Goal: Task Accomplishment & Management: Manage account settings

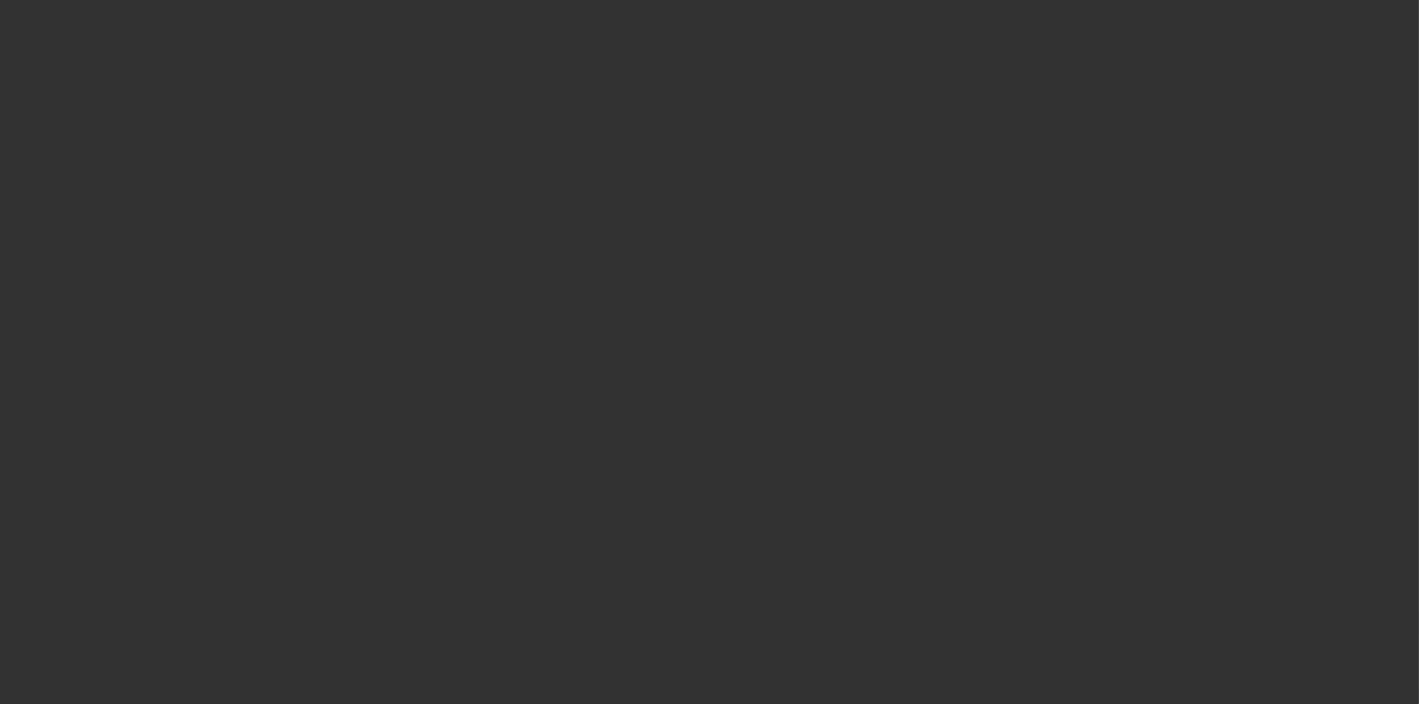
select select "4"
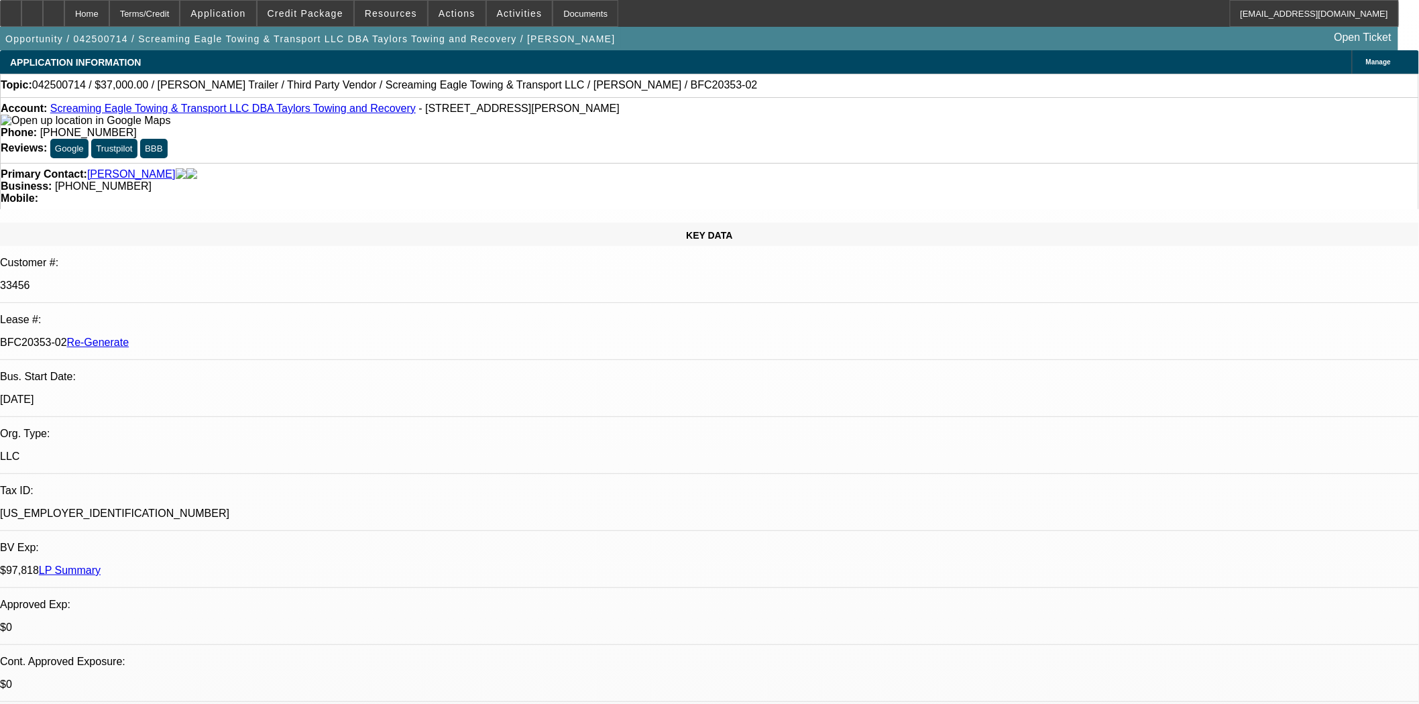
select select "0"
select select "0.1"
select select "4"
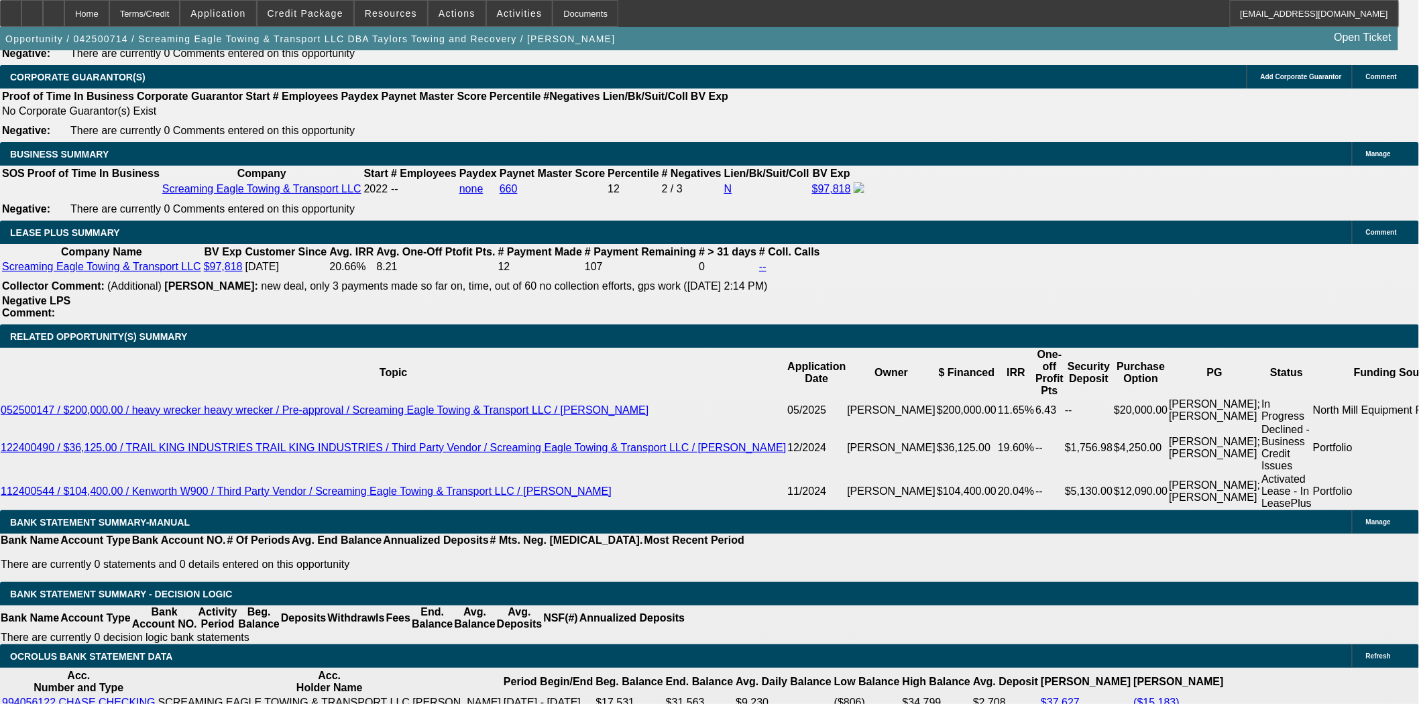
scroll to position [2161, 0]
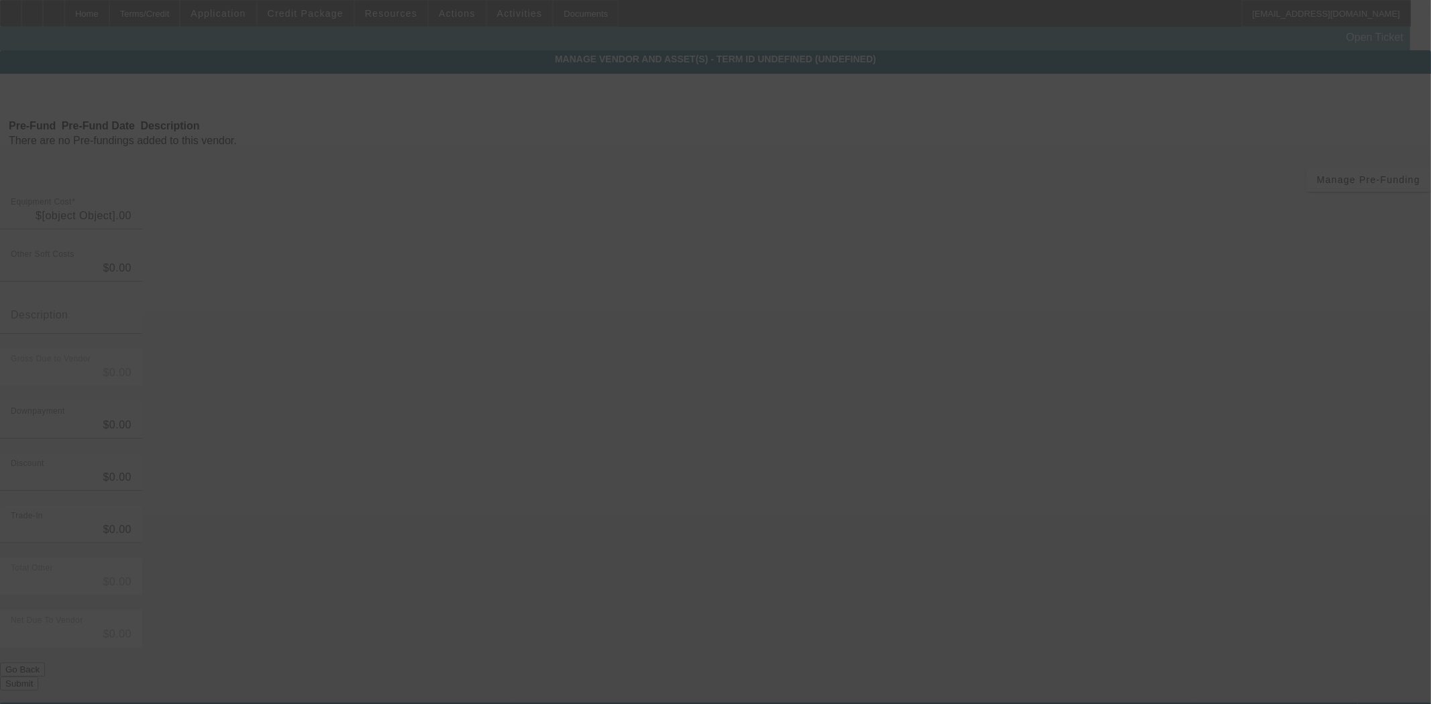
type input "$37,000.00"
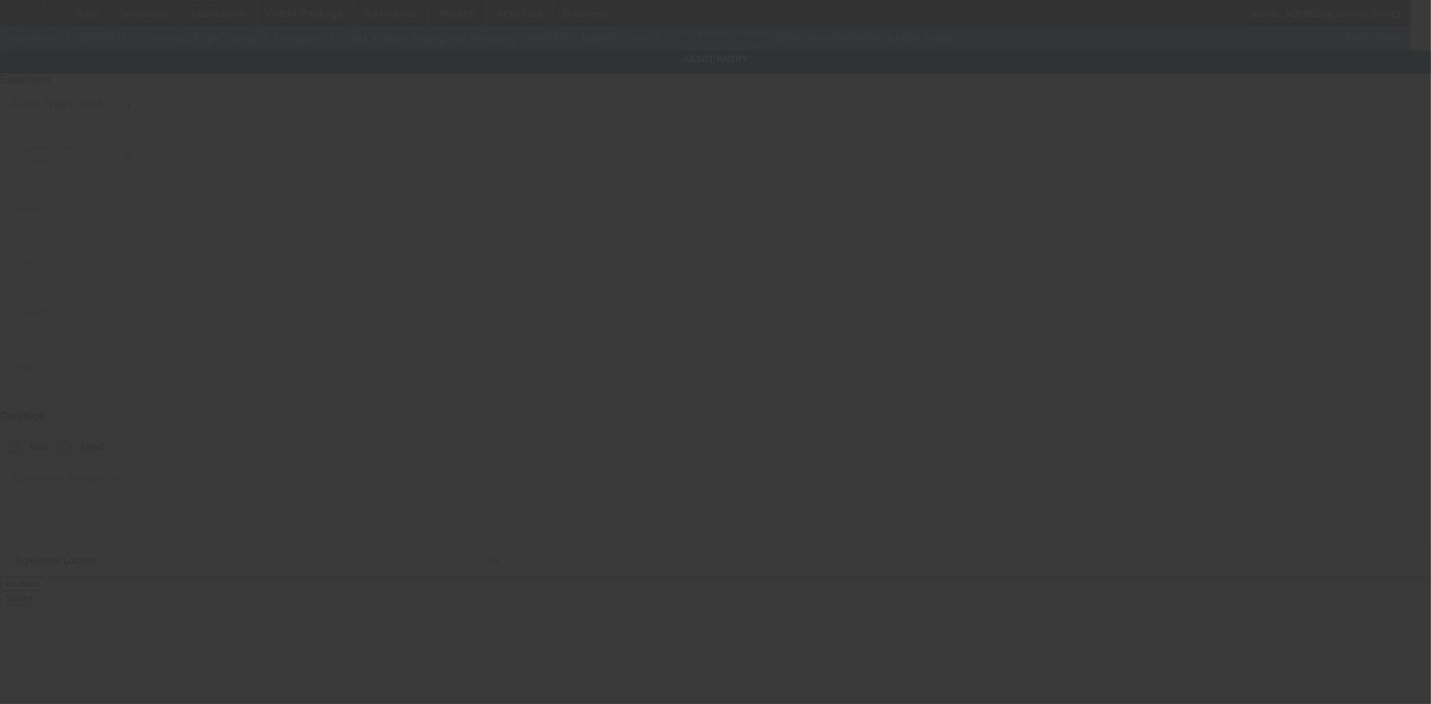
type input "4LFE5130X63528764"
type input "Fontaine"
type input "Trailer"
radio input "true"
type textarea "includes: all options, attachments and accessories"
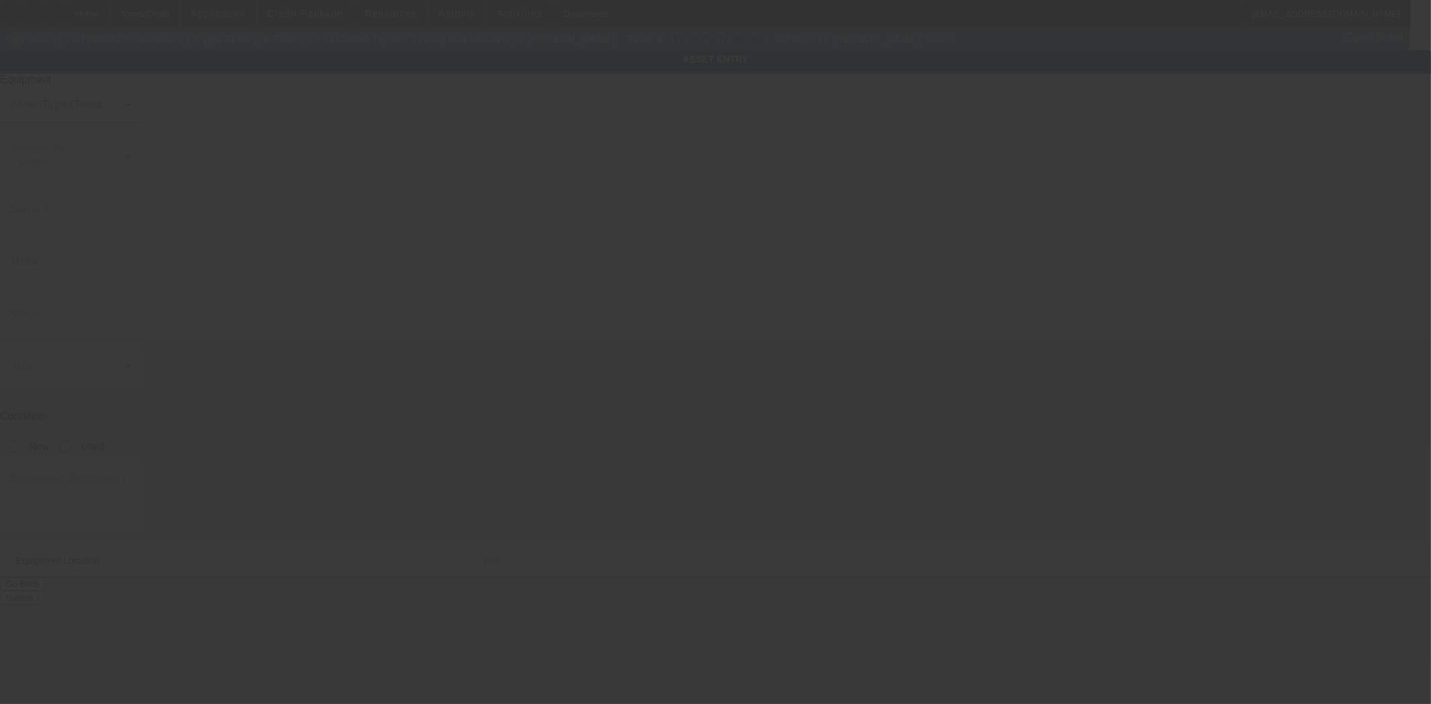
type input "2665 South Street"
type input "Fort Myers"
type input "33901"
type input "Lee"
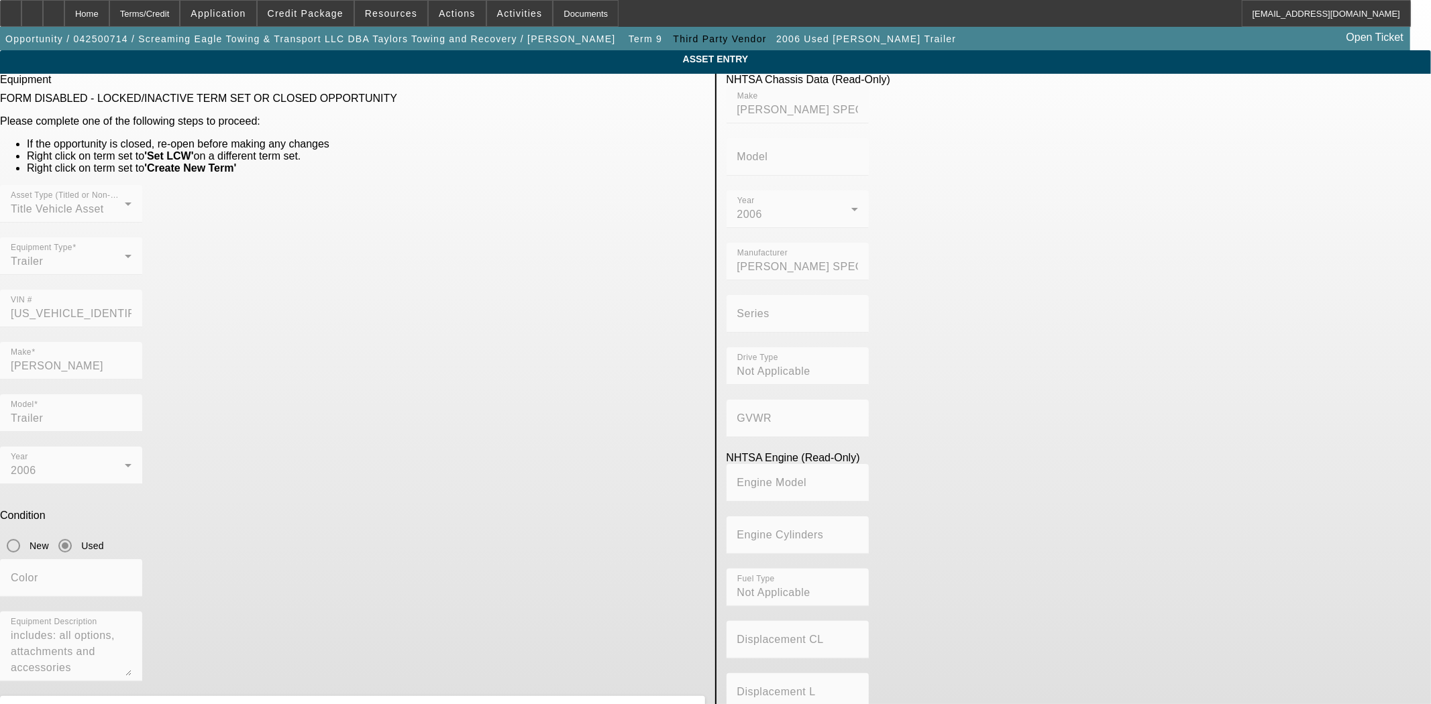
click at [142, 290] on mat-form-field "VIN # 4LFE5130X63528764" at bounding box center [71, 316] width 142 height 52
click at [557, 13] on div "Documents" at bounding box center [586, 13] width 66 height 27
click at [109, 16] on div "Home" at bounding box center [86, 13] width 45 height 27
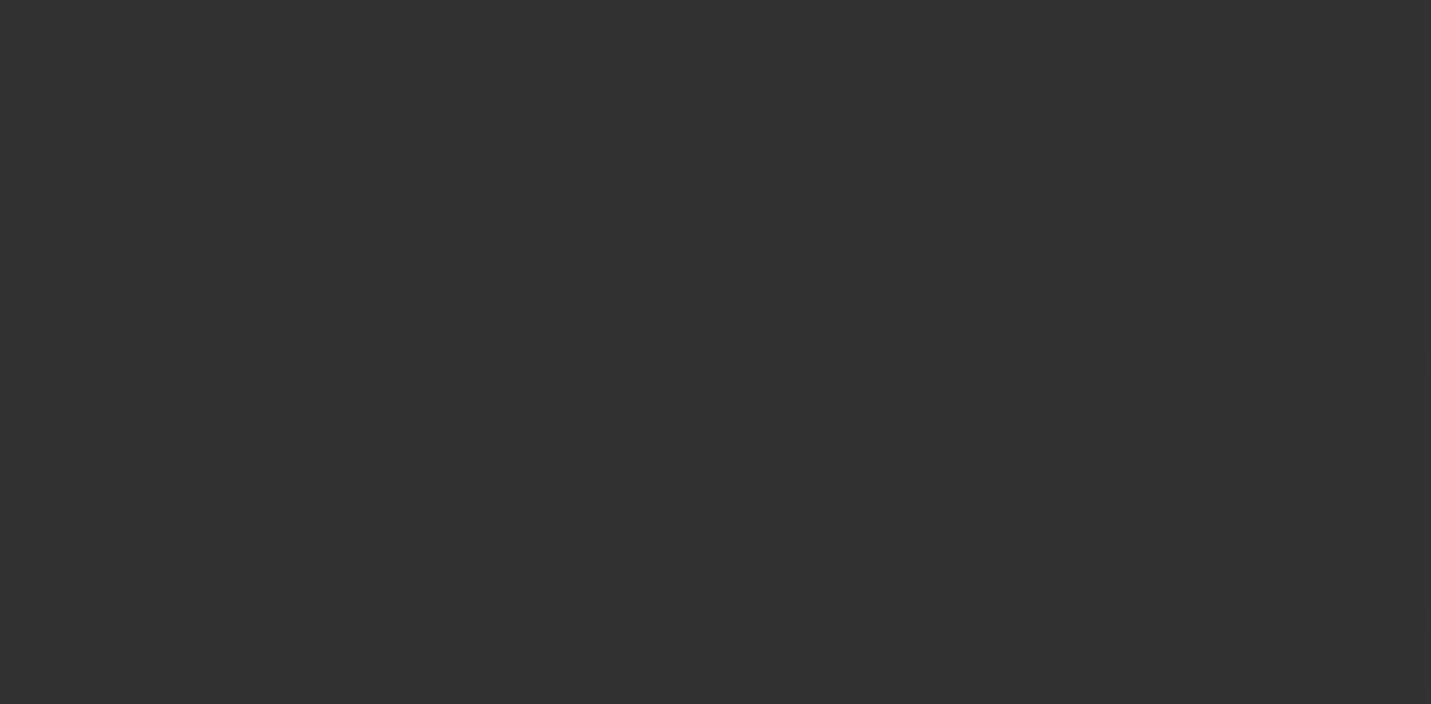
select select "4"
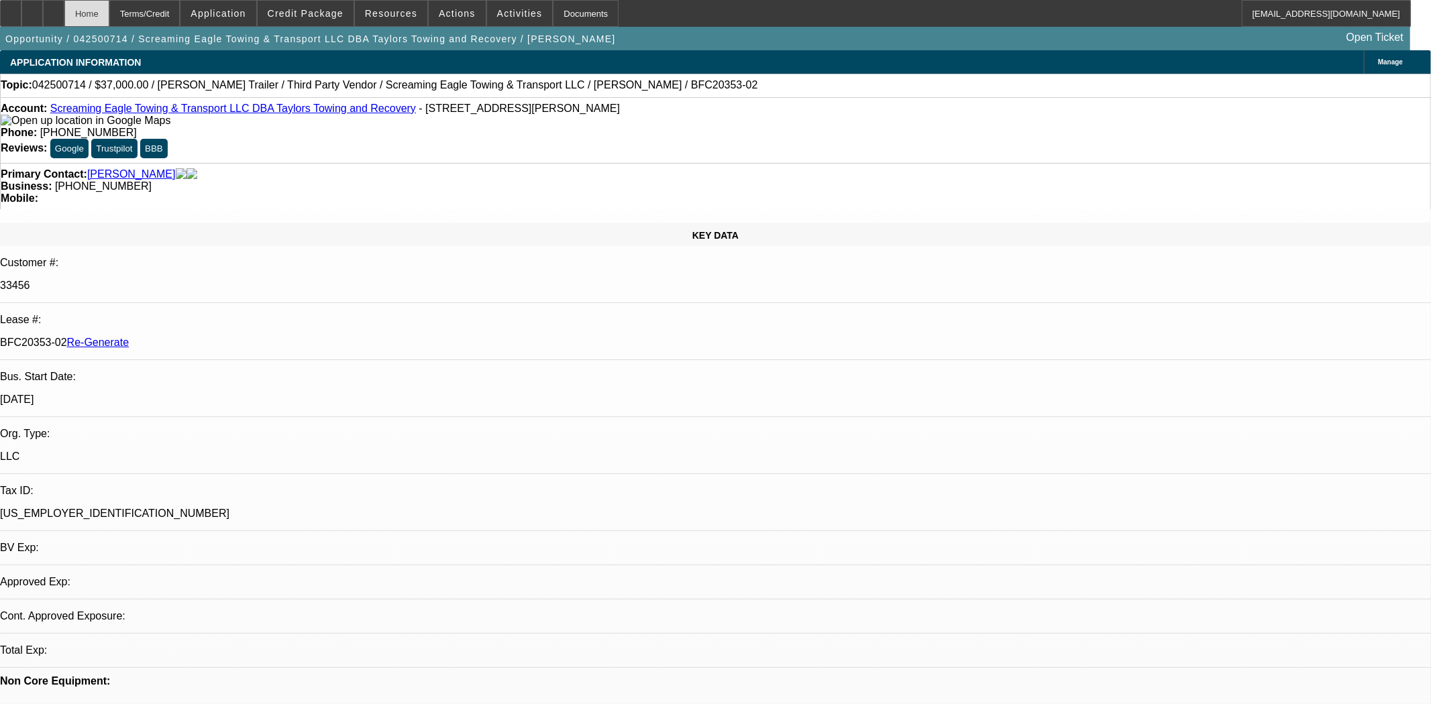
select select "0"
select select "0.1"
select select "4"
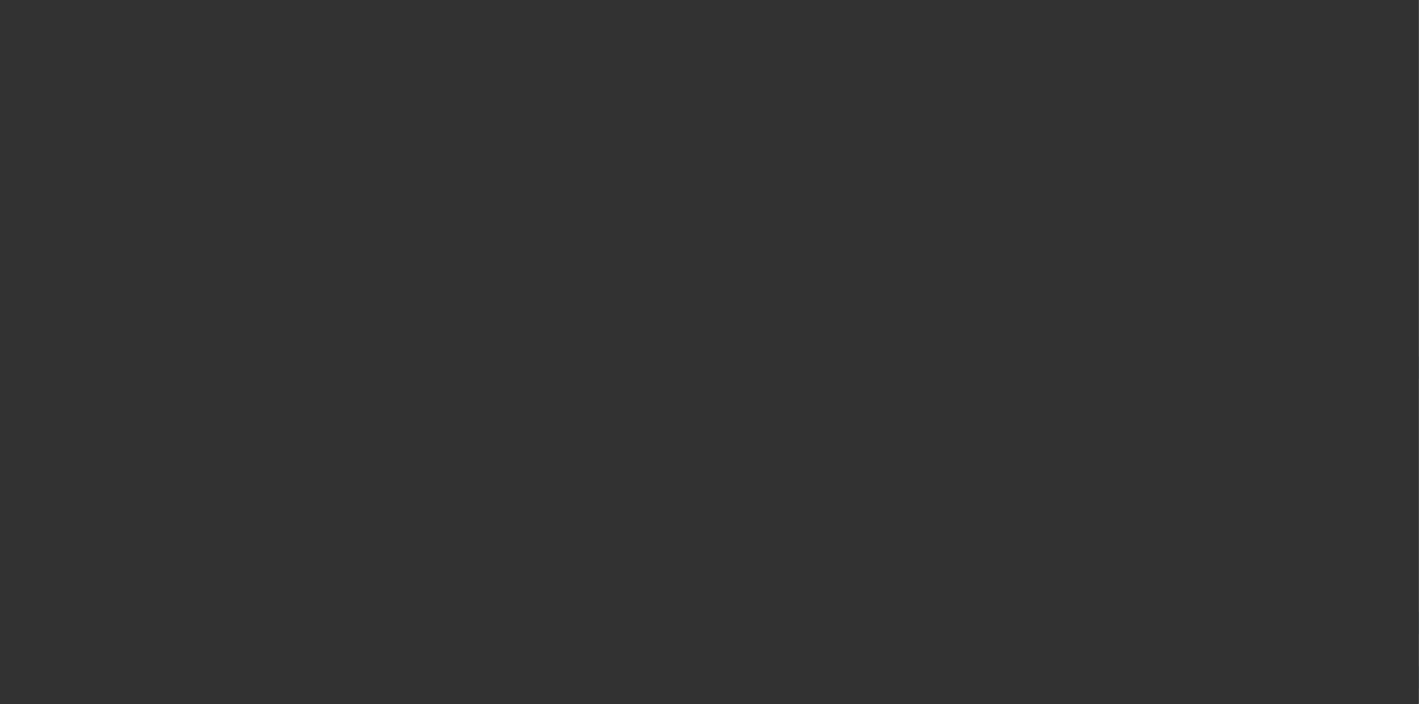
select select "3"
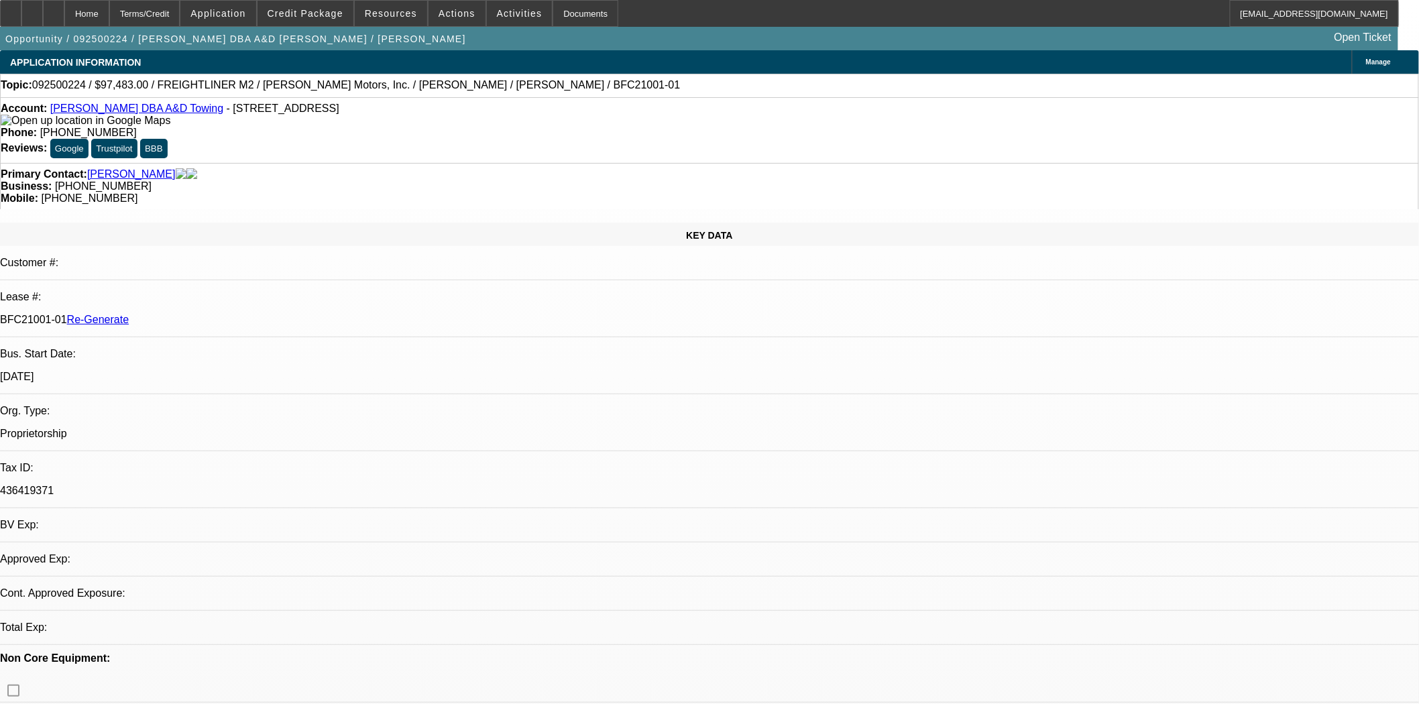
select select "0"
select select "1"
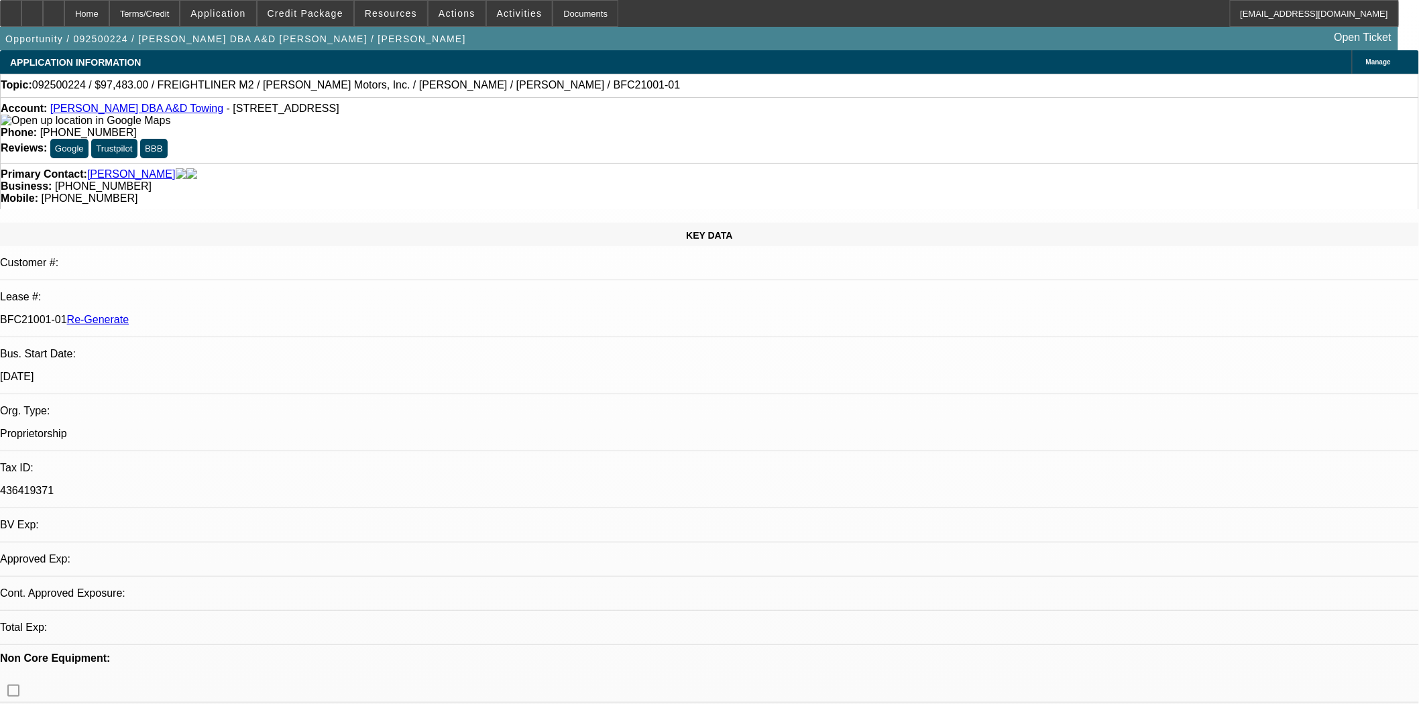
select select "6"
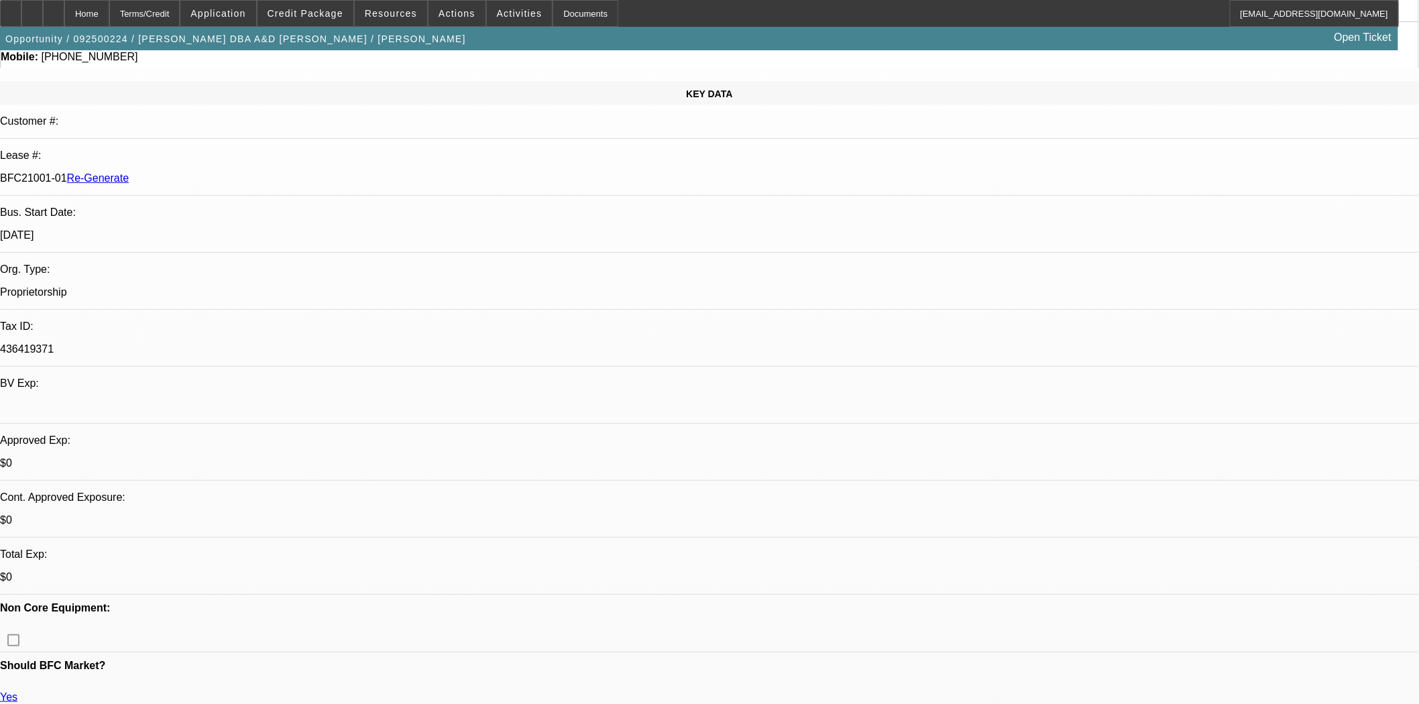
scroll to position [372, 0]
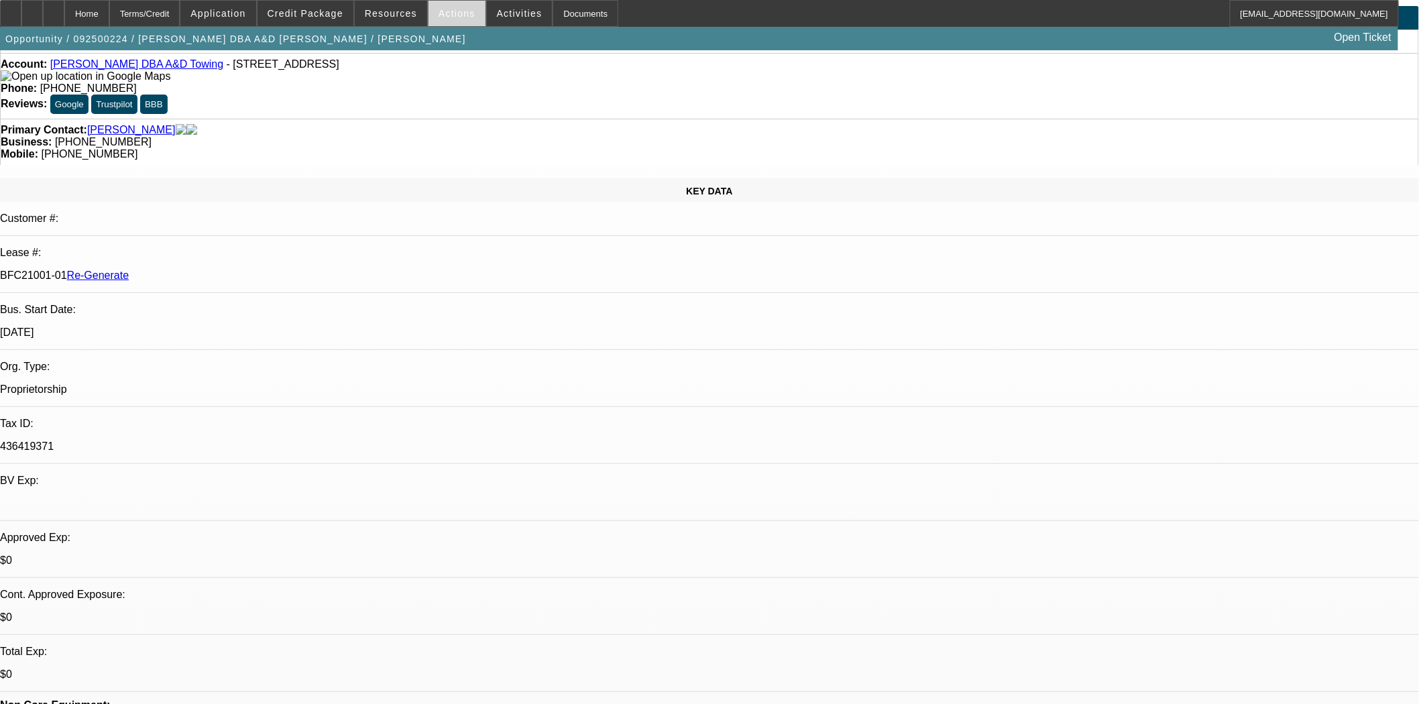
scroll to position [0, 0]
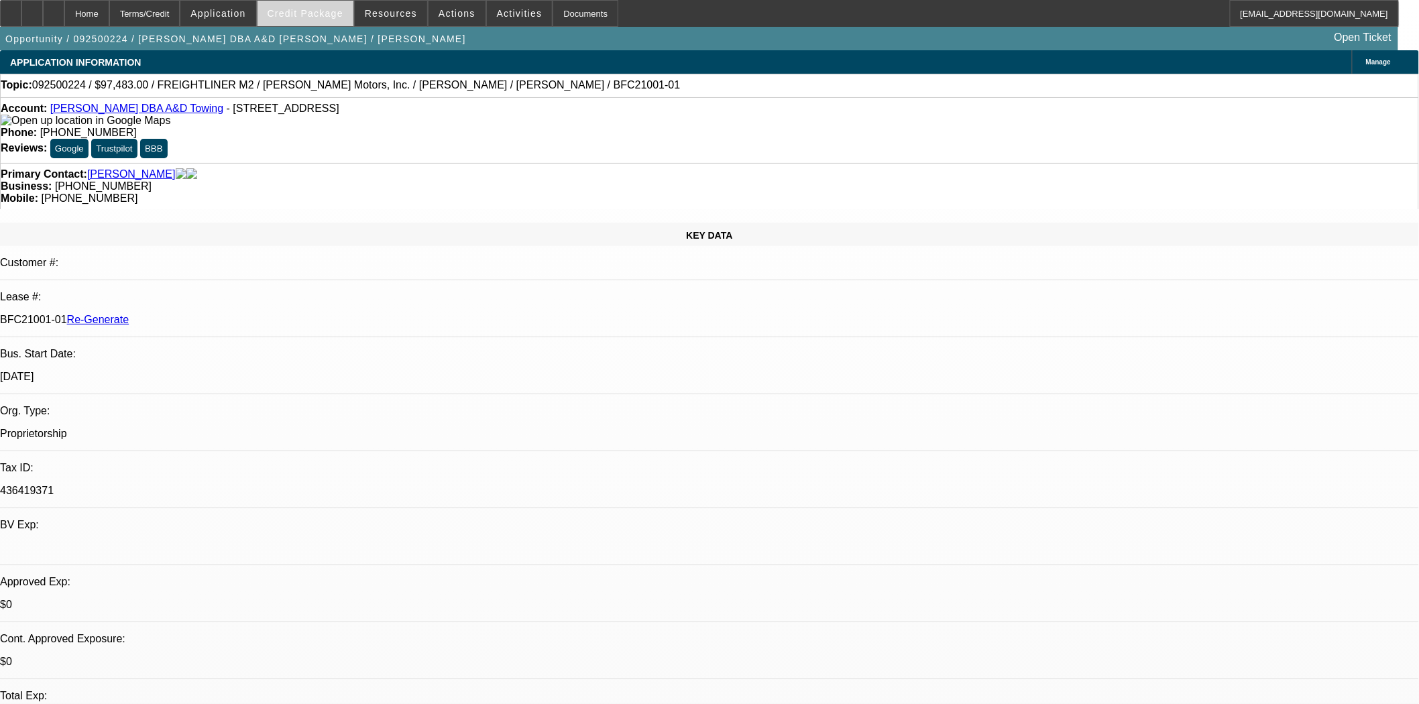
click at [311, 7] on span at bounding box center [306, 13] width 96 height 32
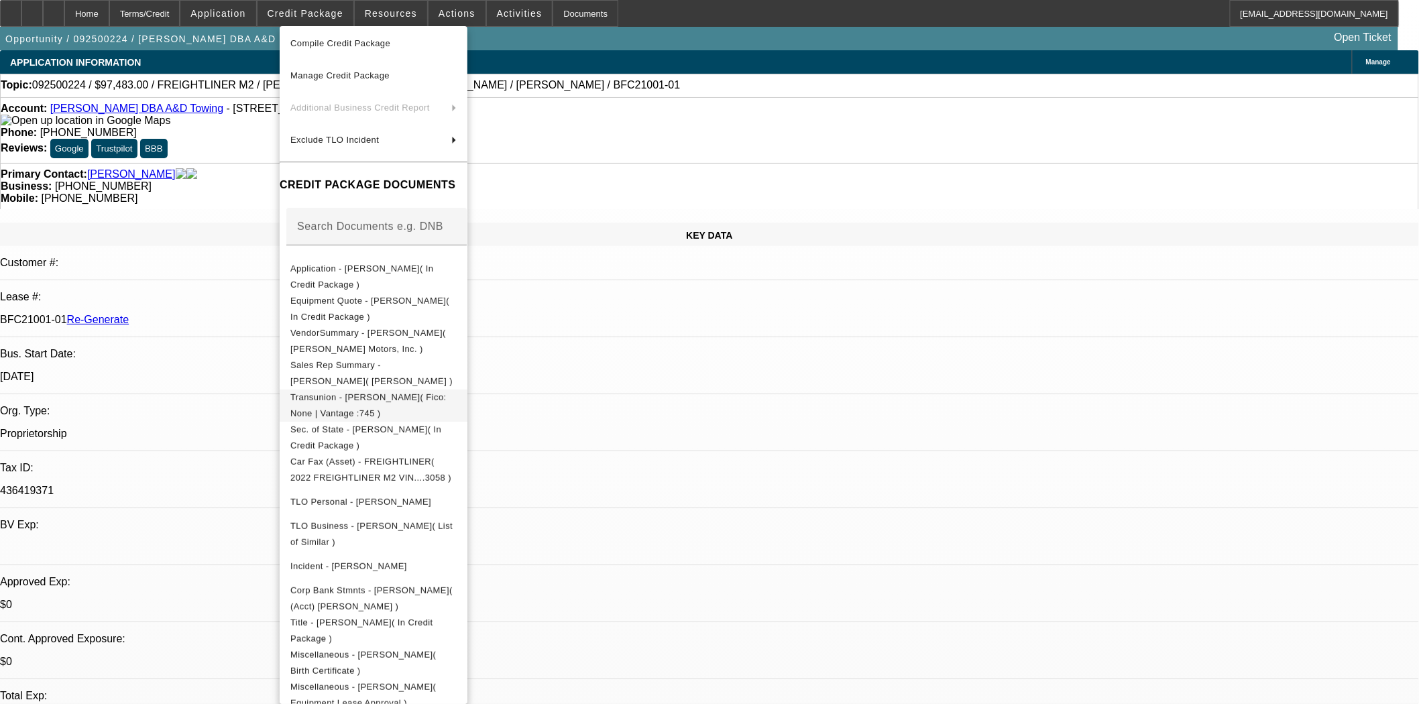
scroll to position [298, 0]
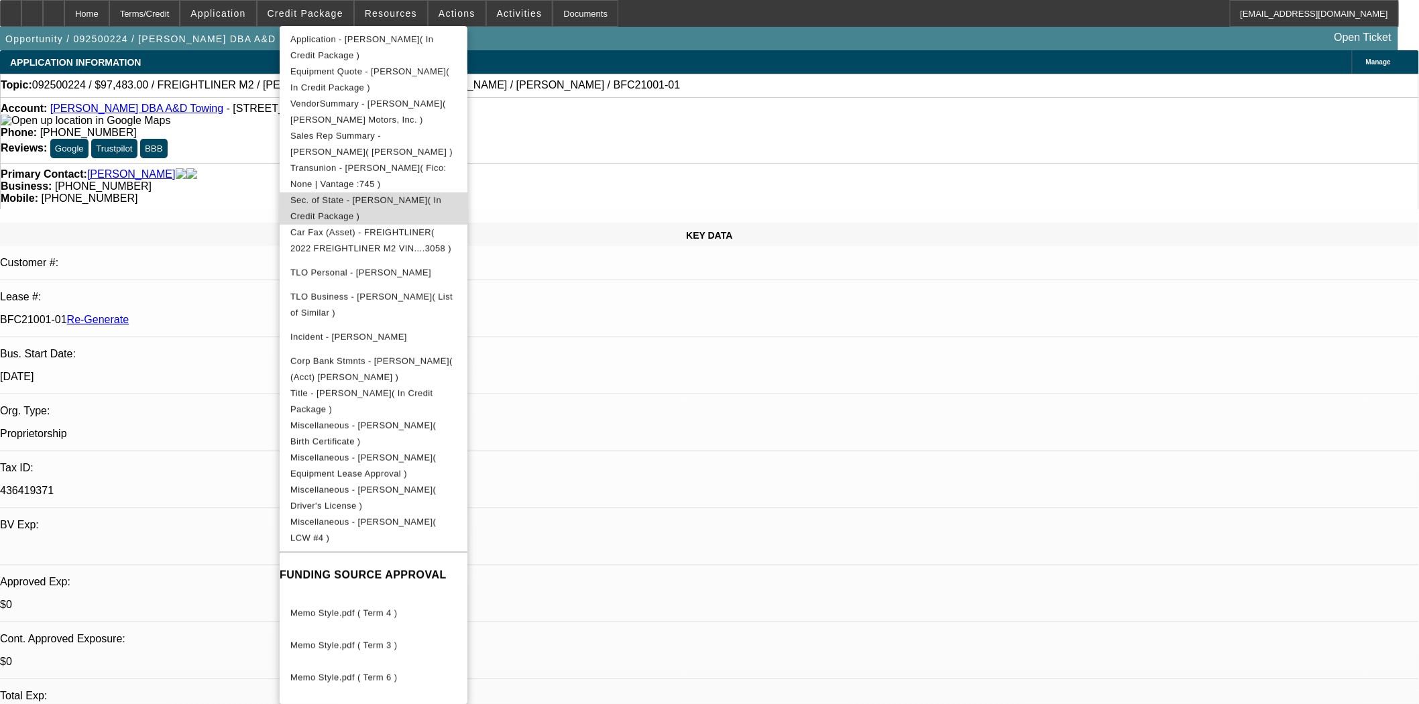
click at [378, 201] on span "Sec. of State - Monica L Barron( In Credit Package )" at bounding box center [365, 207] width 151 height 26
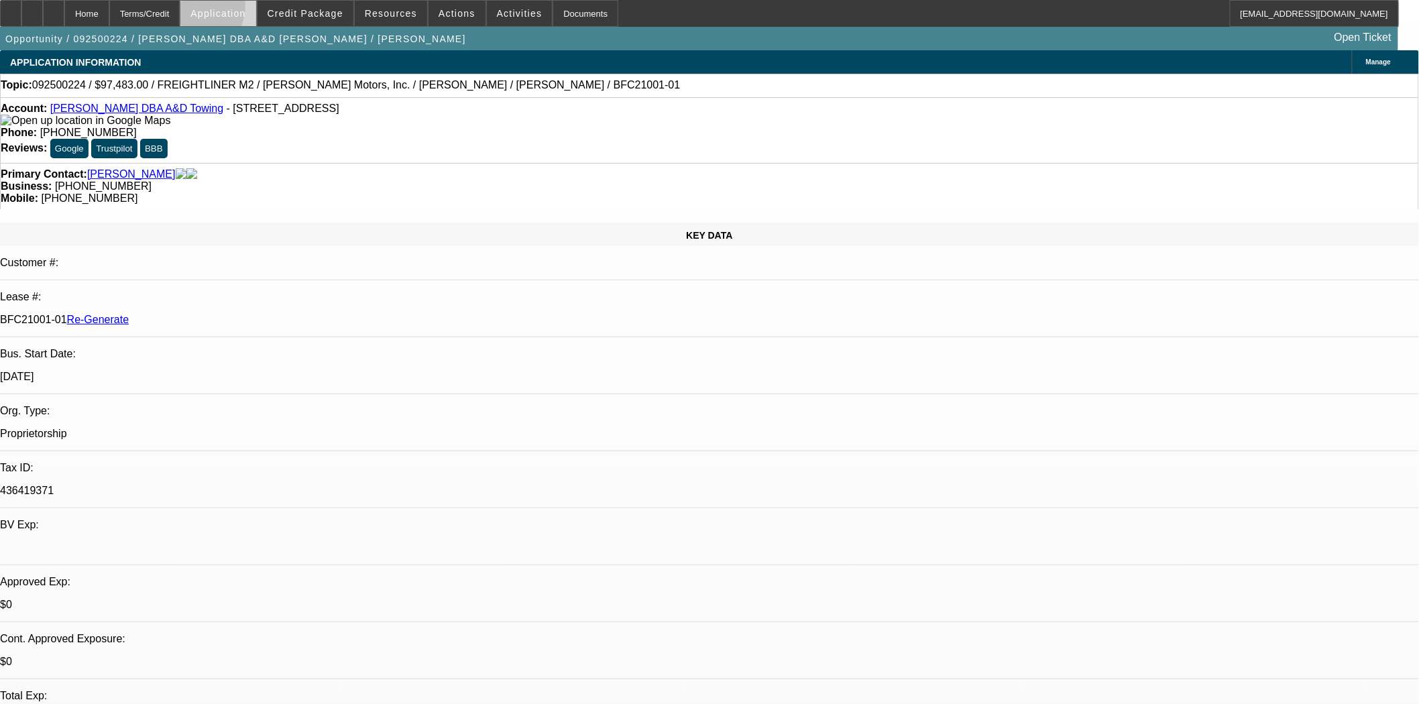
click at [225, 9] on span "Application" at bounding box center [217, 13] width 55 height 11
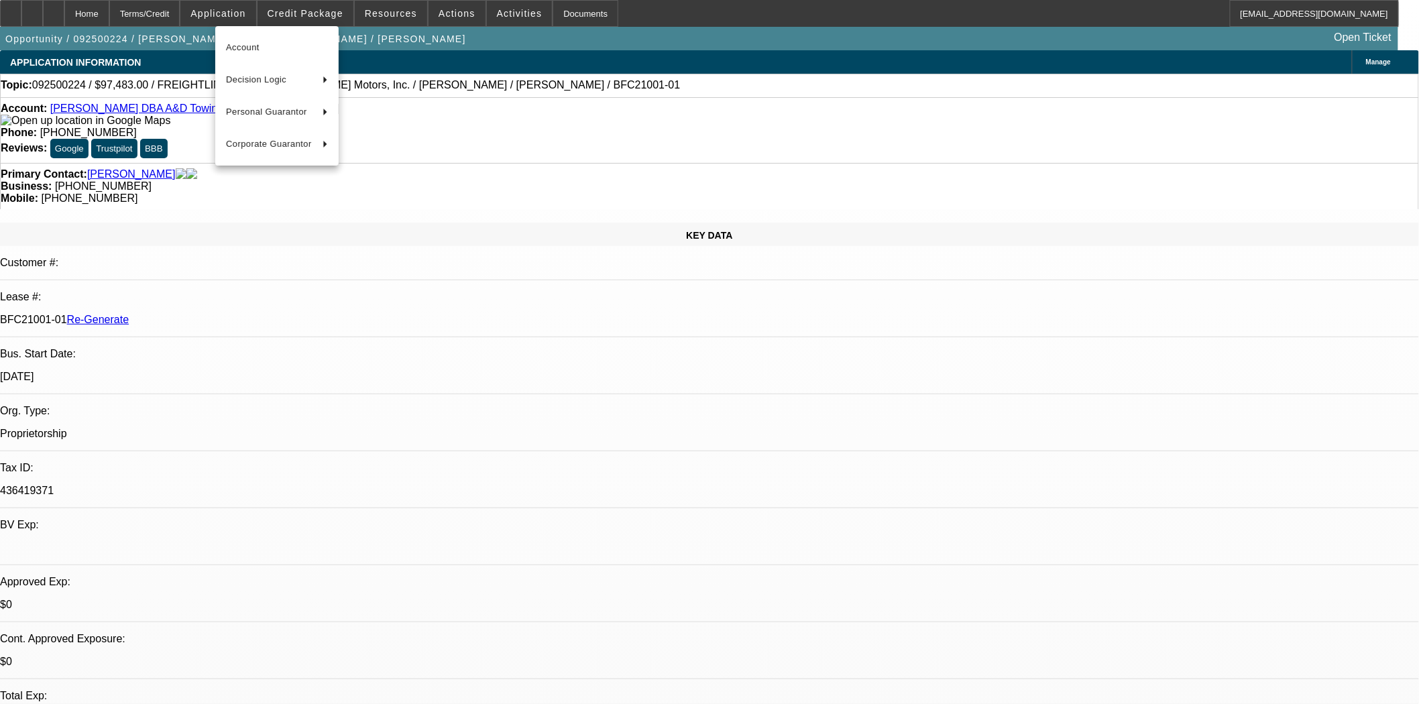
click at [325, 13] on div at bounding box center [709, 352] width 1419 height 704
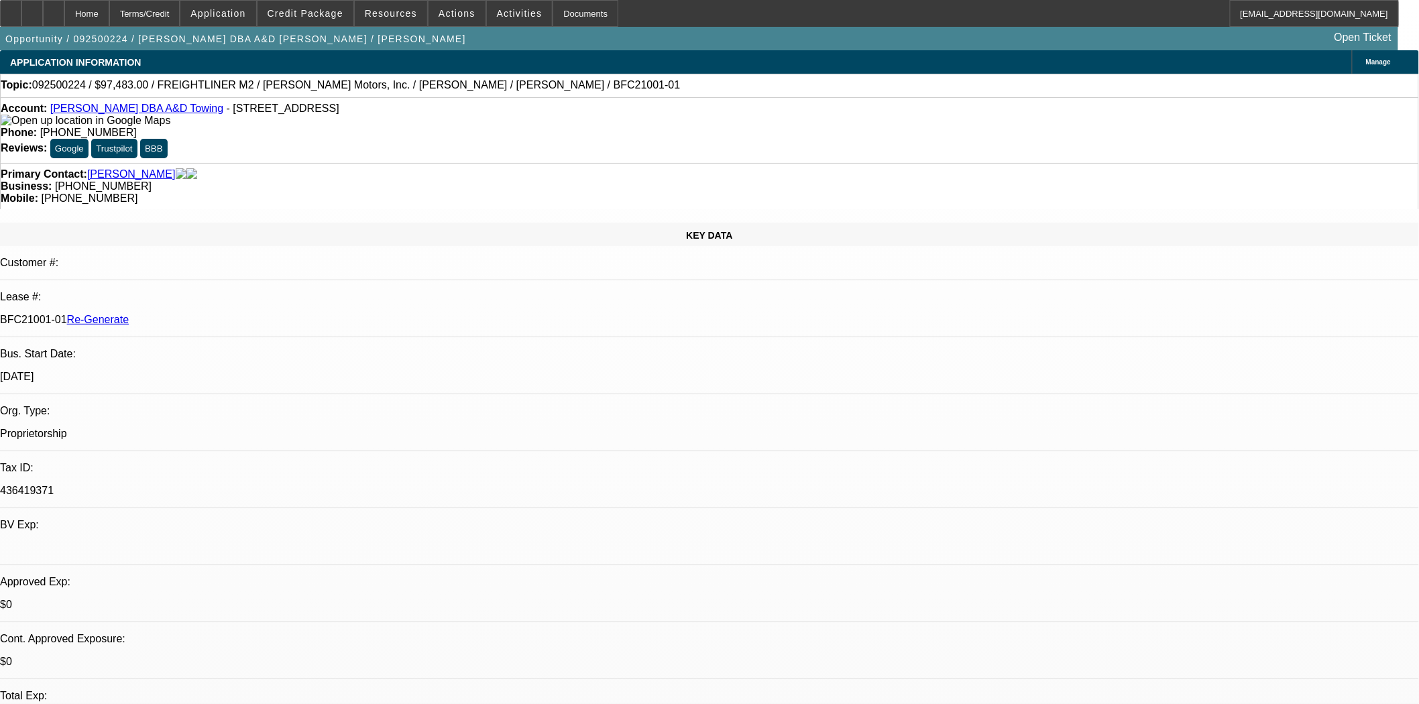
click at [325, 13] on span "Credit Package" at bounding box center [306, 13] width 76 height 11
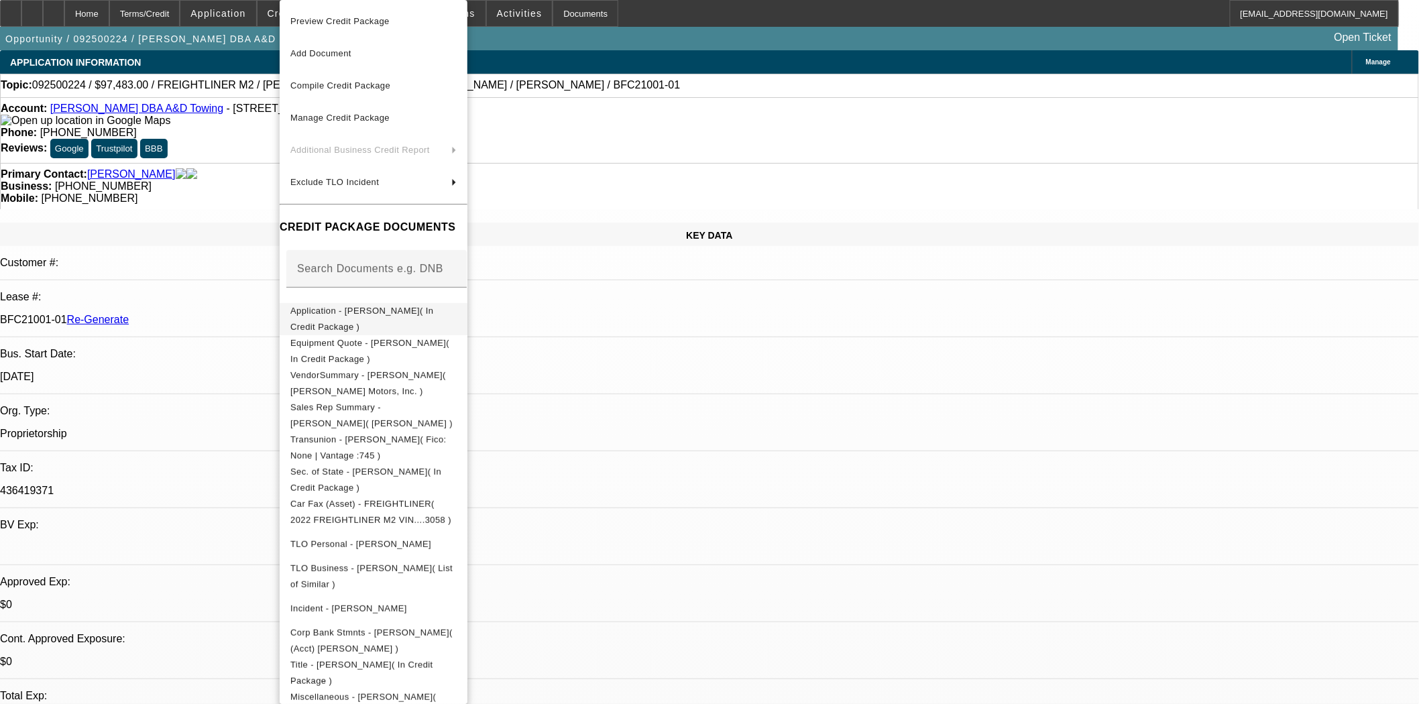
click at [378, 312] on span "Application - Monica L Barron( In Credit Package )" at bounding box center [361, 319] width 143 height 26
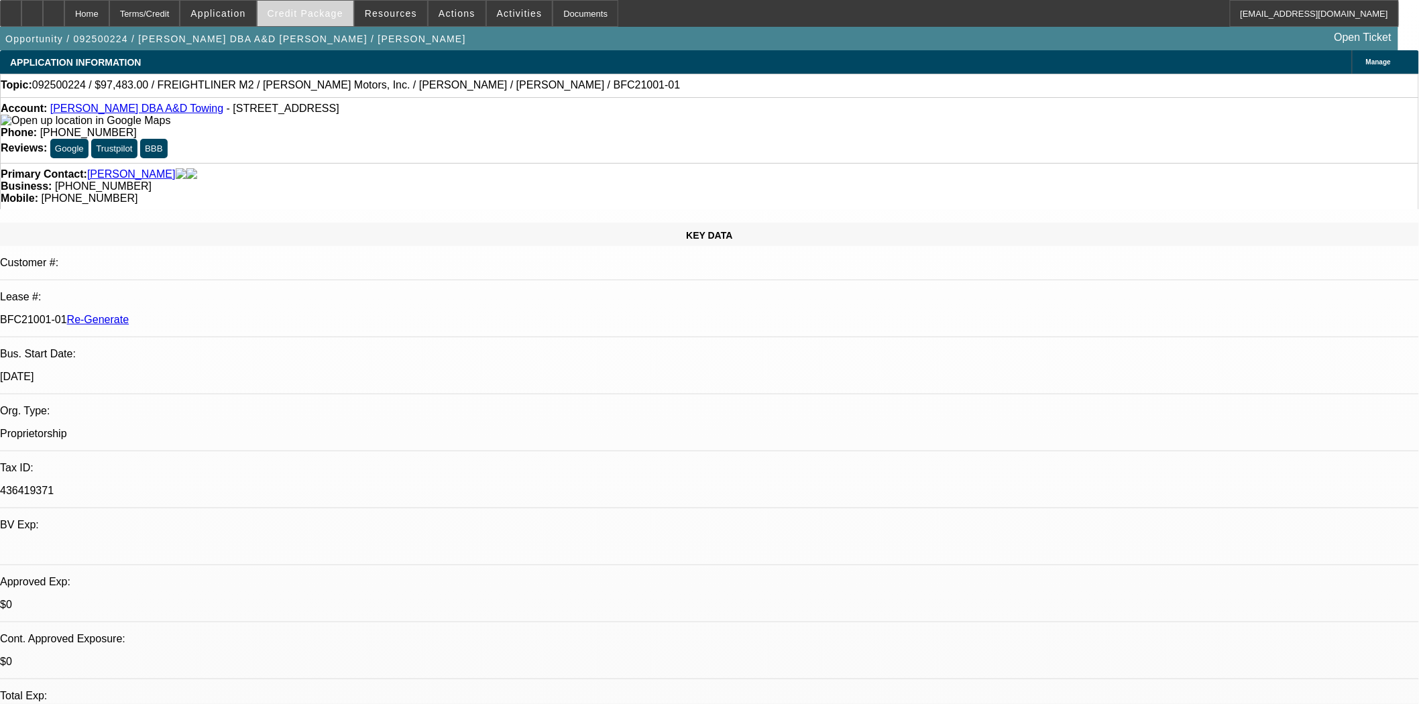
click at [313, 12] on span "Credit Package" at bounding box center [306, 13] width 76 height 11
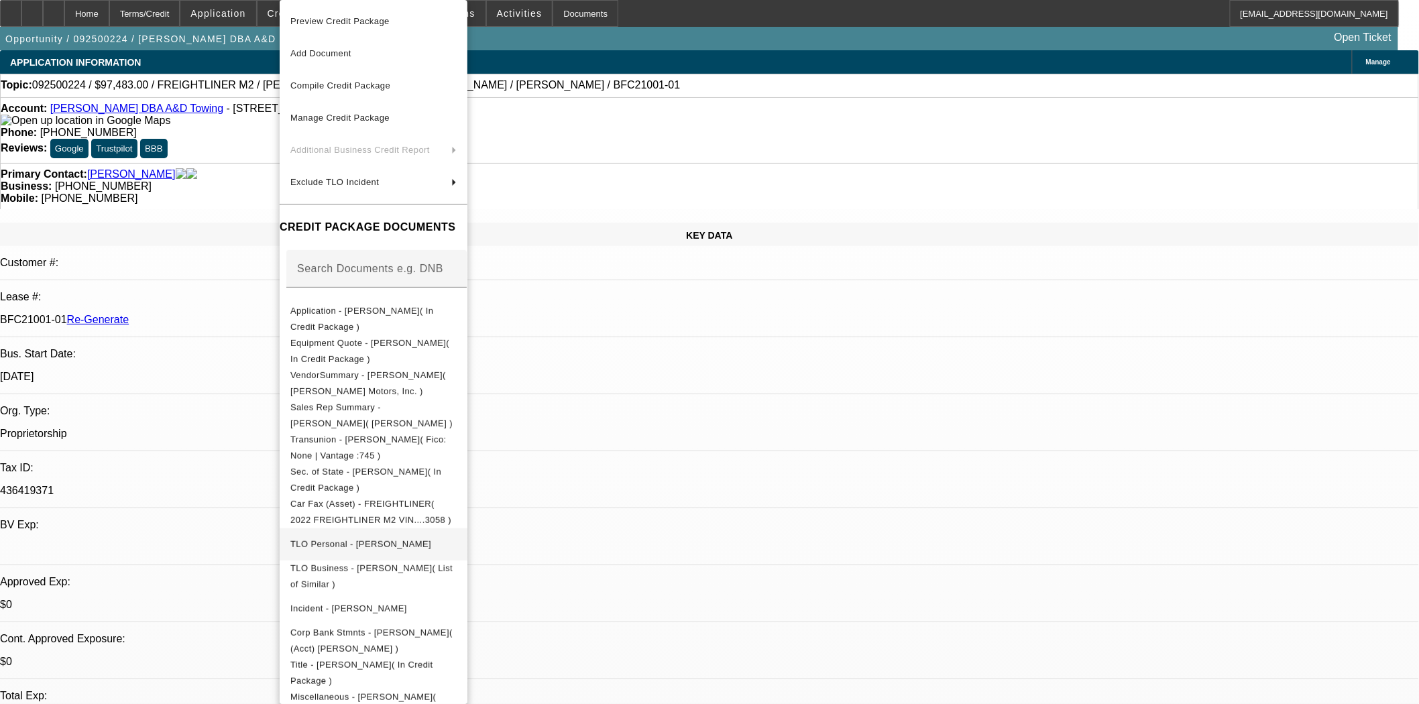
click at [362, 539] on span "TLO Personal - Barron, Monica" at bounding box center [360, 544] width 141 height 10
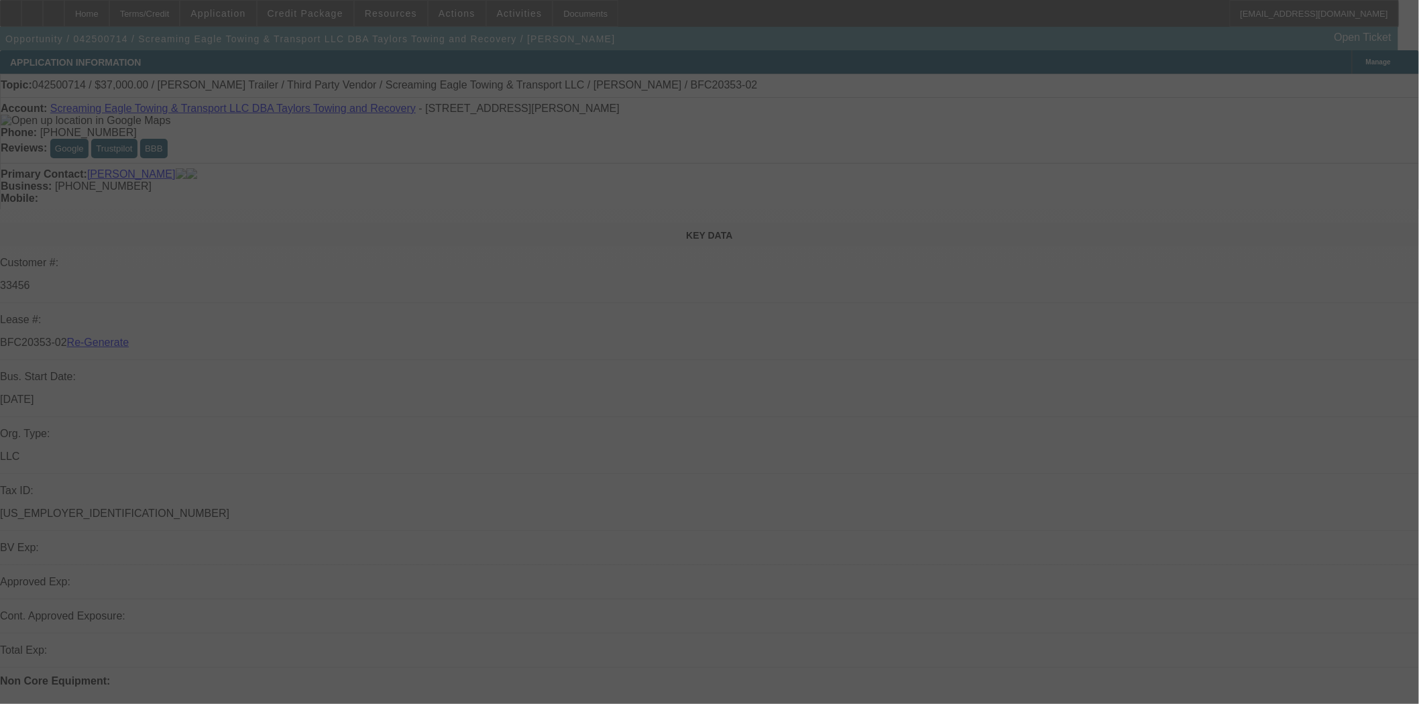
select select "4"
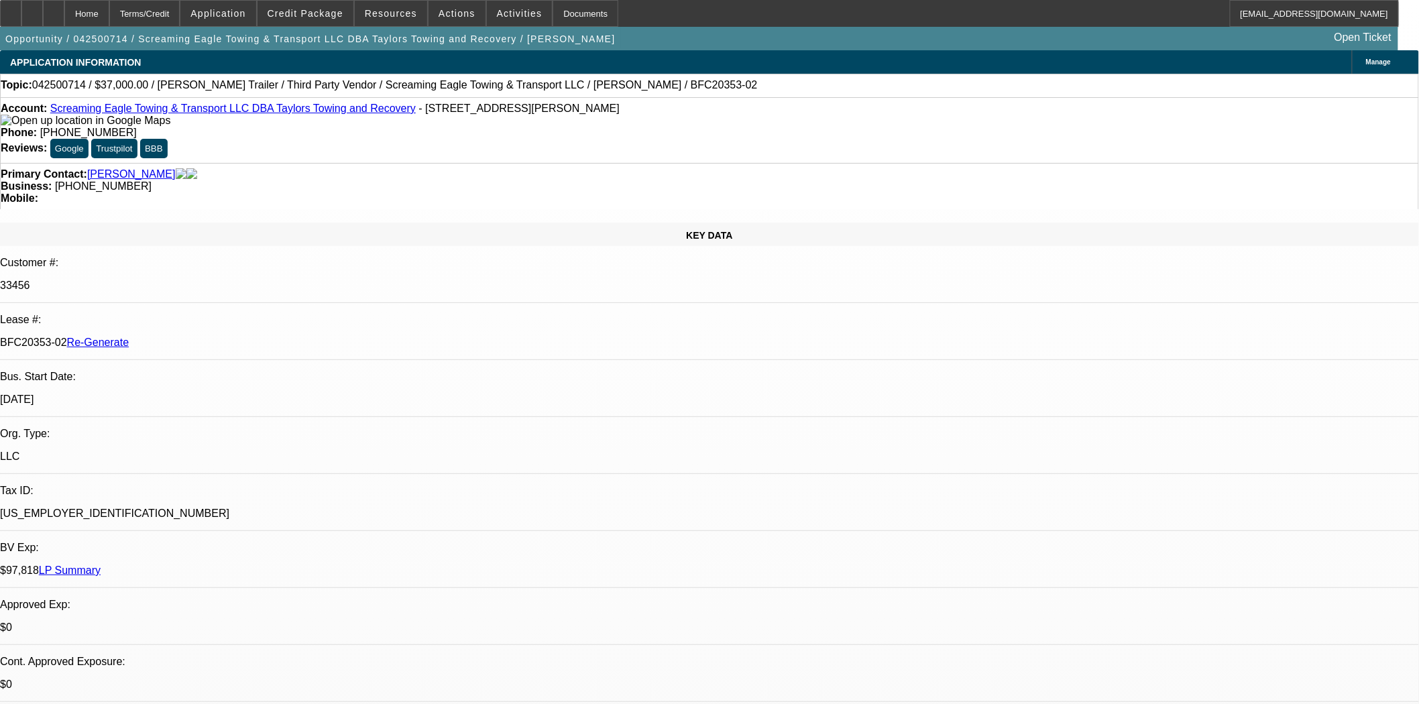
select select "0"
select select "0.1"
select select "4"
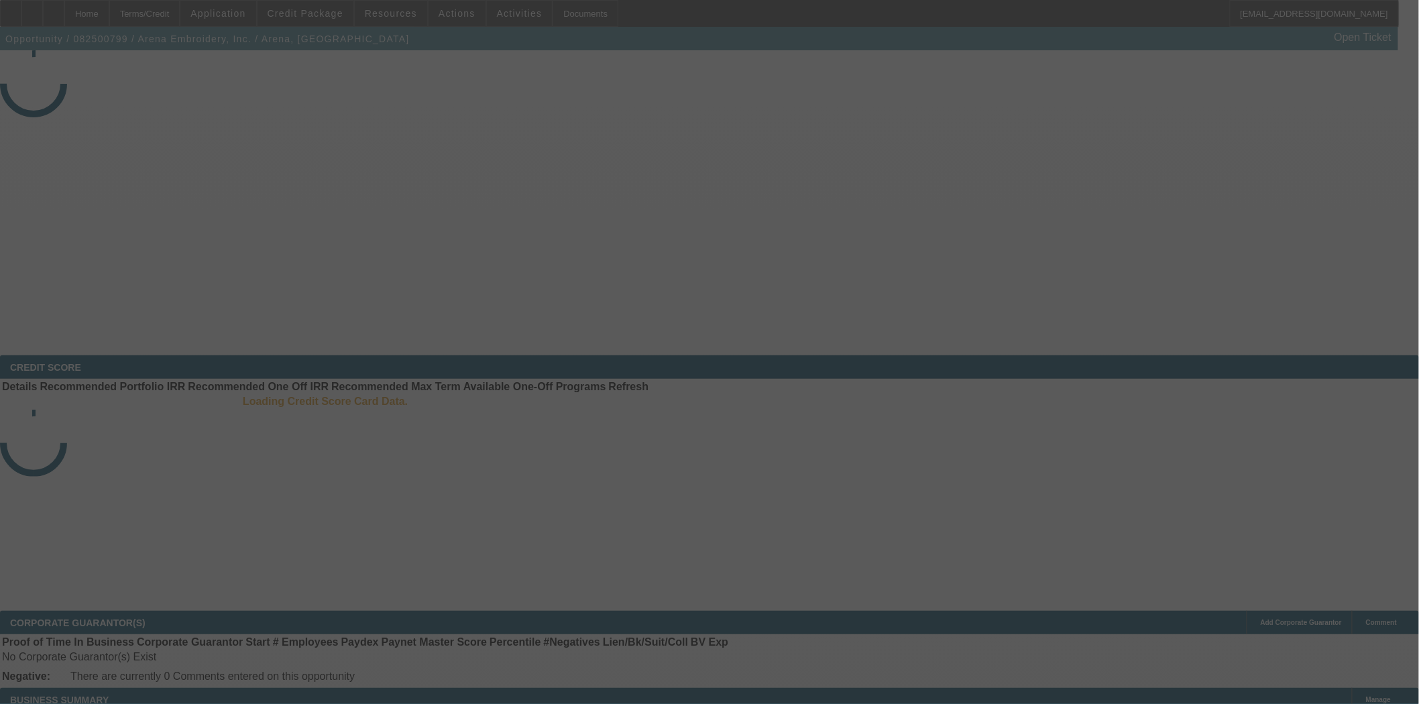
select select "3"
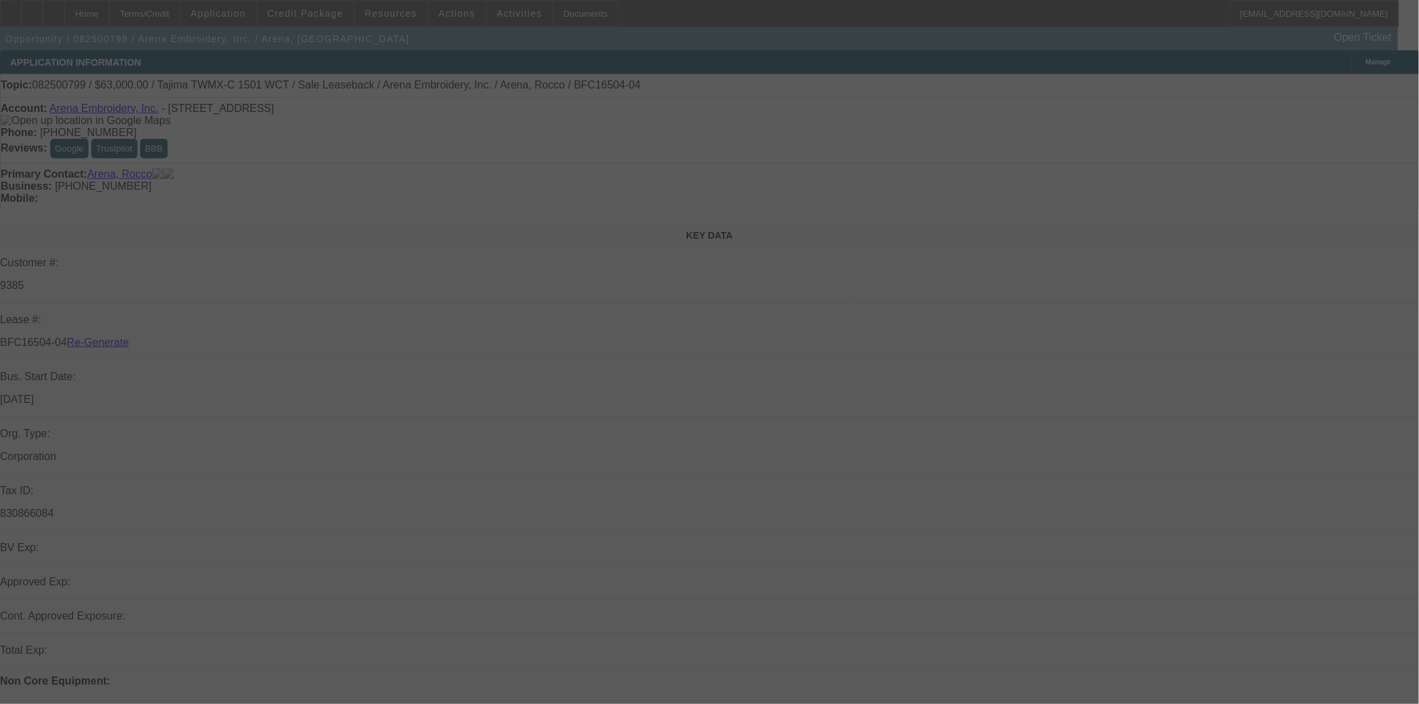
select select "0"
select select "2"
select select "0.1"
select select "4"
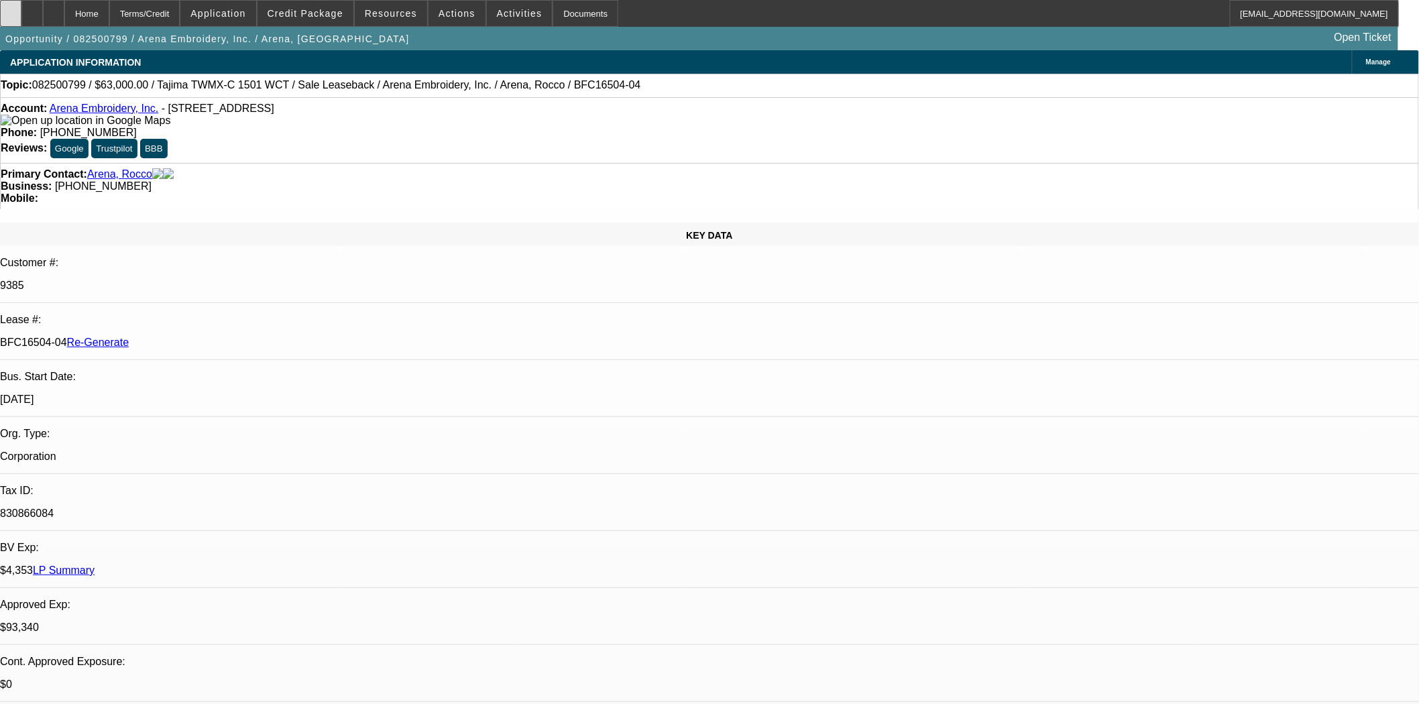
click at [20, 16] on div at bounding box center [10, 13] width 21 height 27
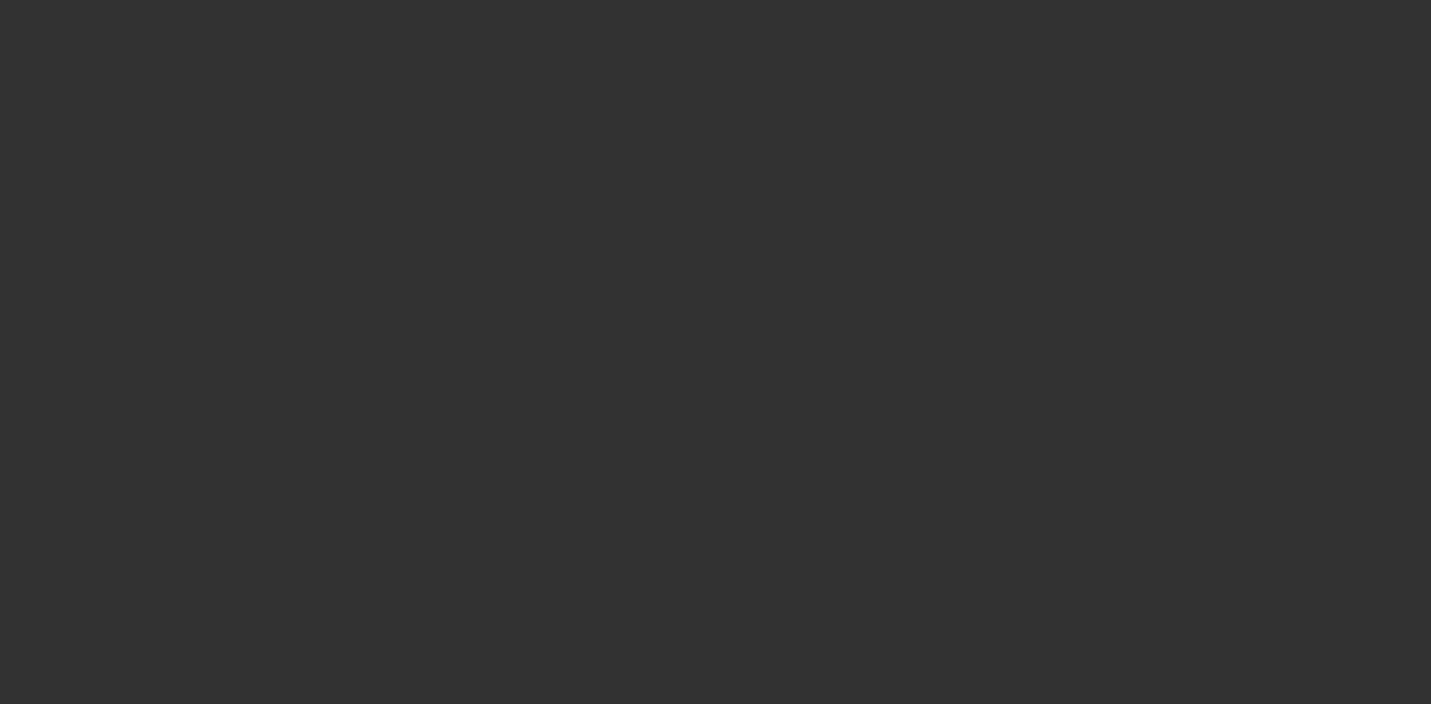
select select "4"
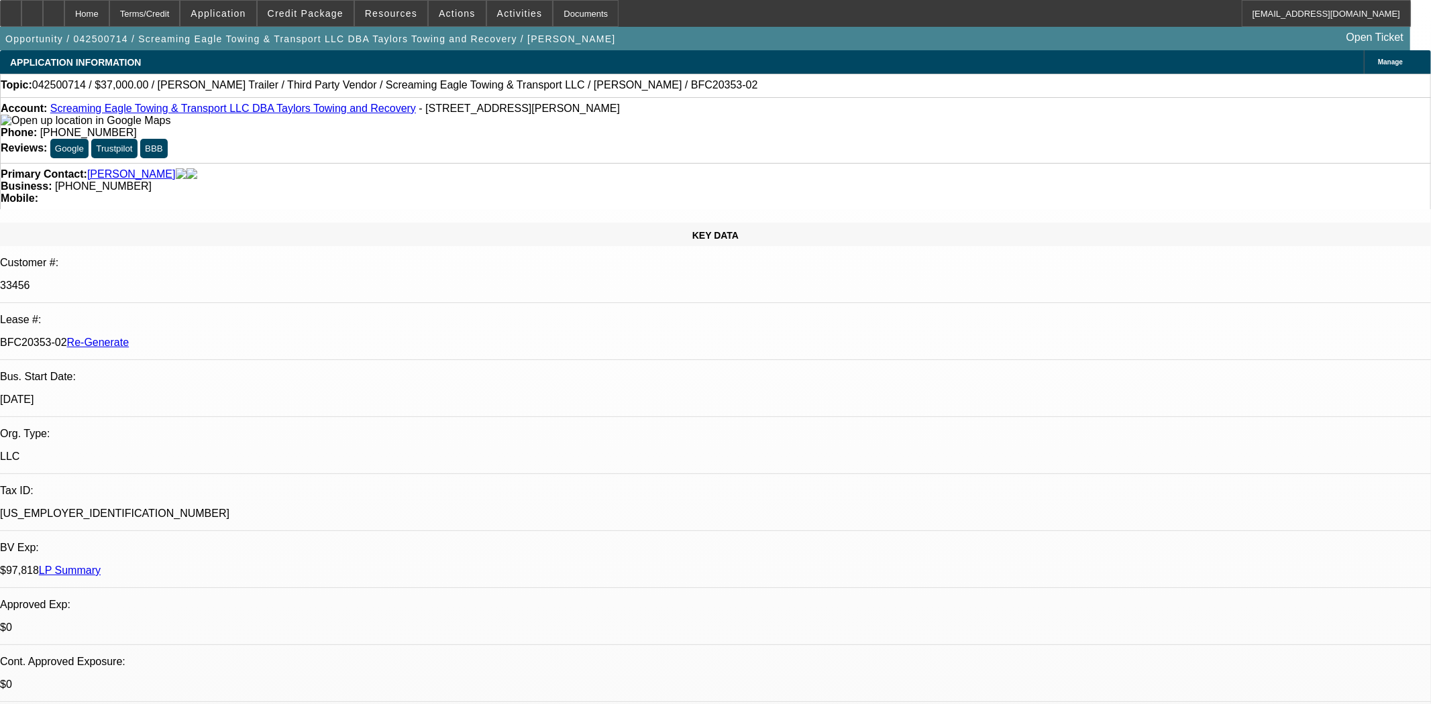
select select "0"
select select "0.1"
select select "4"
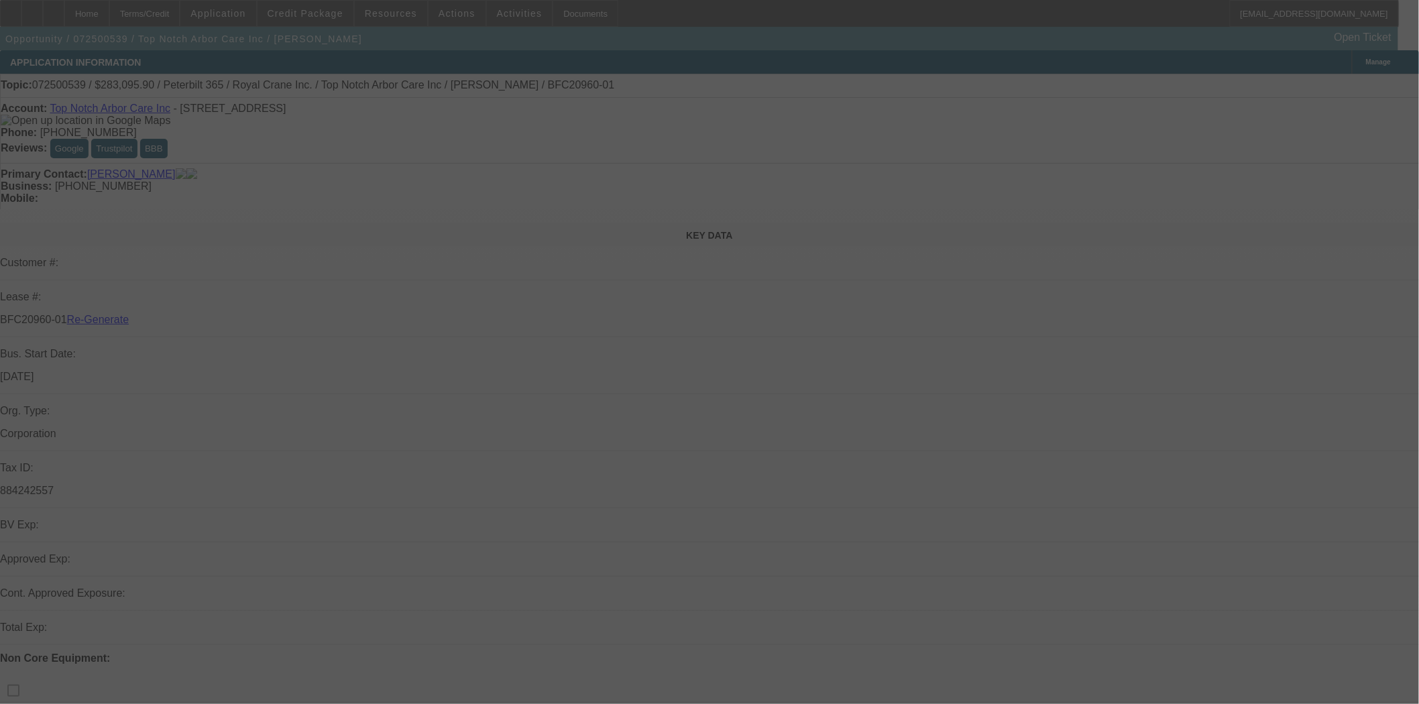
select select "3"
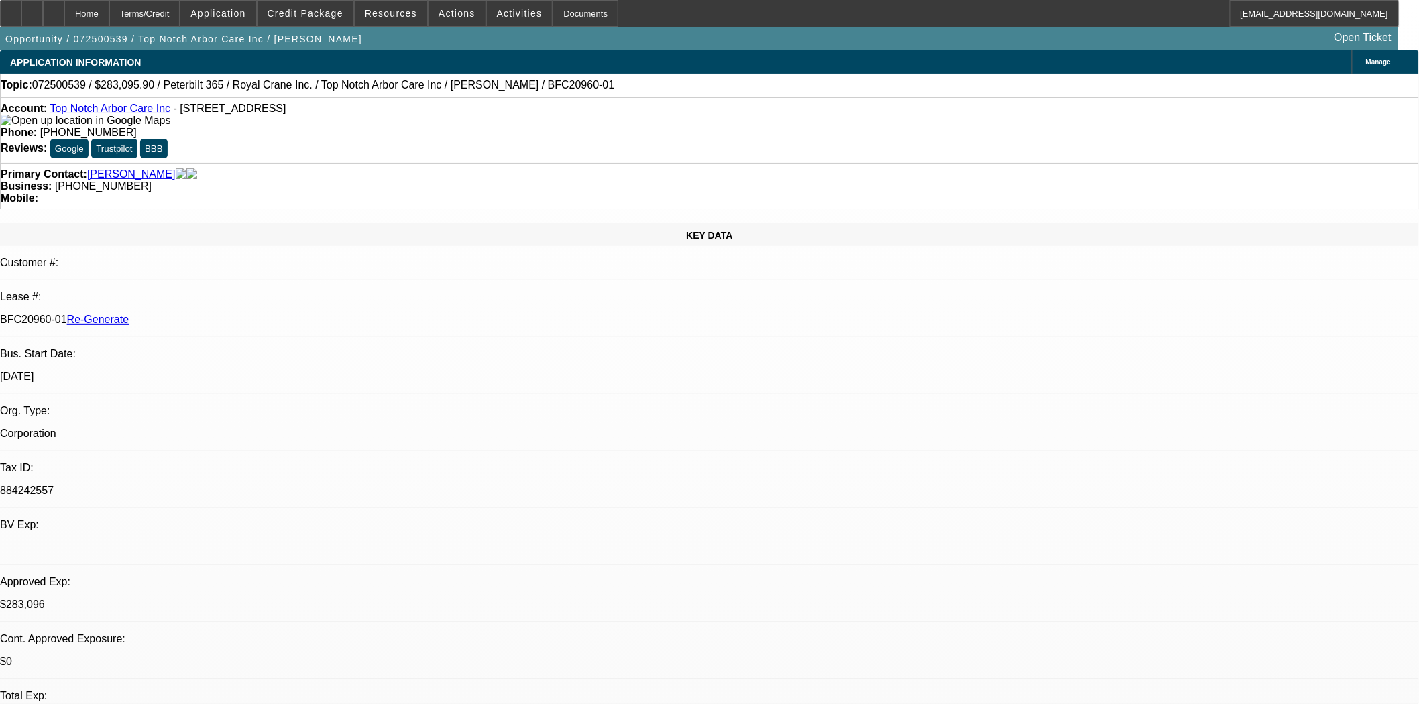
select select "0"
select select "2"
select select "0"
select select "1"
select select "2"
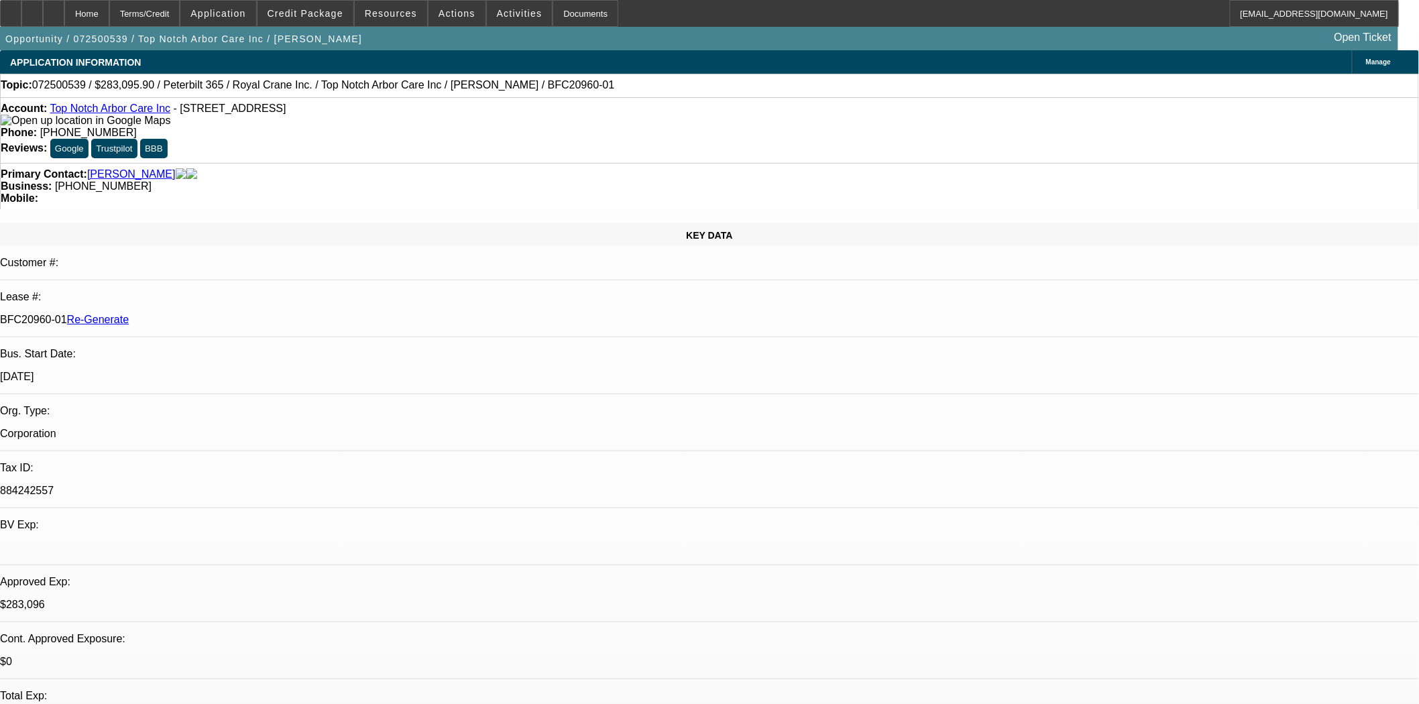
select select "6"
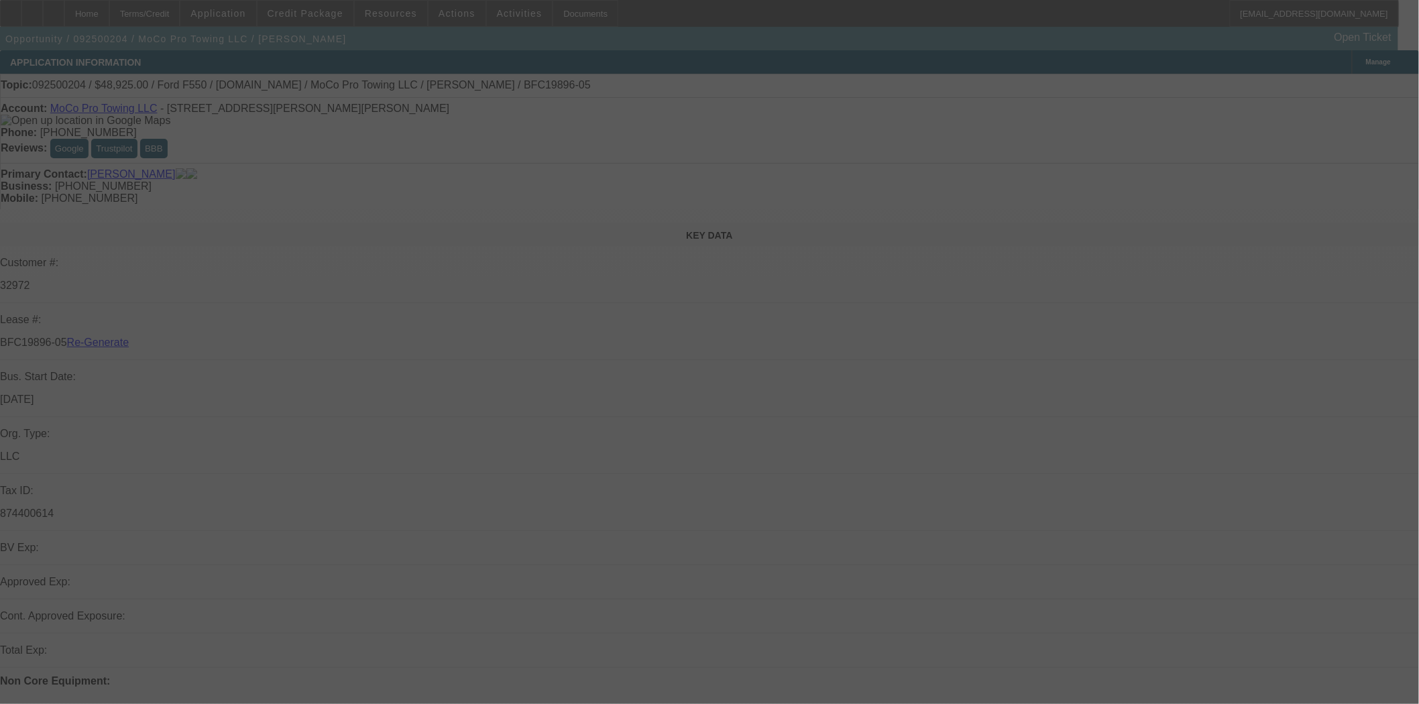
select select "3"
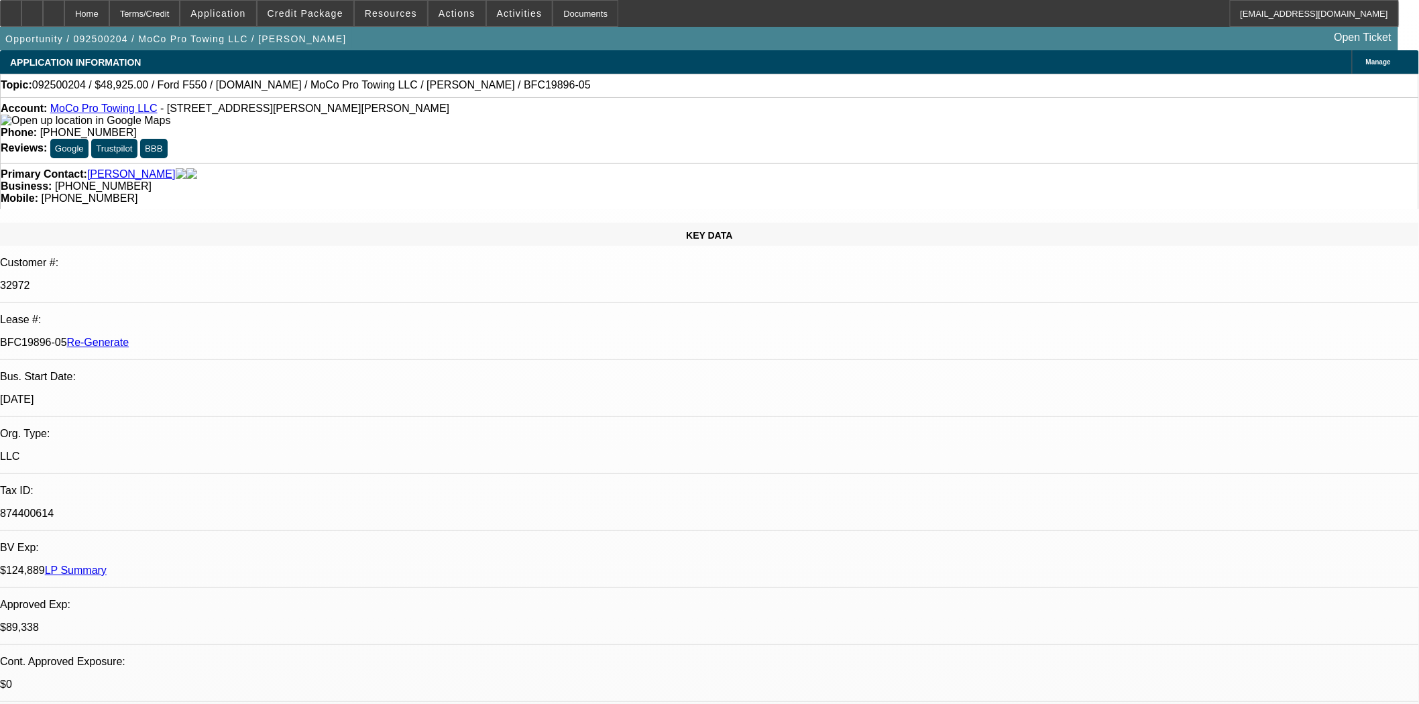
select select "0"
select select "2"
select select "0"
select select "6"
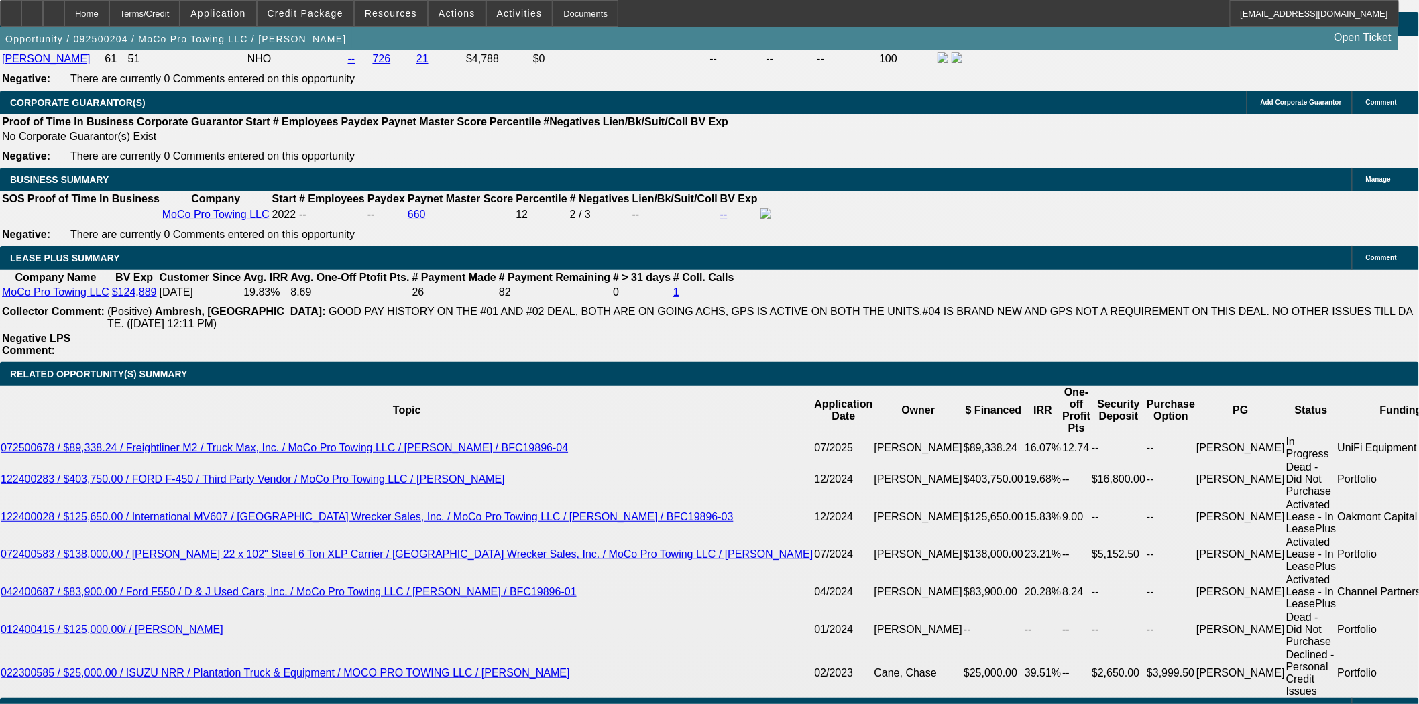
scroll to position [2086, 0]
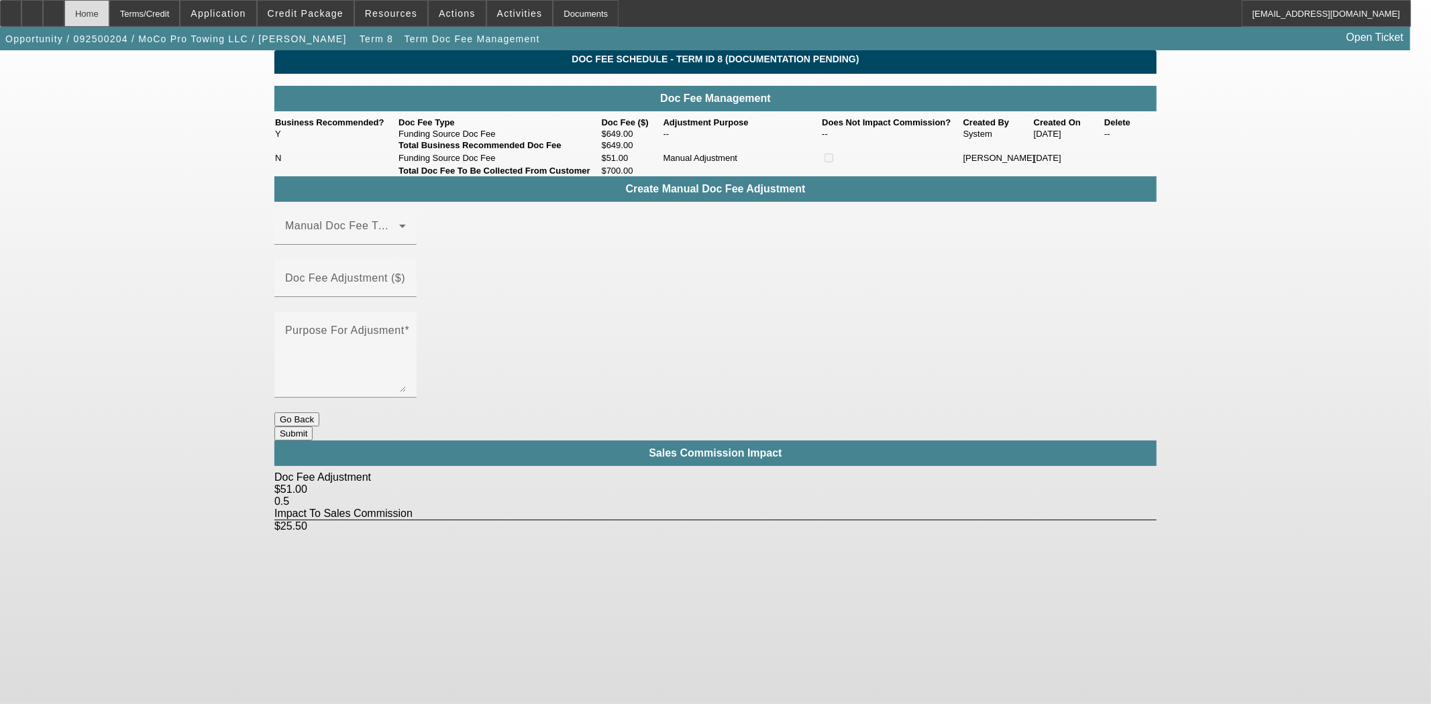
click at [109, 13] on div "Home" at bounding box center [86, 13] width 45 height 27
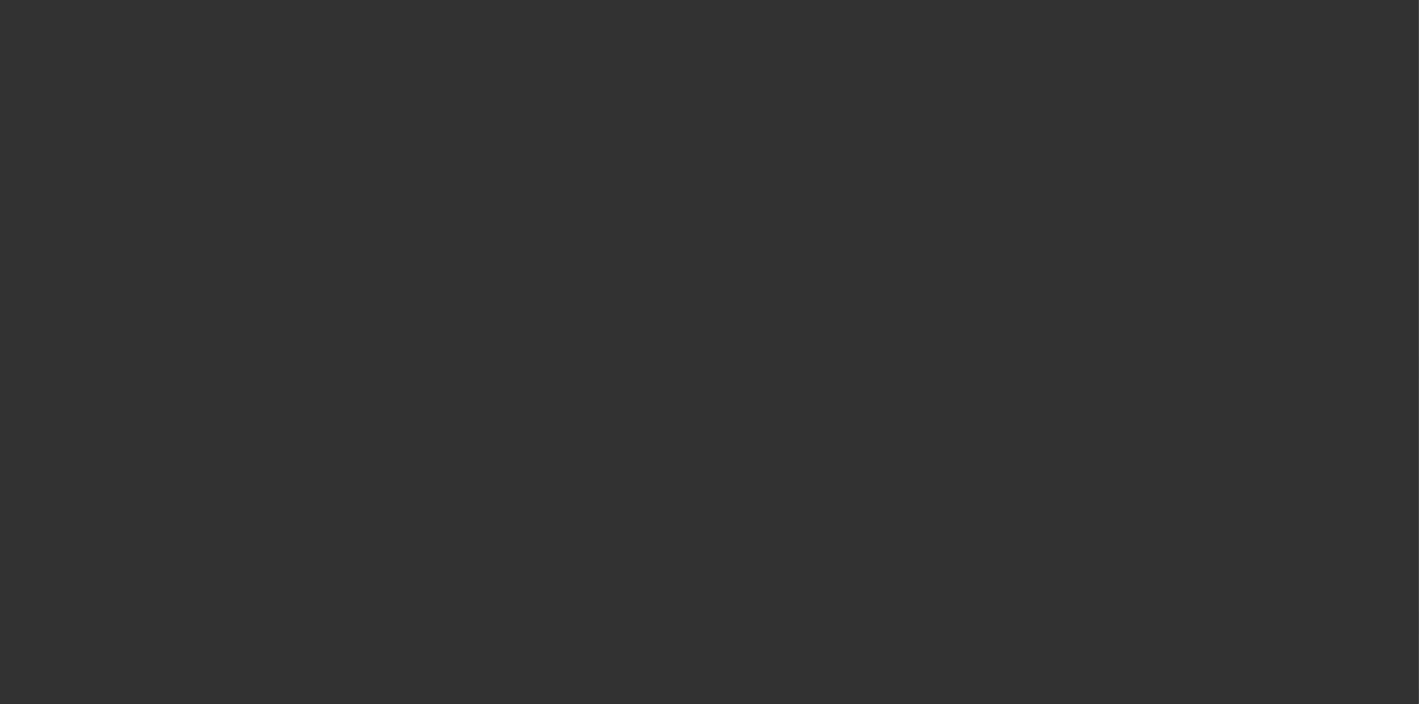
select select "3"
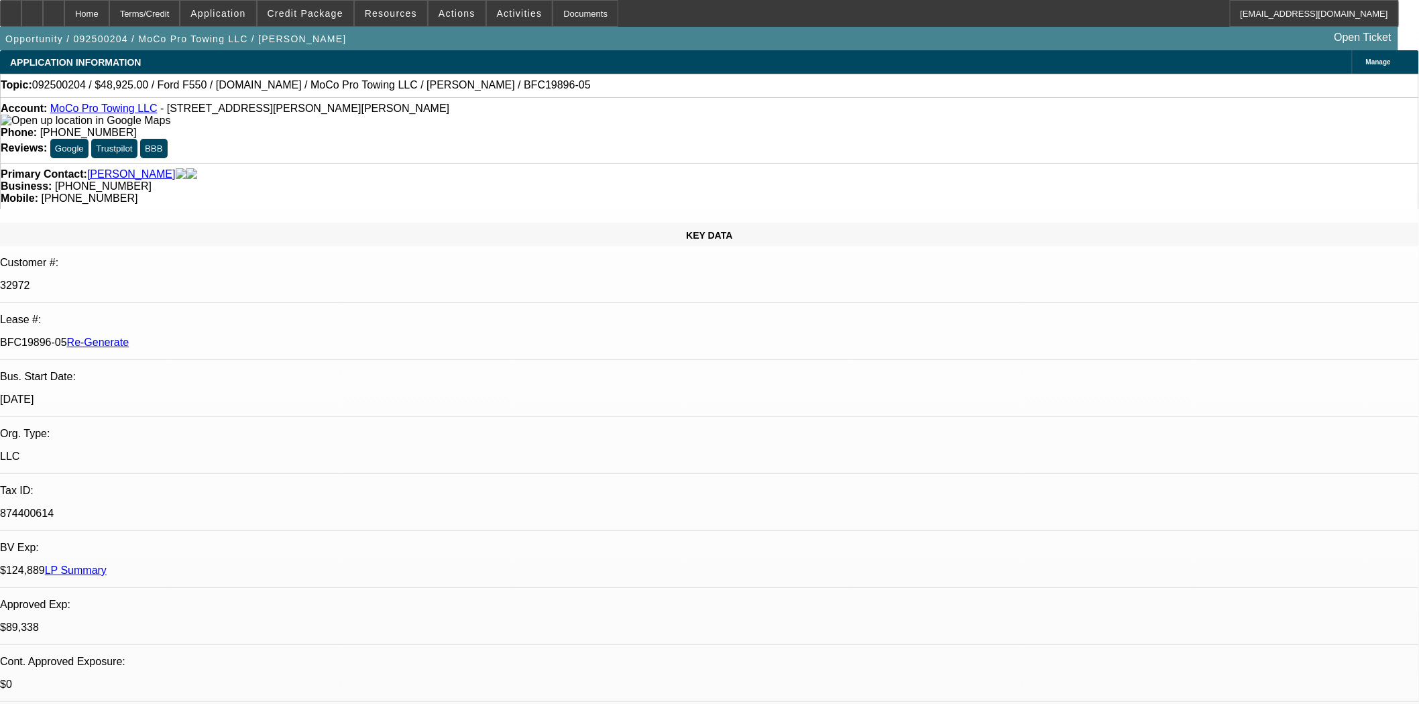
select select "0"
select select "2"
select select "0"
select select "6"
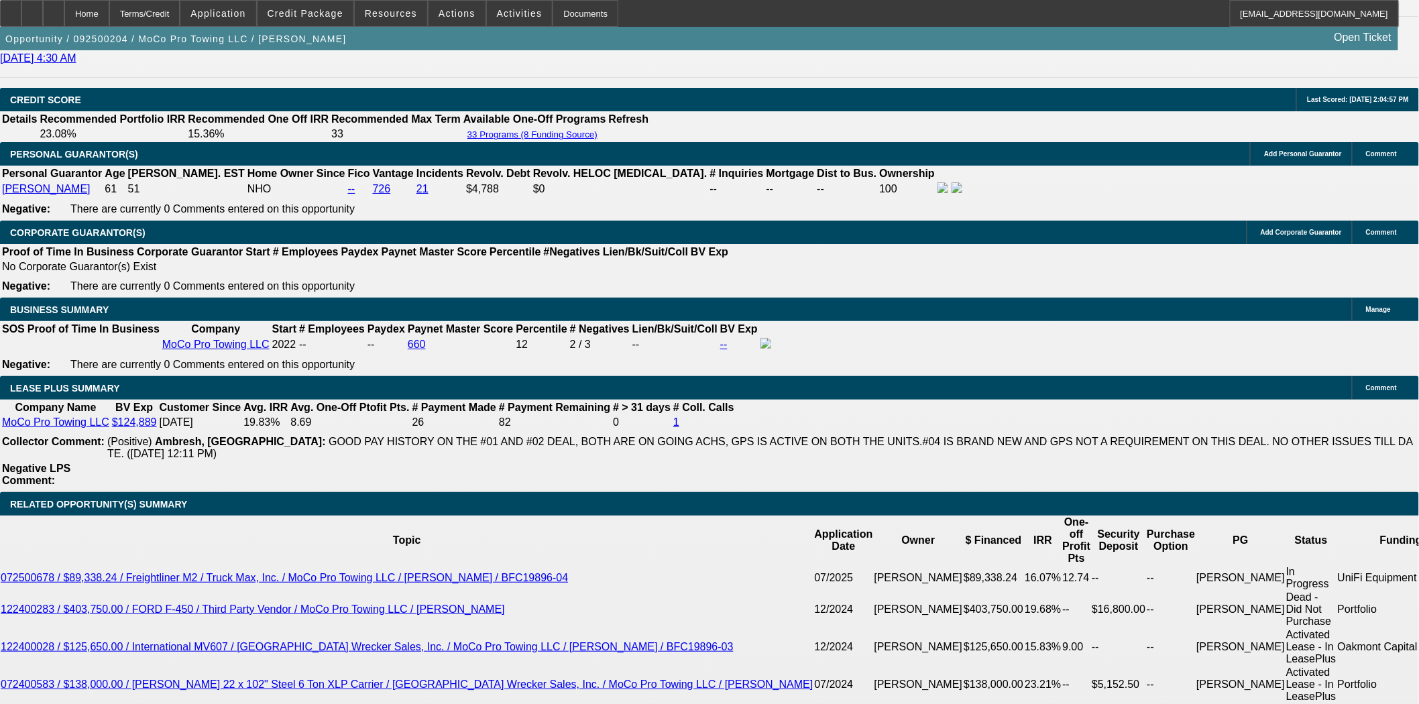
scroll to position [2310, 0]
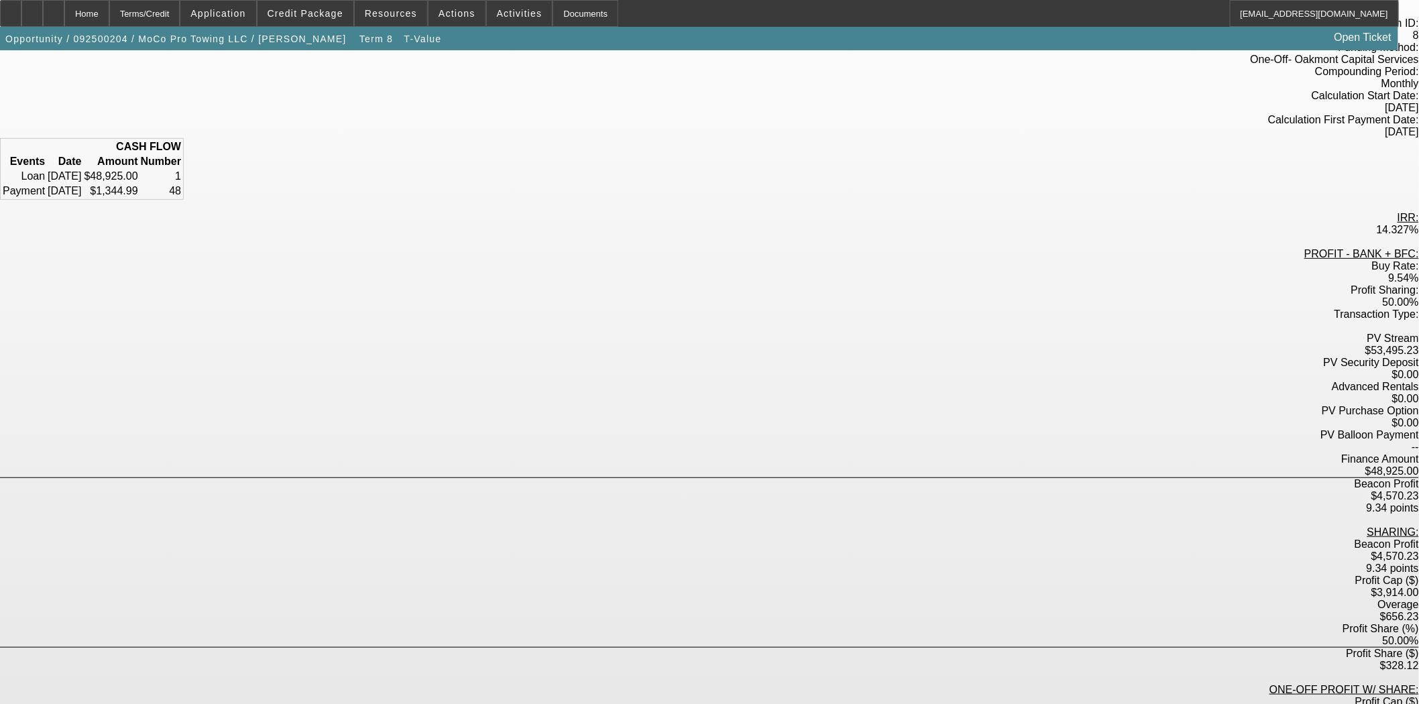
scroll to position [105, 0]
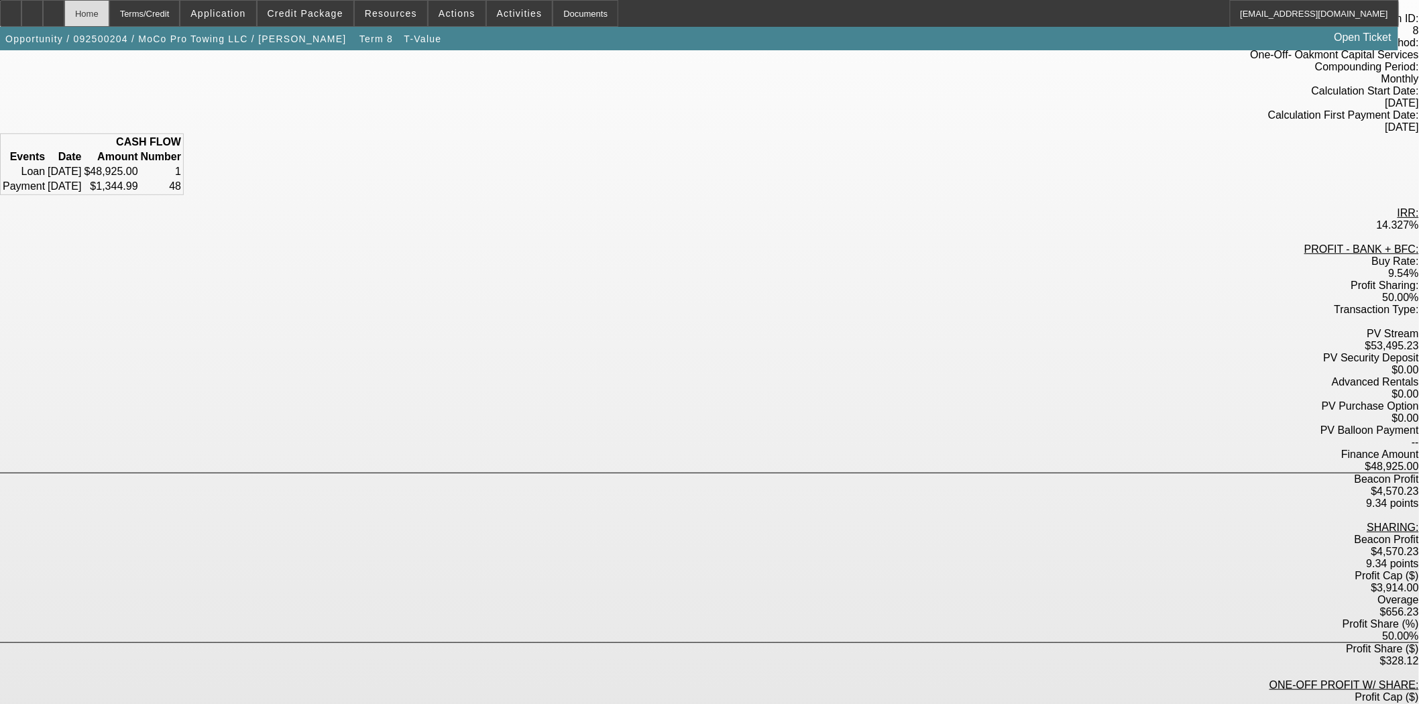
click at [109, 9] on div "Home" at bounding box center [86, 13] width 45 height 27
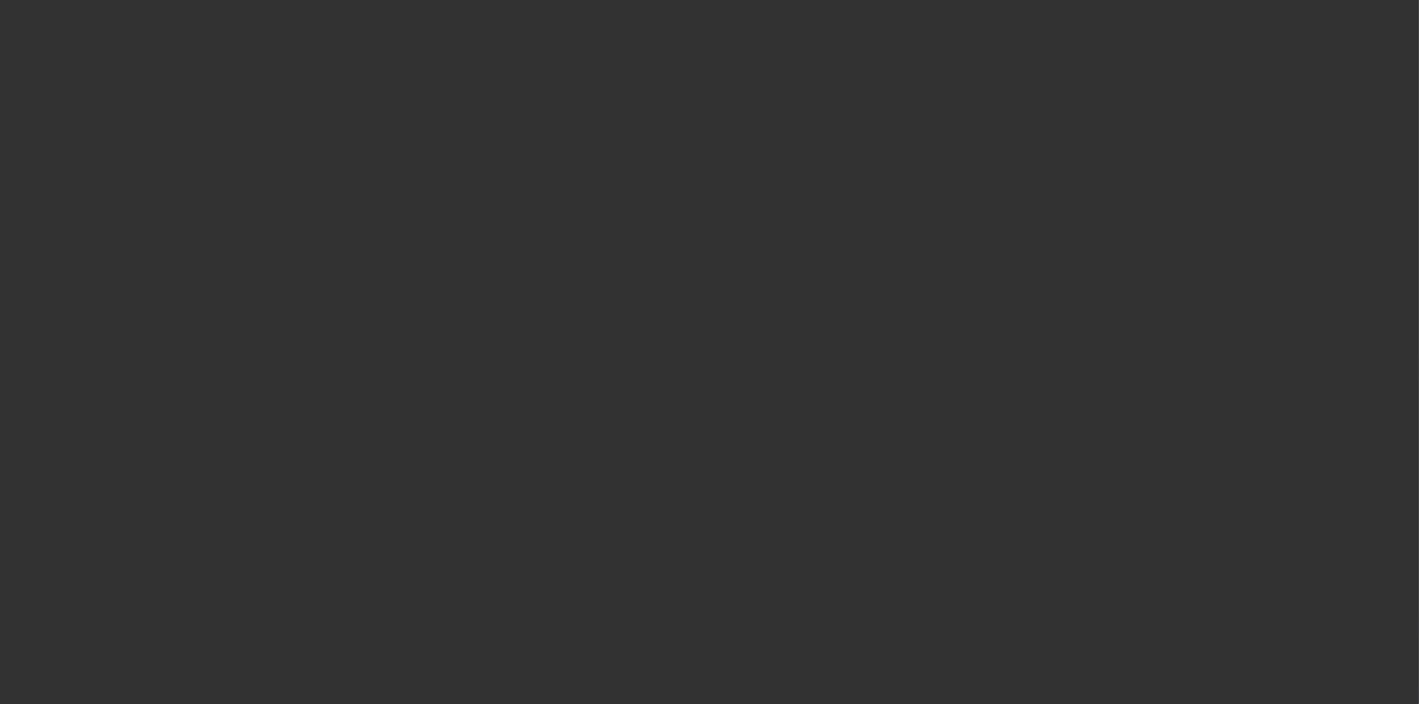
select select "3"
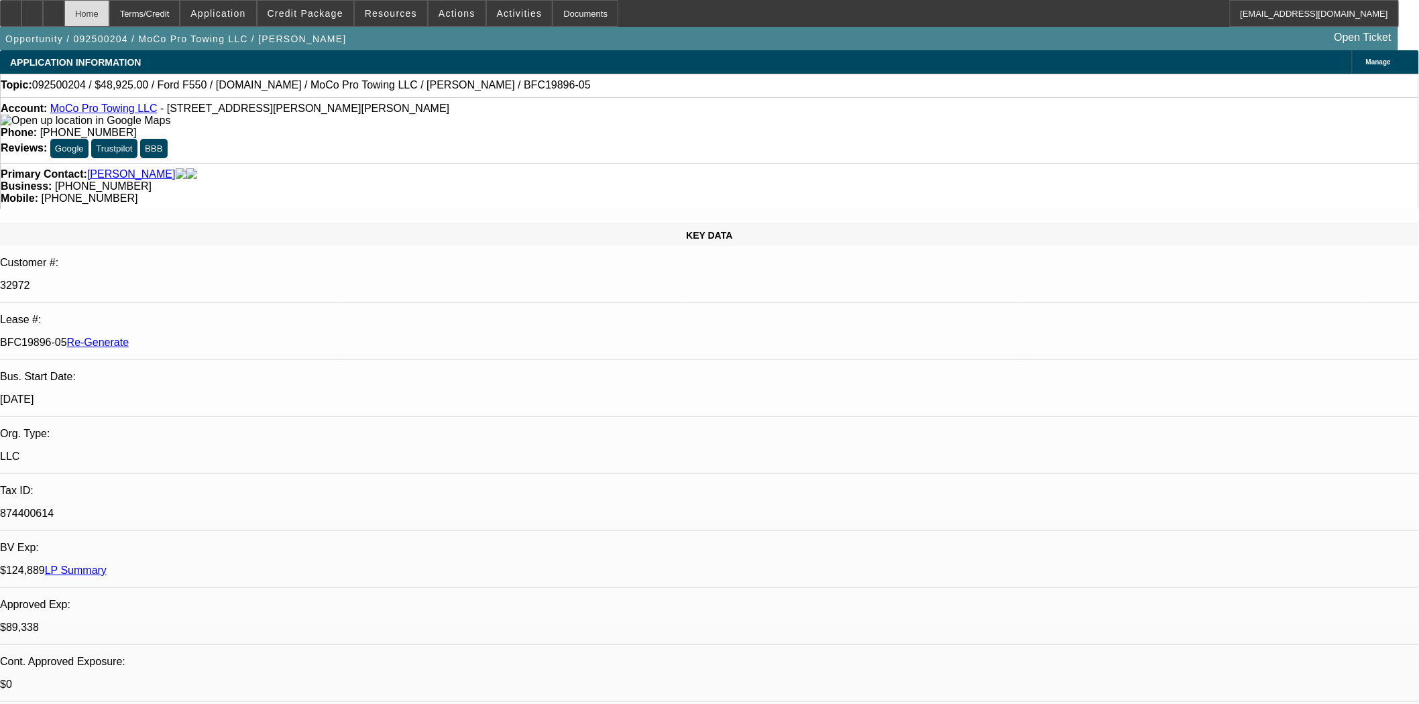
select select "0"
select select "2"
select select "0"
select select "6"
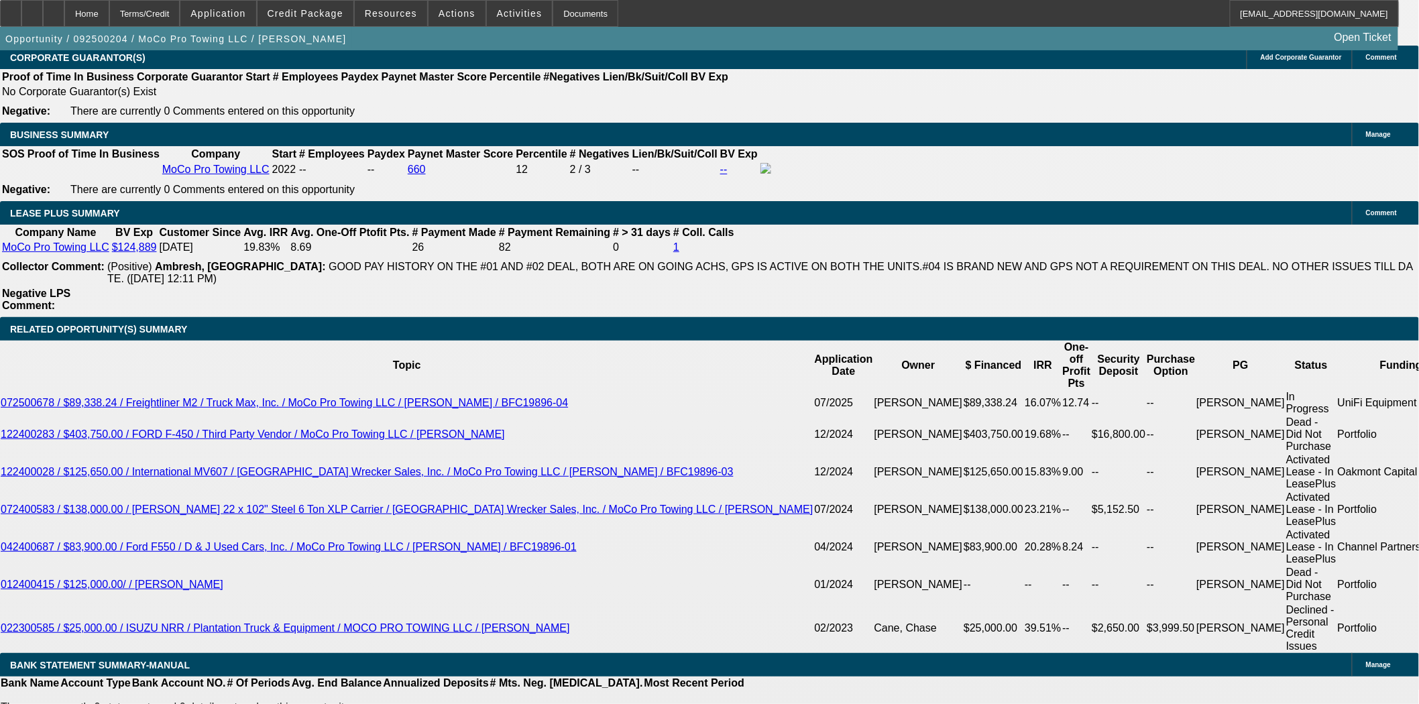
scroll to position [2161, 0]
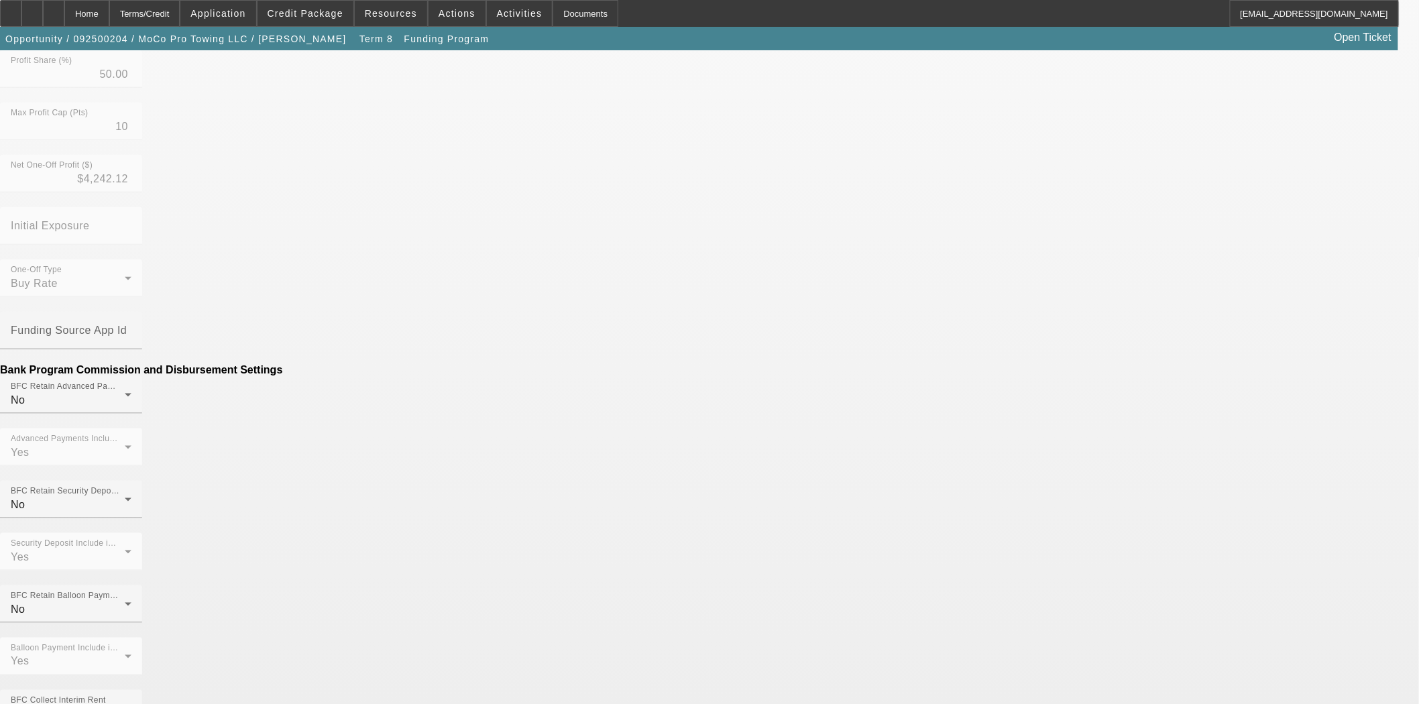
scroll to position [549, 0]
drag, startPoint x: 413, startPoint y: 353, endPoint x: 761, endPoint y: 370, distance: 348.4
type input "($200.00)"
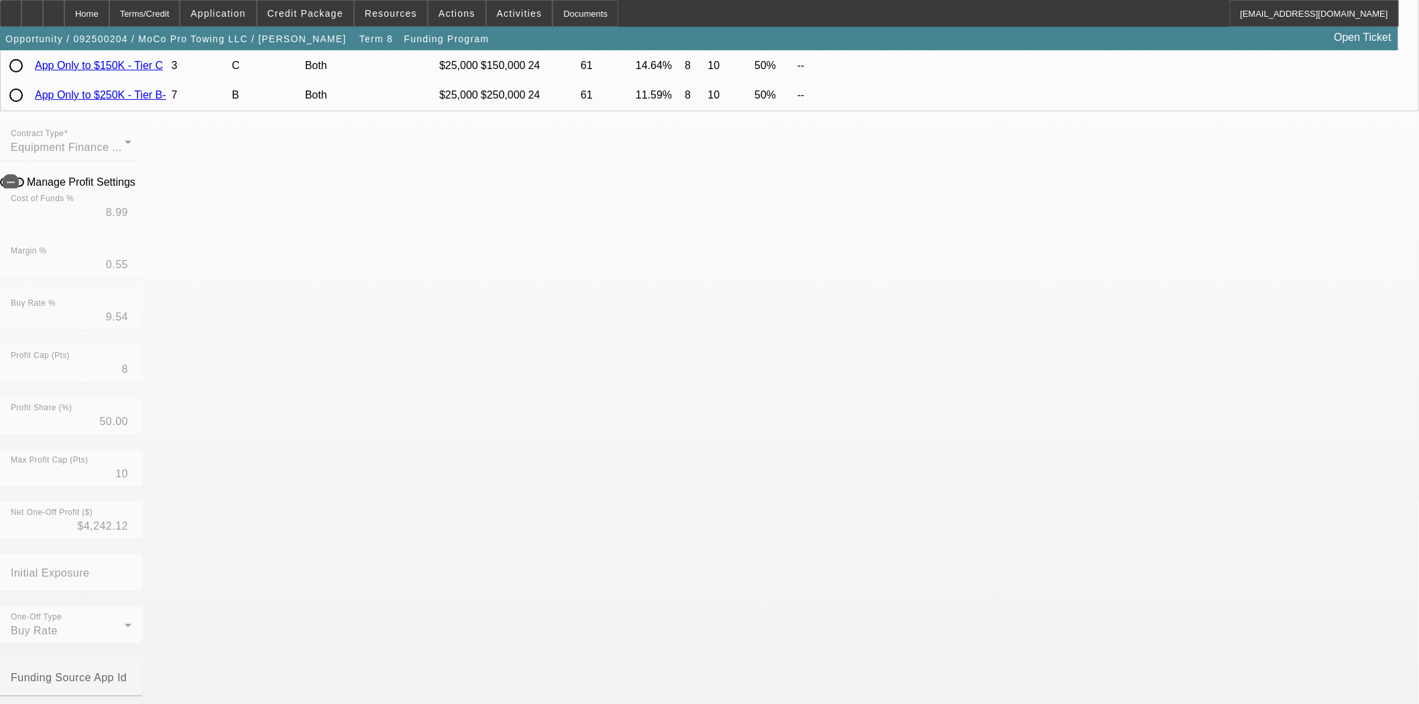
scroll to position [223, 0]
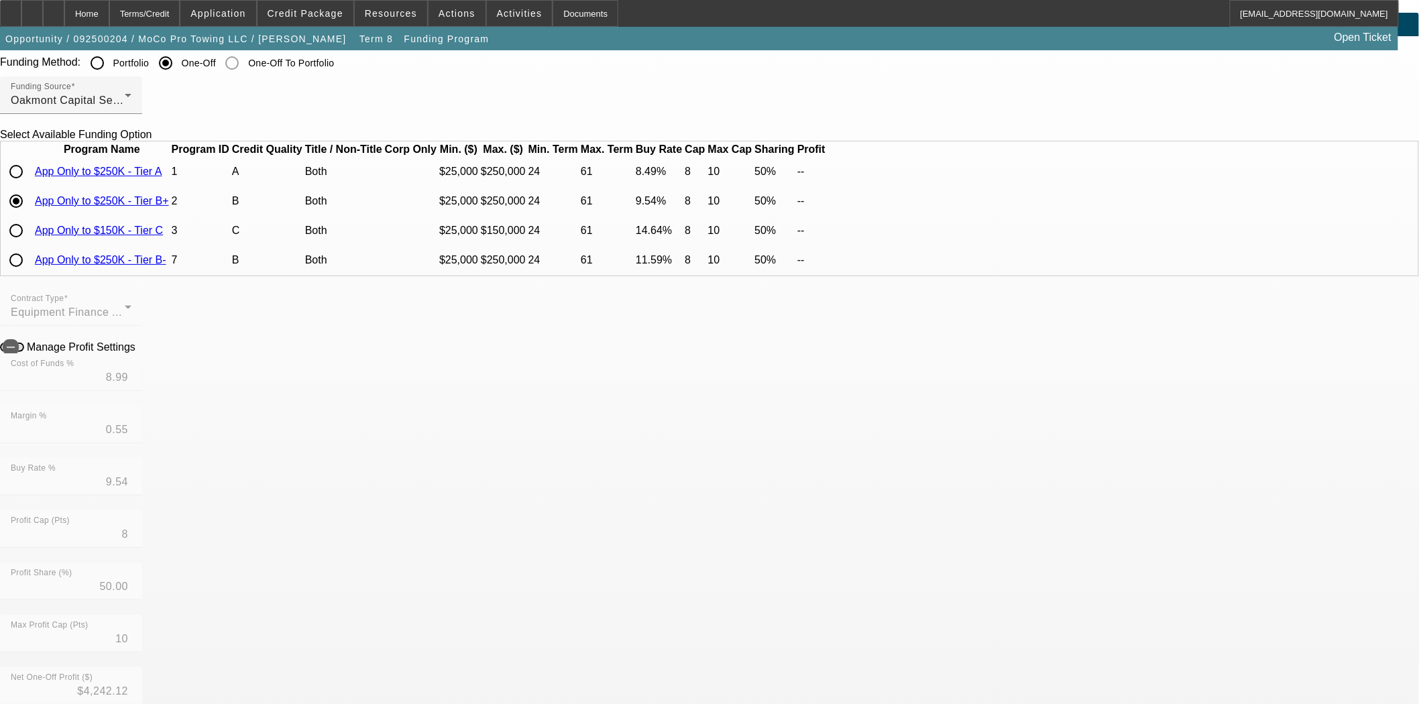
scroll to position [74, 0]
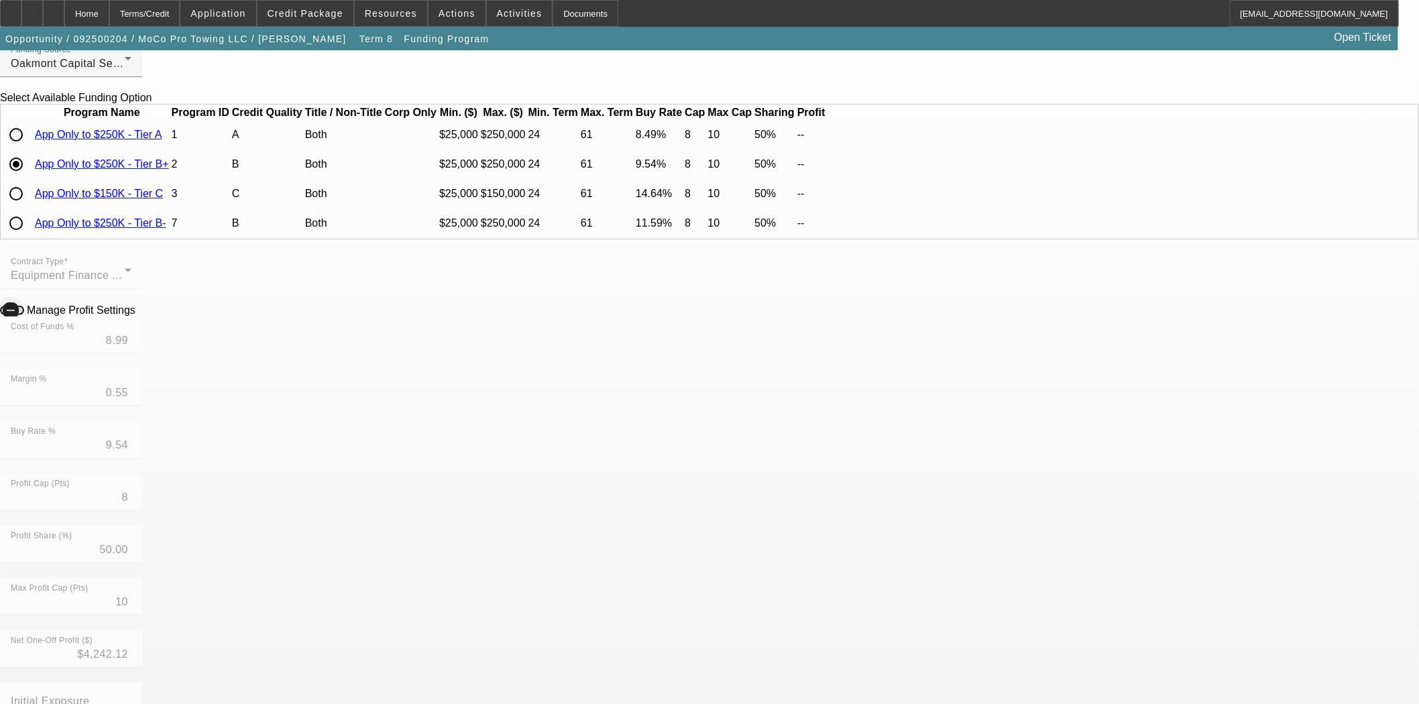
click at [19, 319] on span "button" at bounding box center [11, 310] width 16 height 16
drag, startPoint x: 423, startPoint y: 379, endPoint x: 437, endPoint y: 377, distance: 13.6
click at [142, 369] on div at bounding box center [71, 361] width 142 height 15
drag, startPoint x: 459, startPoint y: 372, endPoint x: 507, endPoint y: 370, distance: 47.6
click at [507, 370] on div "Contract Type Equipment Finance Agreement Manage Profit Settings Cost of Funds …" at bounding box center [709, 493] width 1419 height 484
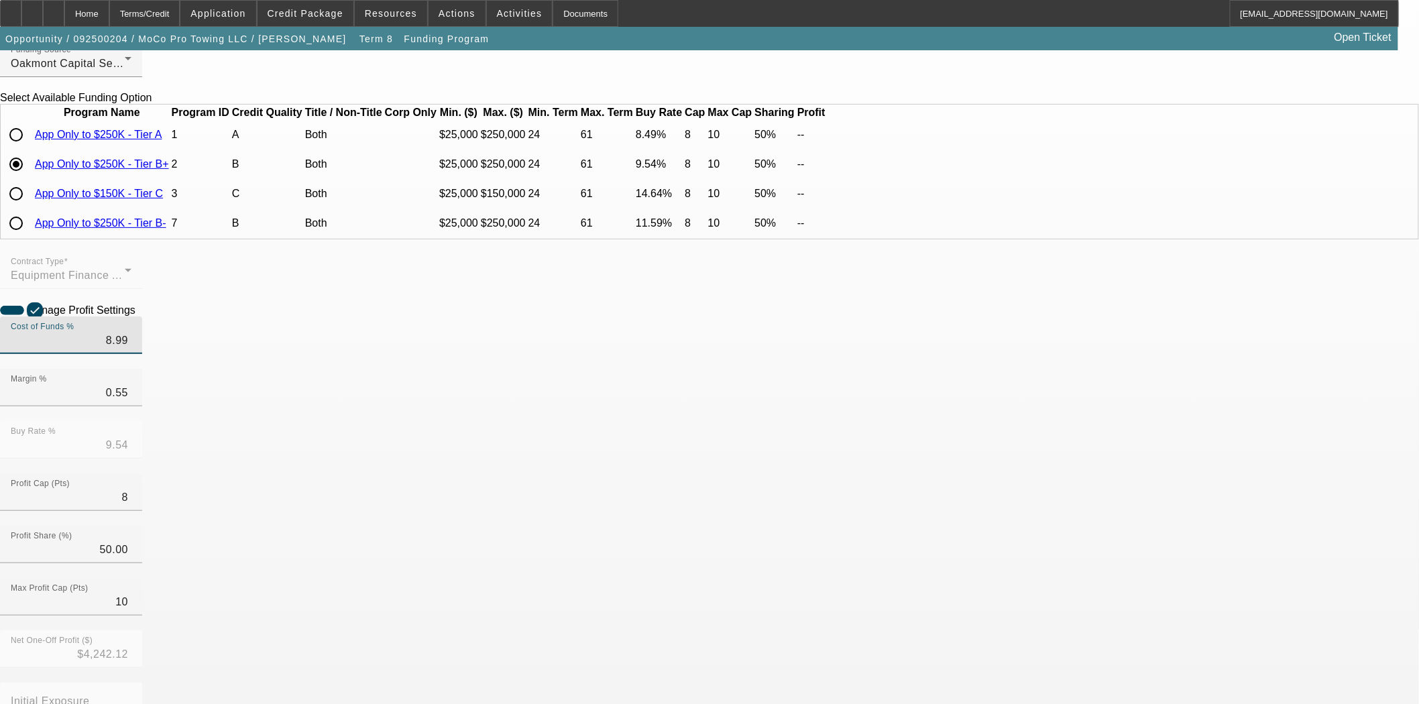
drag, startPoint x: 467, startPoint y: 364, endPoint x: 499, endPoint y: 363, distance: 31.5
click at [142, 354] on div "Cost of Funds % 8.99" at bounding box center [71, 336] width 142 height 38
type input "9.224"
type input "9.77"
type input "."
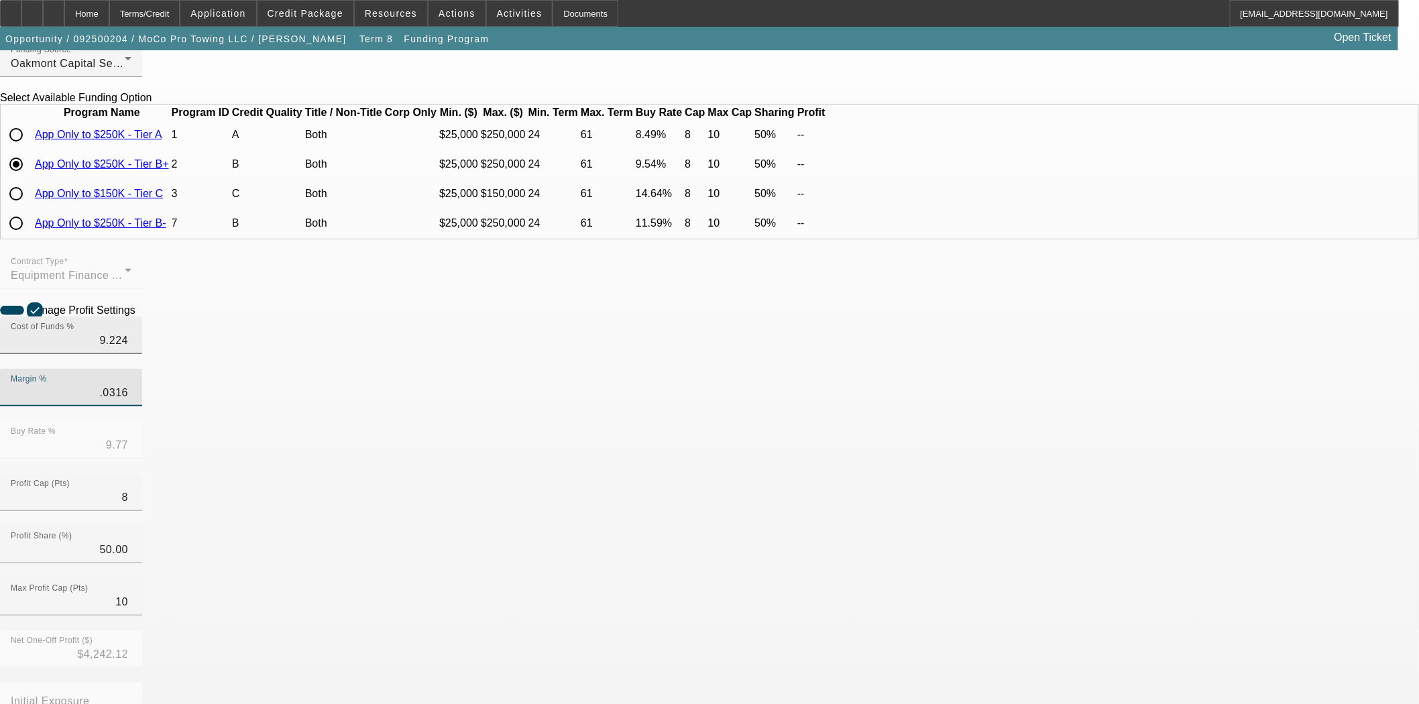
type input ".0316"
type input "9.26"
click at [131, 401] on input ".0316" at bounding box center [71, 393] width 121 height 16
type input ".316"
type input "9.54"
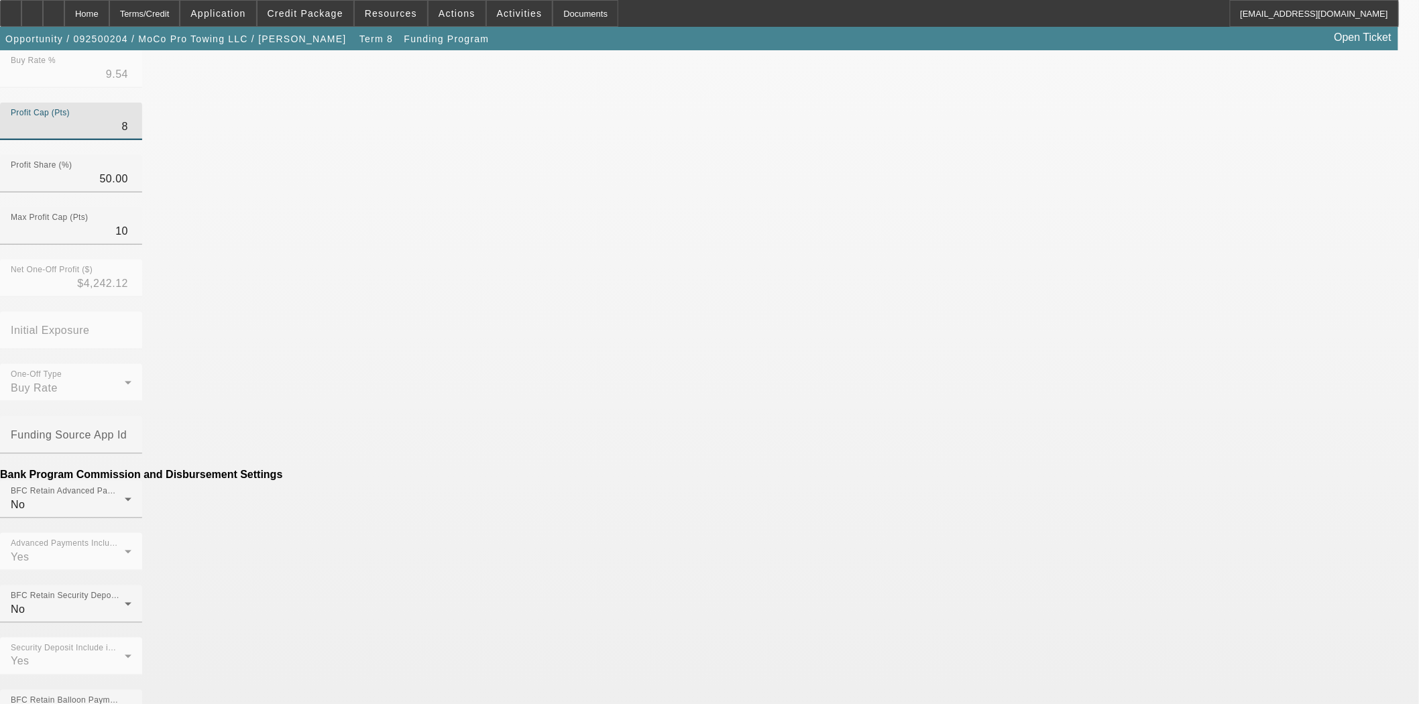
scroll to position [447, 0]
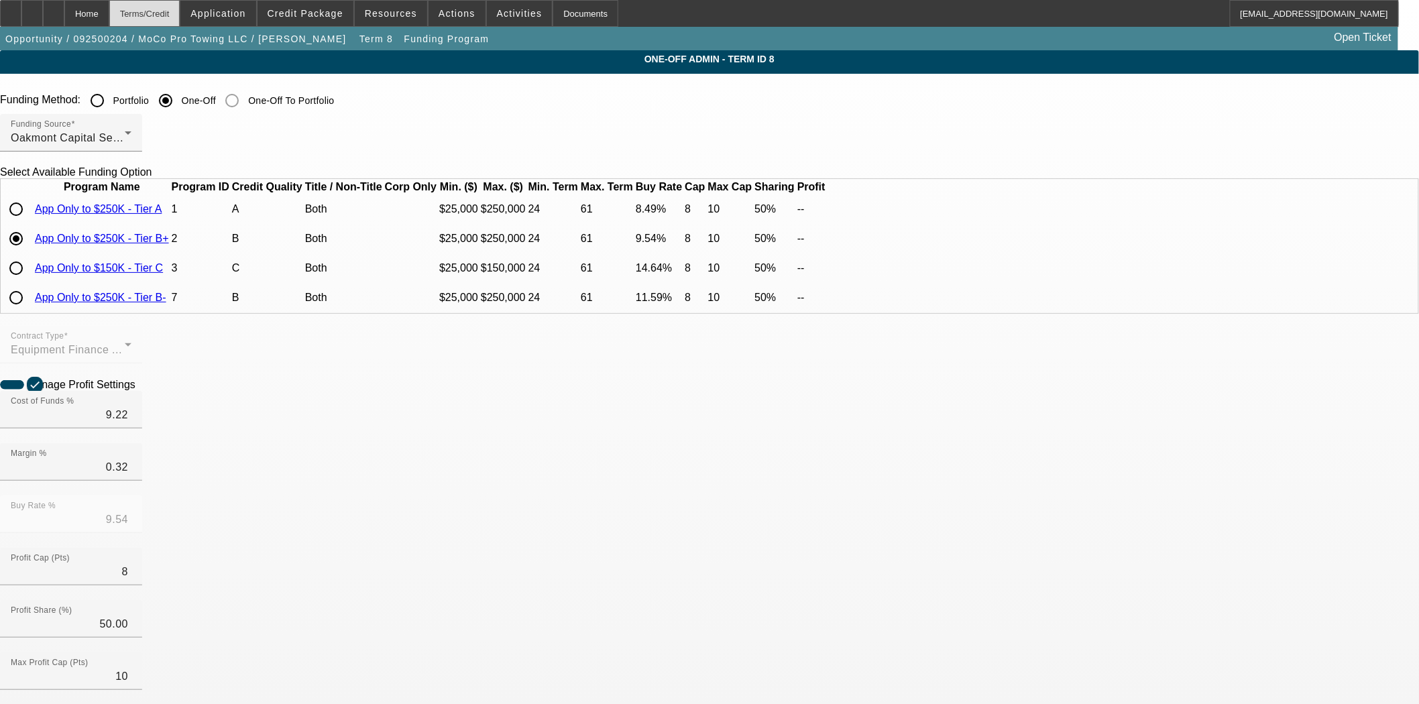
drag, startPoint x: 125, startPoint y: 17, endPoint x: 190, endPoint y: 23, distance: 66.0
click at [109, 17] on div "Home" at bounding box center [86, 13] width 45 height 27
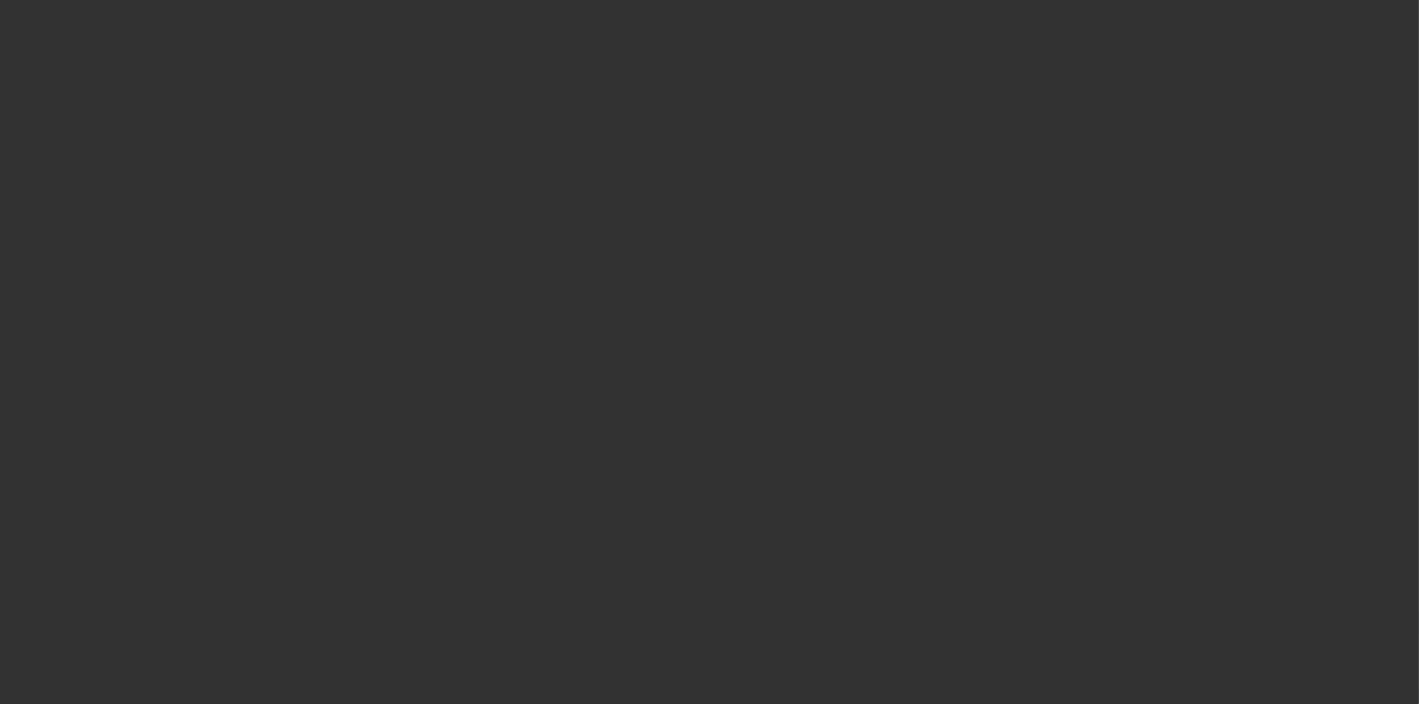
select select "3"
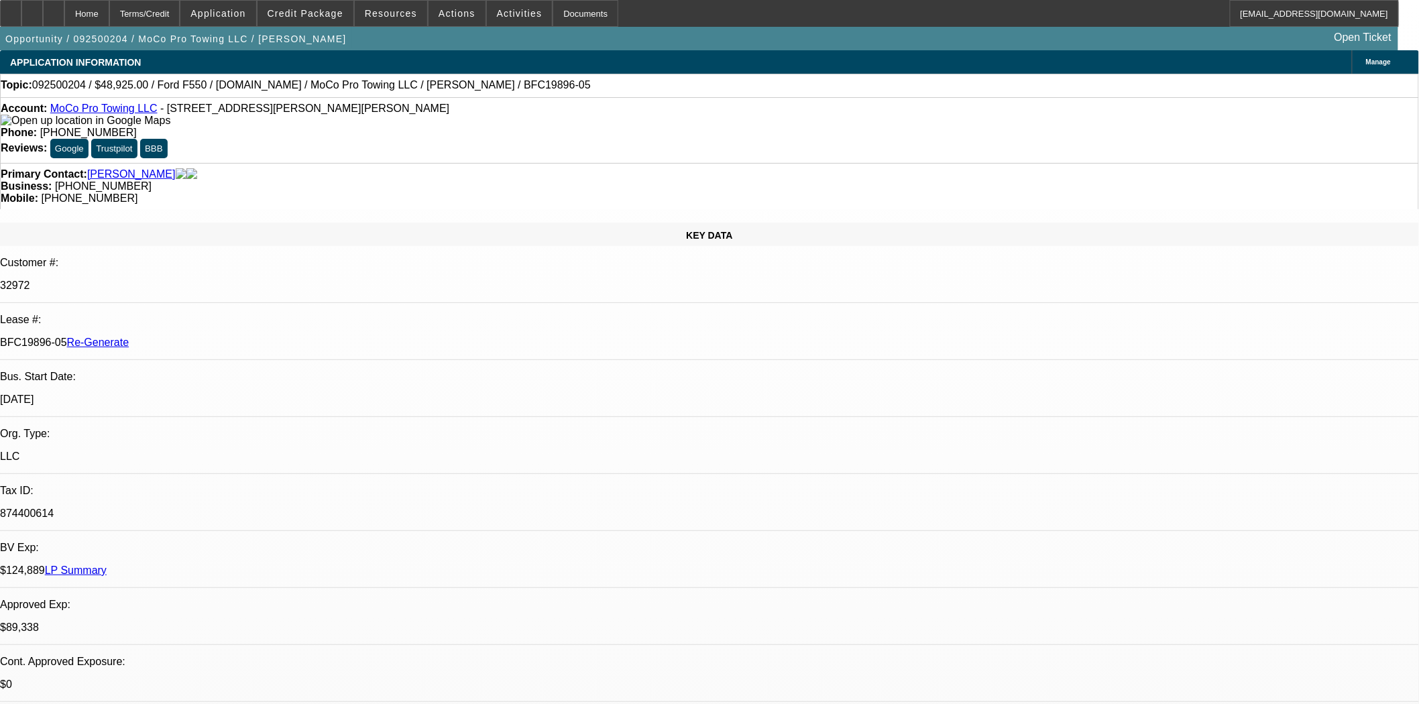
select select "0"
select select "2"
select select "0"
select select "6"
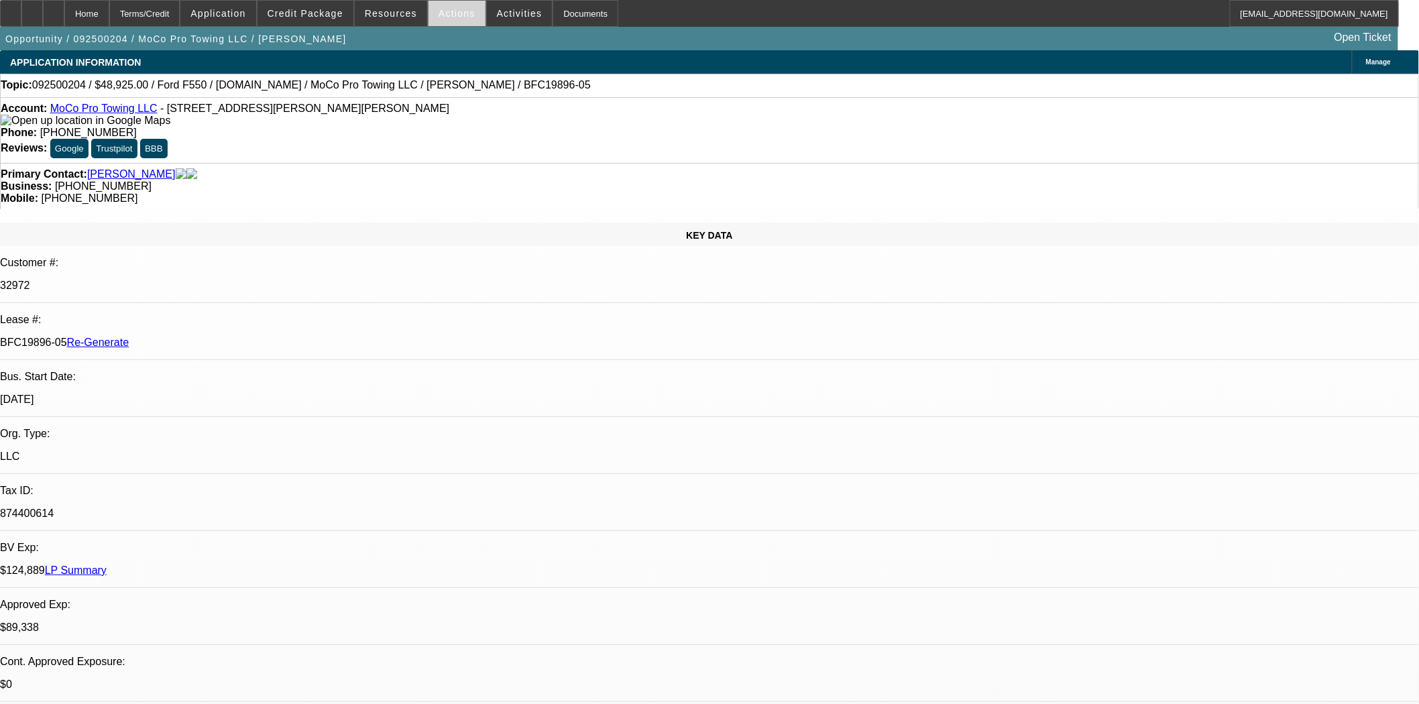
click at [459, 12] on span "Actions" at bounding box center [457, 13] width 37 height 11
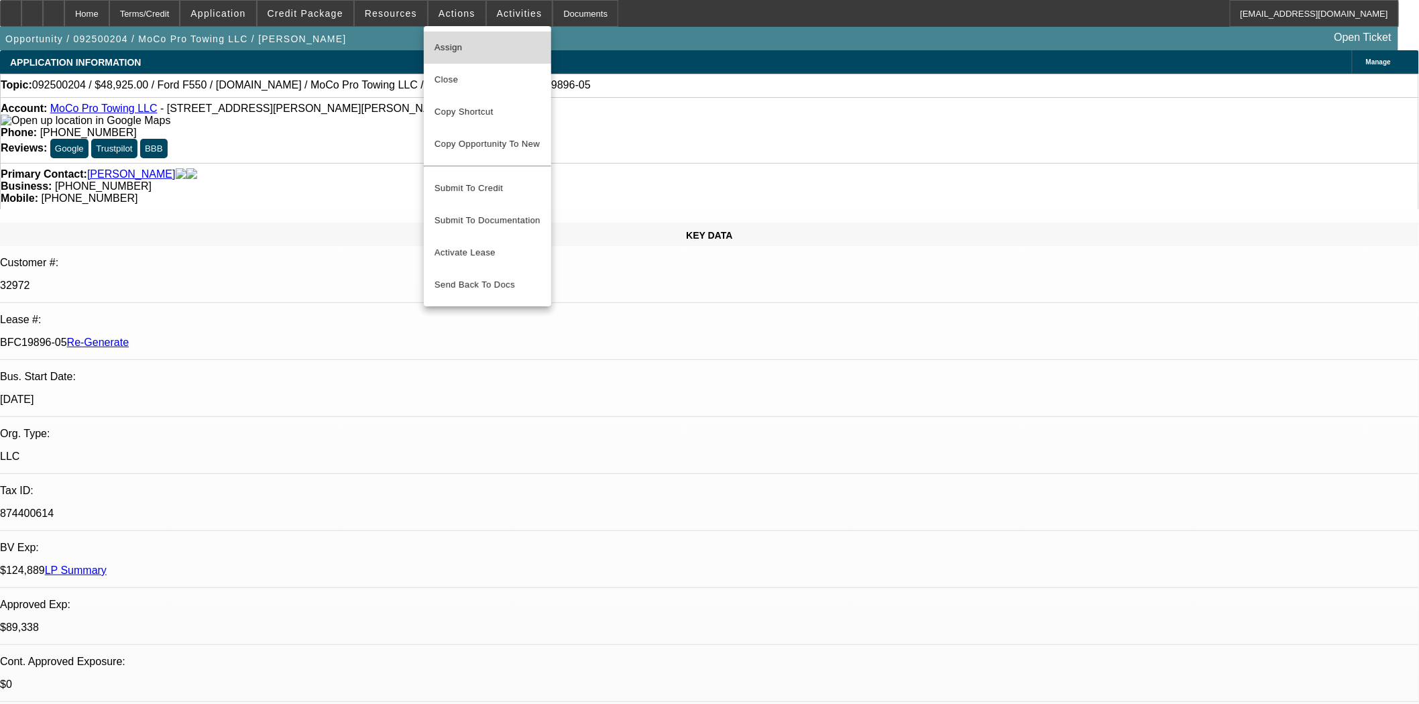
click at [459, 42] on span "Assign" at bounding box center [488, 48] width 106 height 16
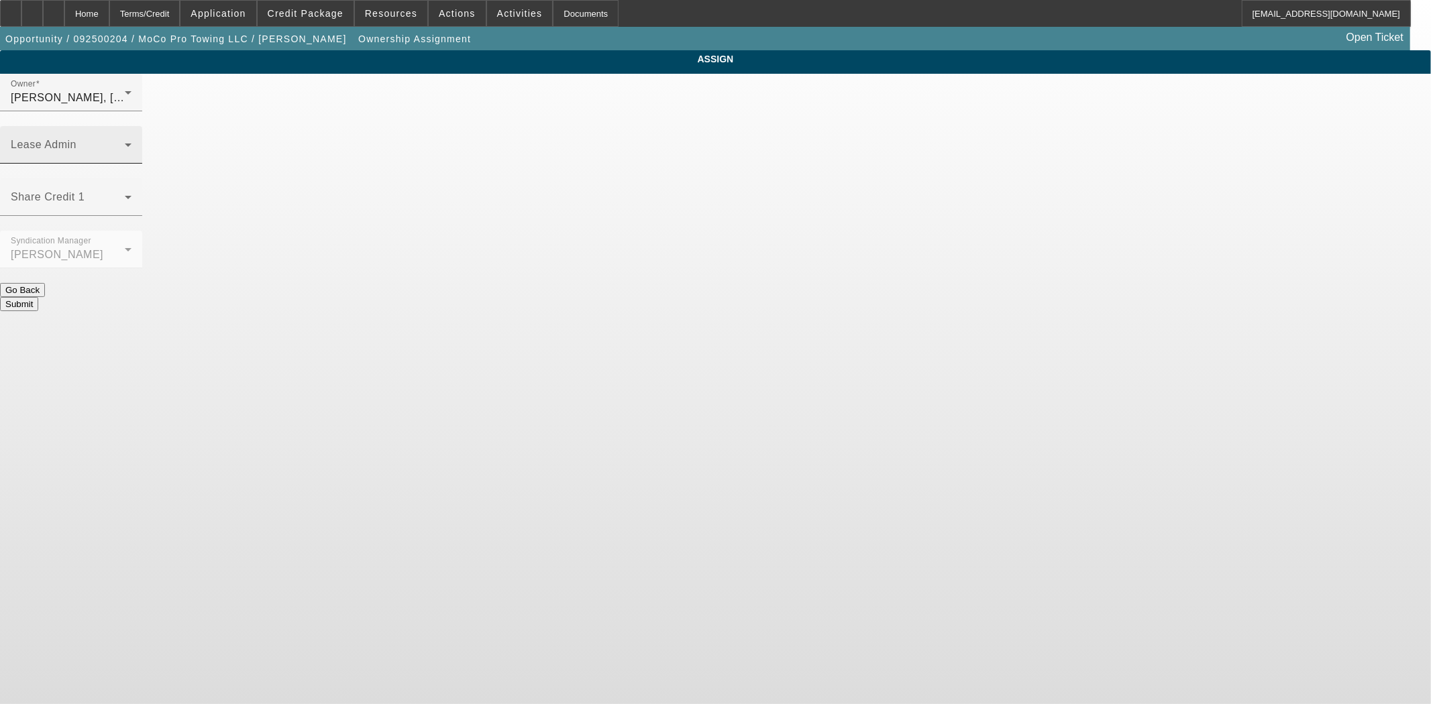
click at [125, 142] on span at bounding box center [68, 150] width 114 height 16
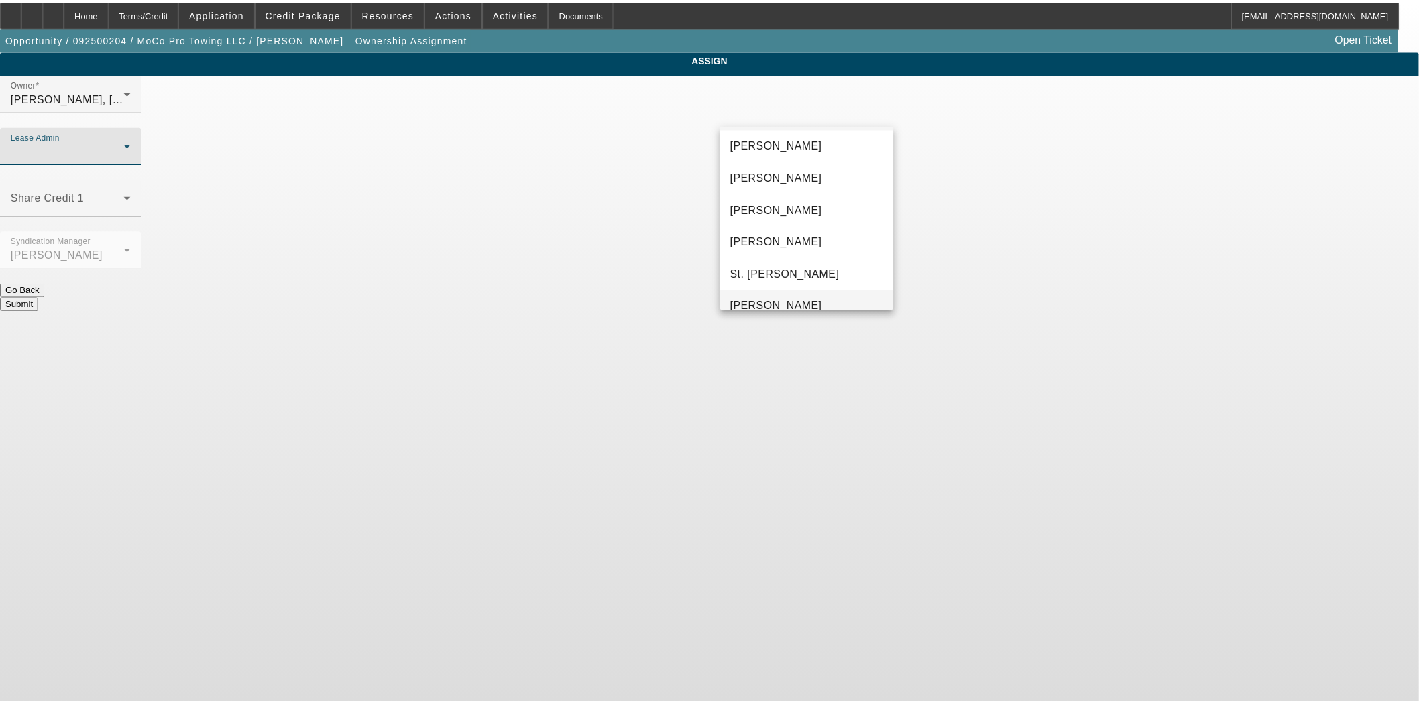
scroll to position [51, 0]
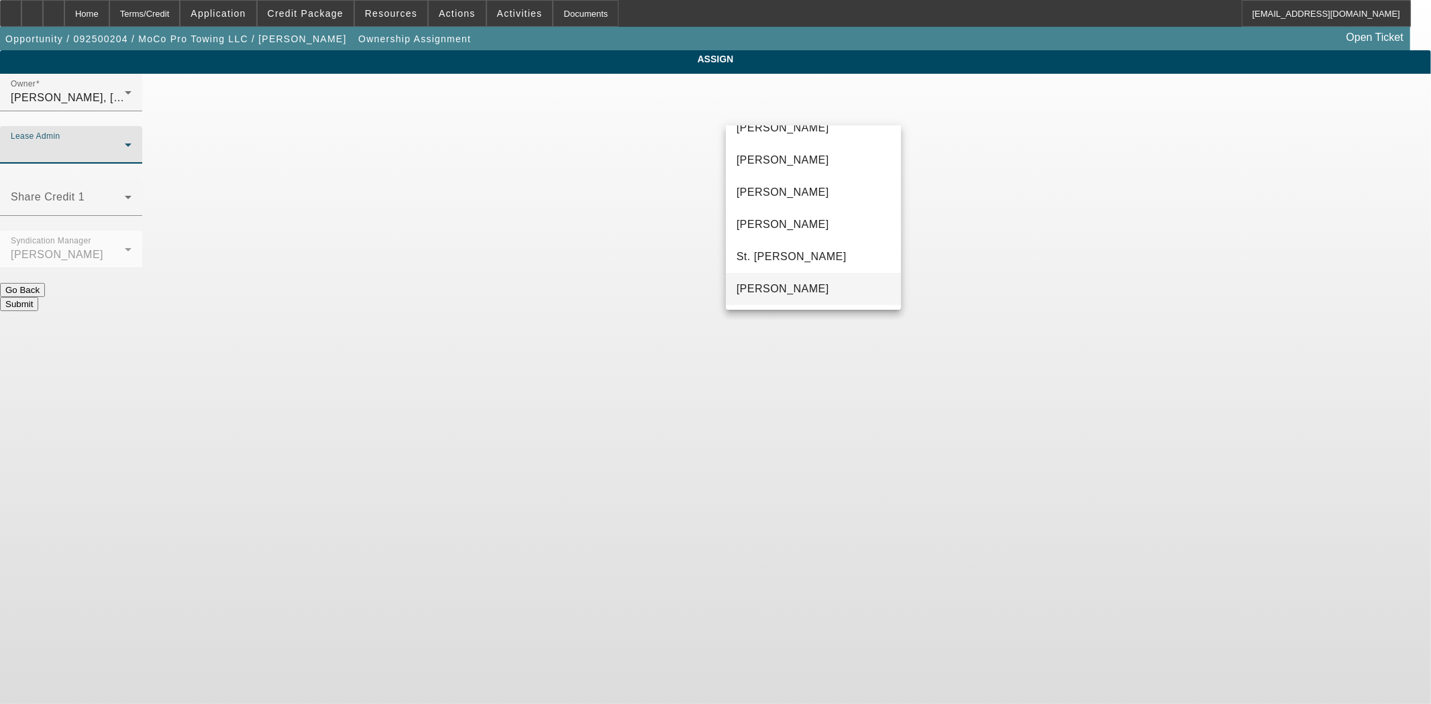
click at [781, 273] on mat-option "[PERSON_NAME]" at bounding box center [813, 289] width 175 height 32
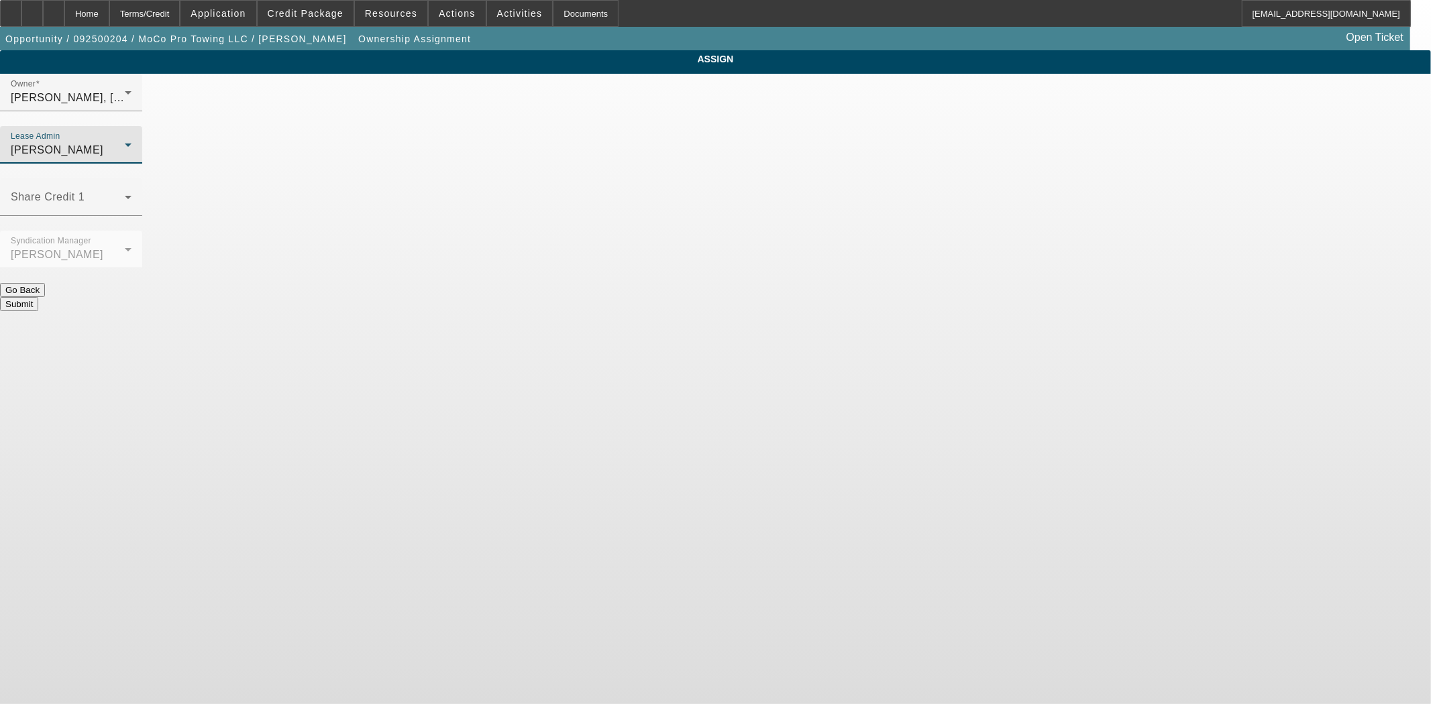
click at [38, 297] on button "Submit" at bounding box center [19, 304] width 38 height 14
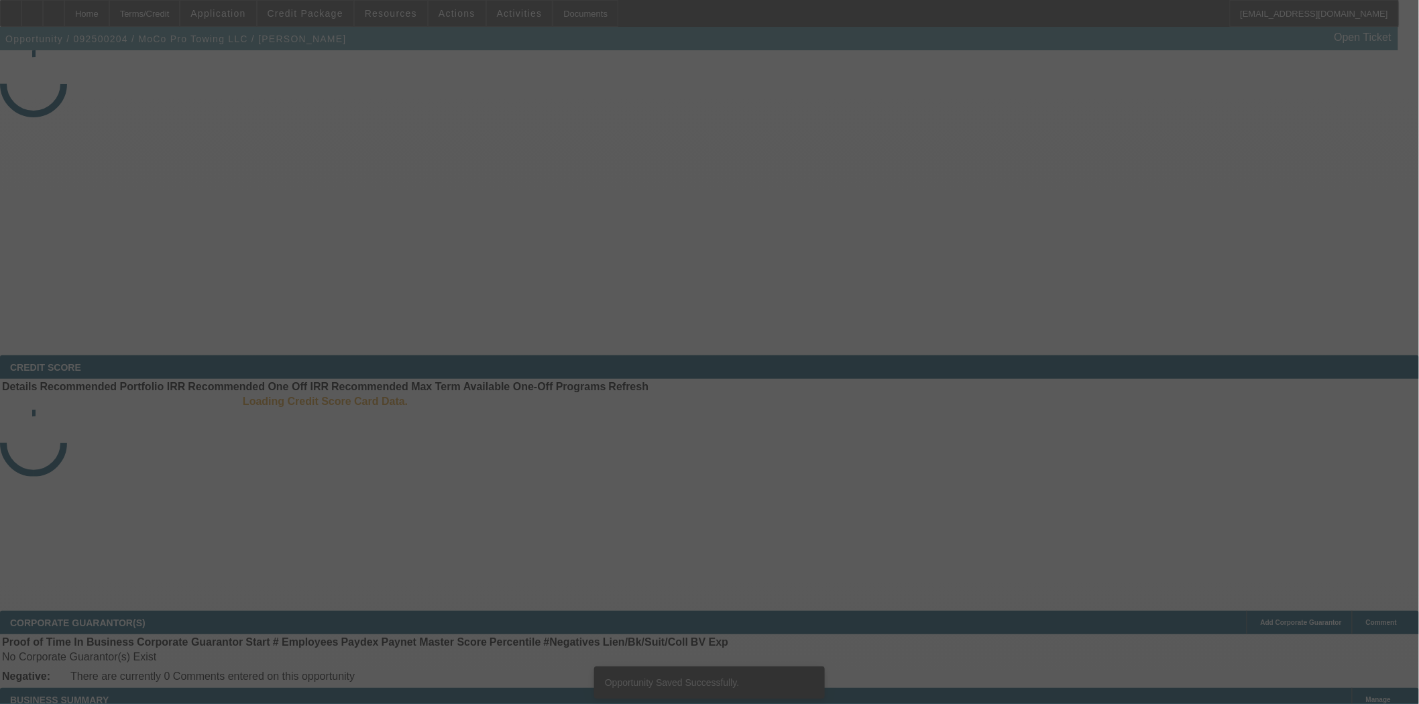
select select "3"
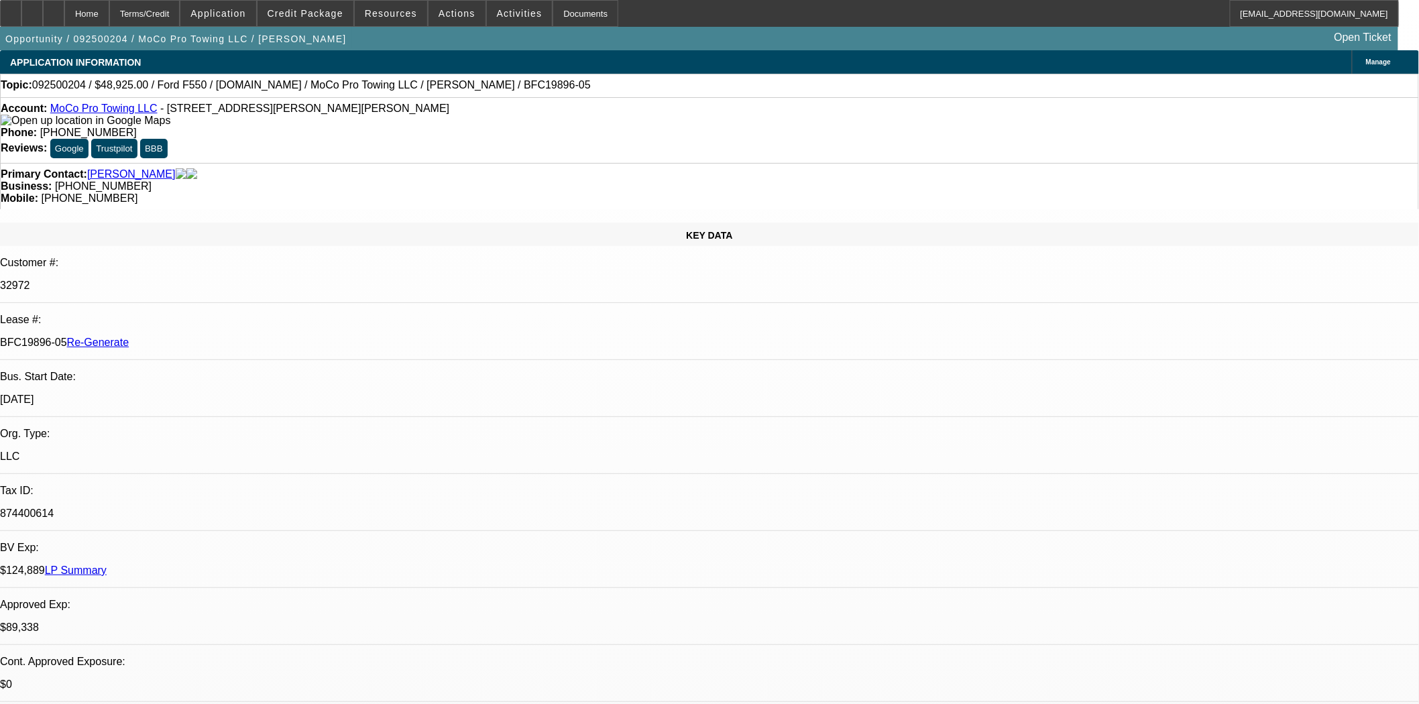
select select "0"
select select "2"
select select "0"
select select "6"
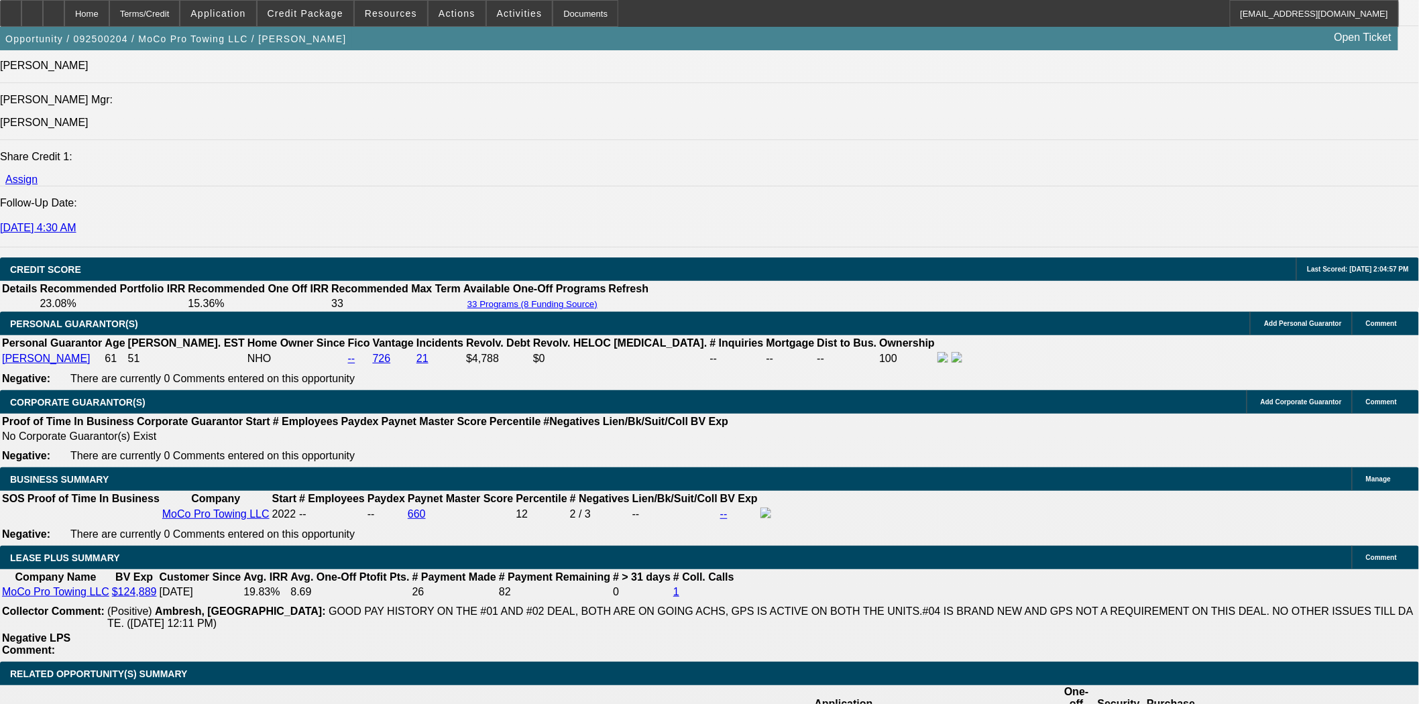
scroll to position [2235, 0]
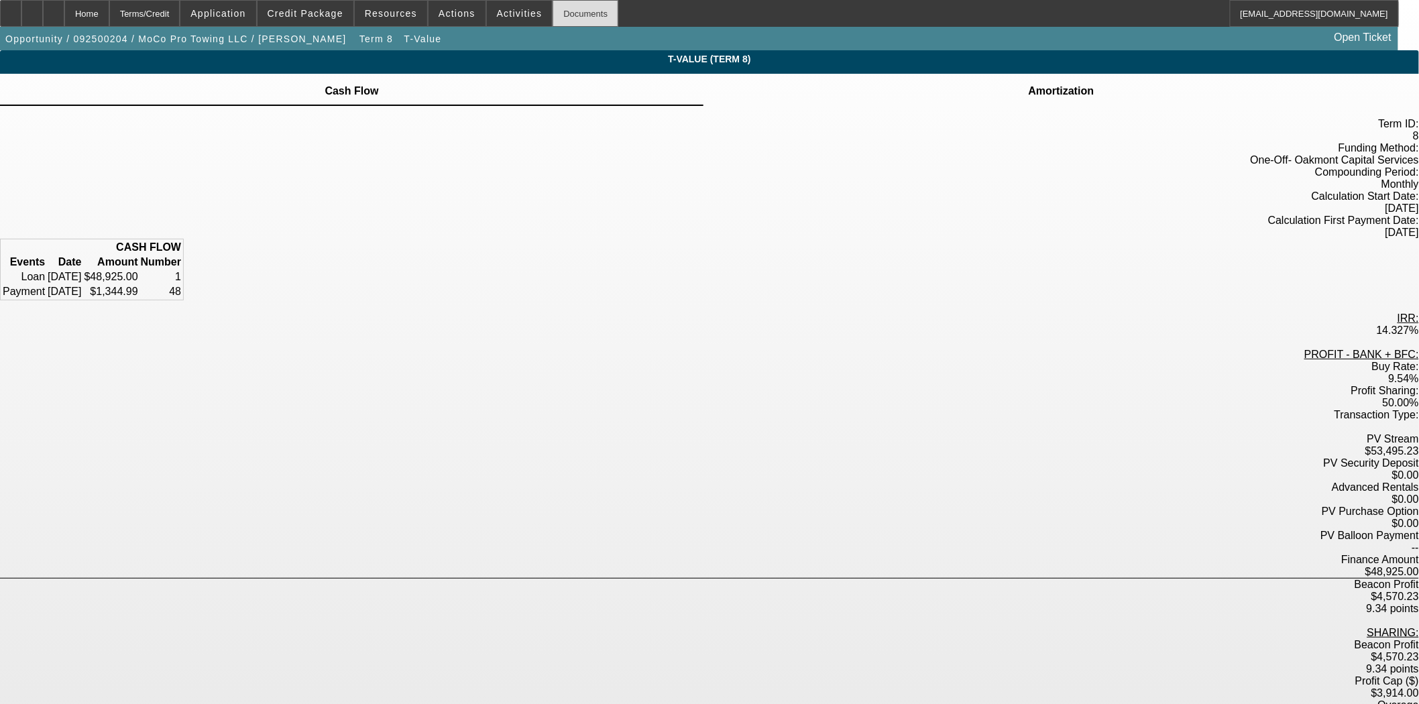
click at [553, 7] on div "Documents" at bounding box center [586, 13] width 66 height 27
click at [109, 12] on div "Home" at bounding box center [86, 13] width 45 height 27
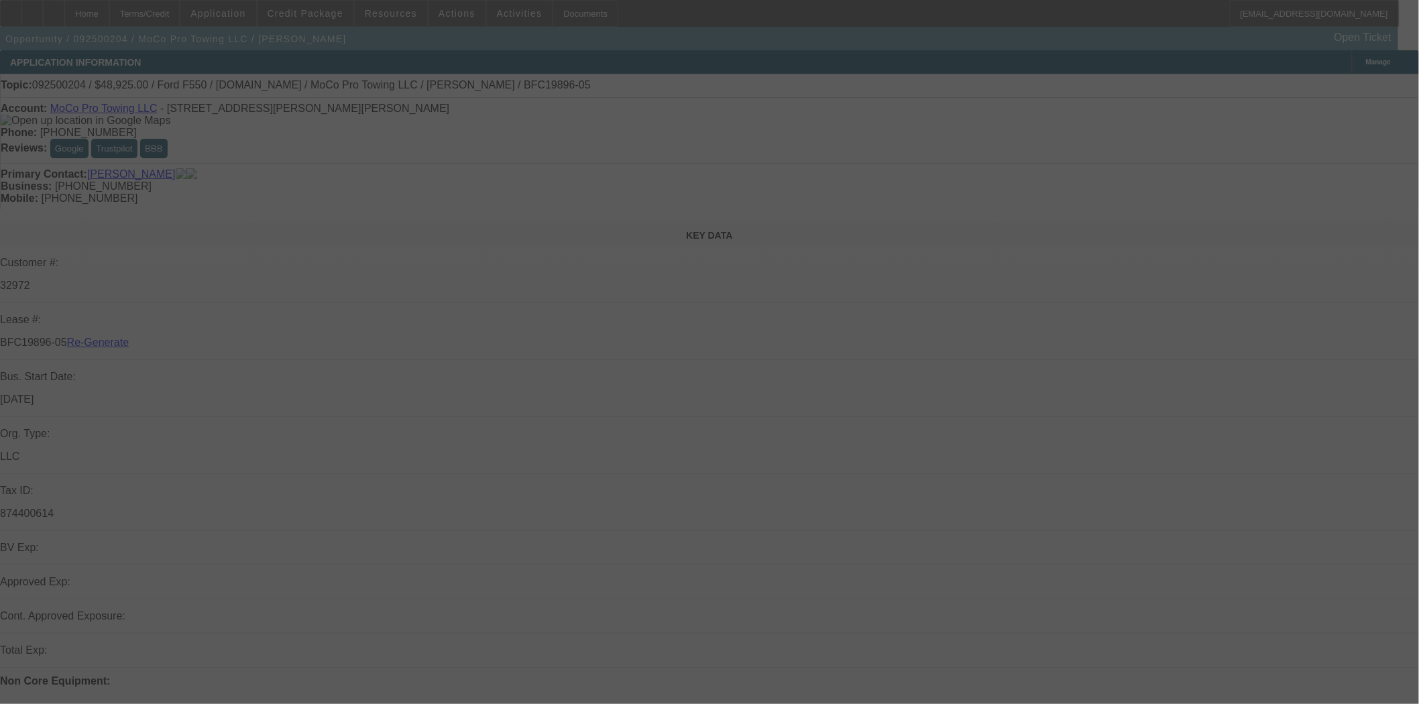
select select "3"
click at [344, 16] on div at bounding box center [709, 352] width 1419 height 704
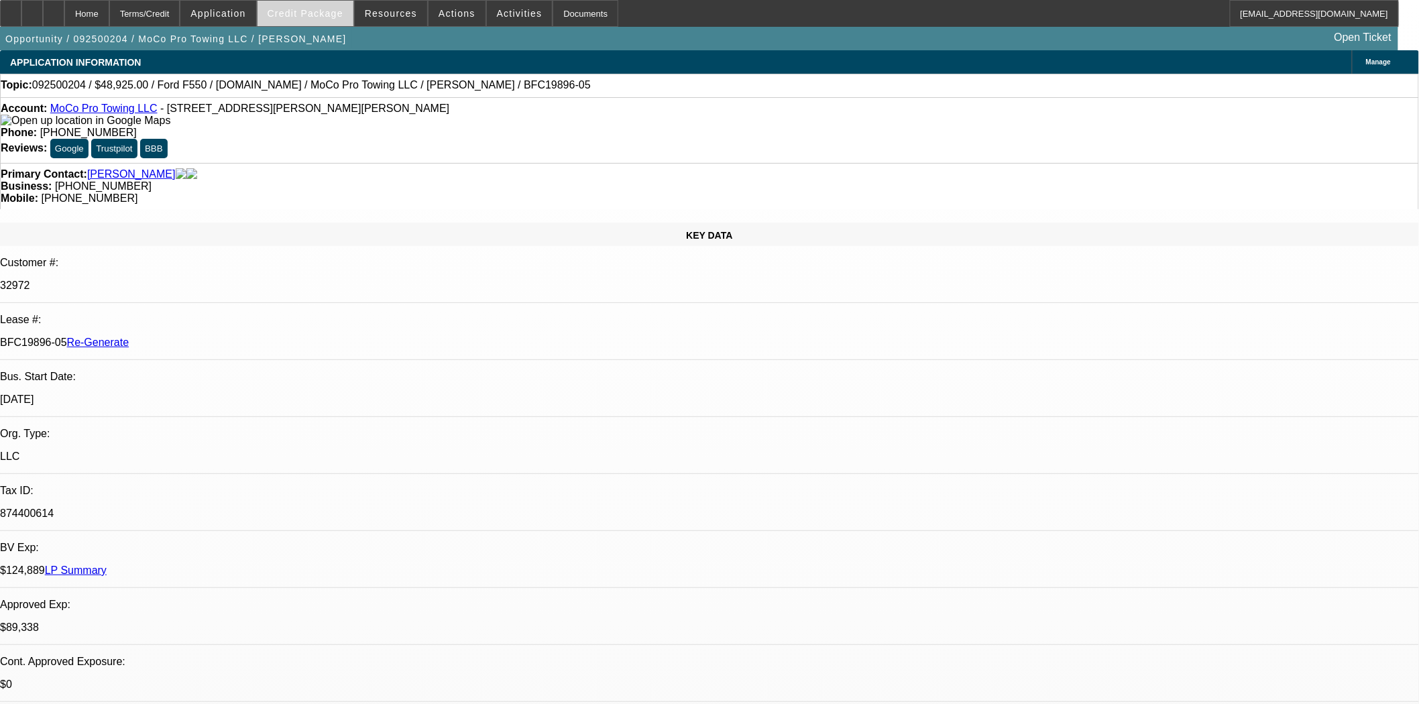
select select "0"
select select "2"
select select "0"
select select "6"
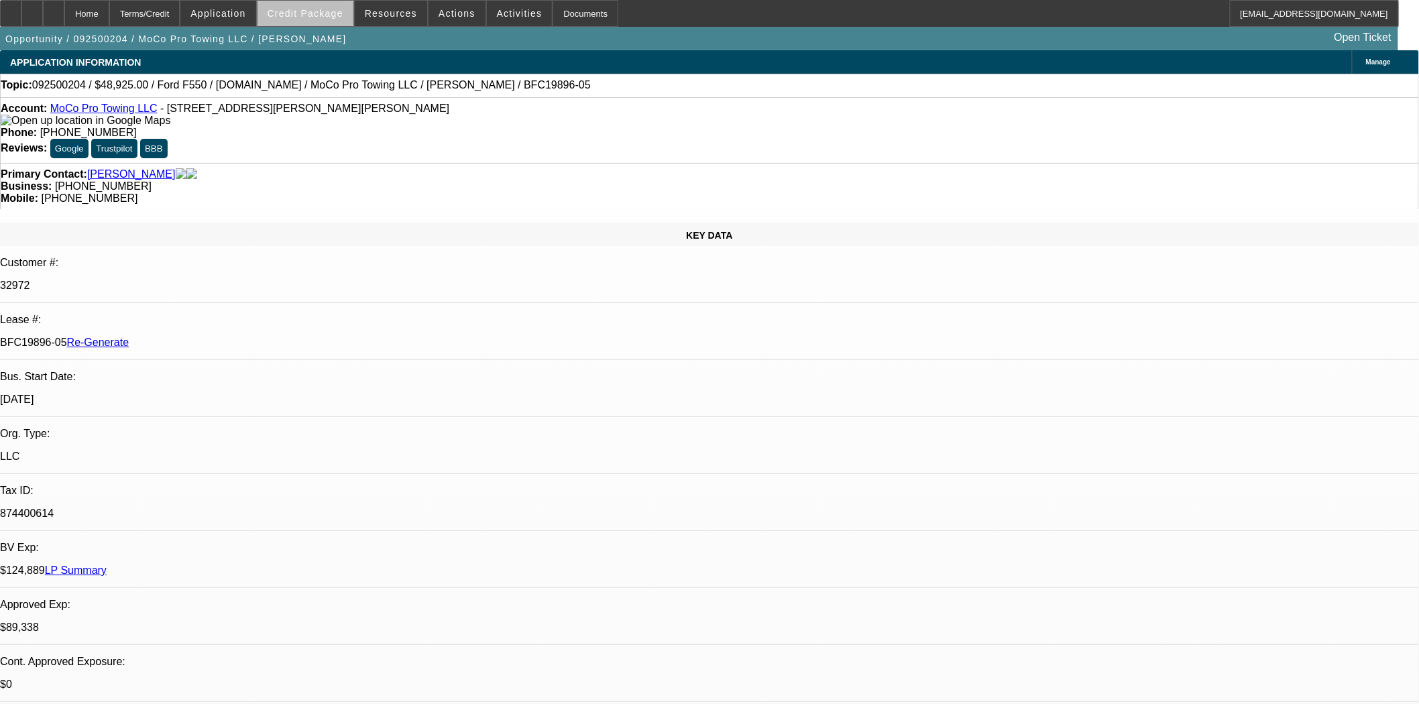
click at [335, 15] on span "Credit Package" at bounding box center [306, 13] width 76 height 11
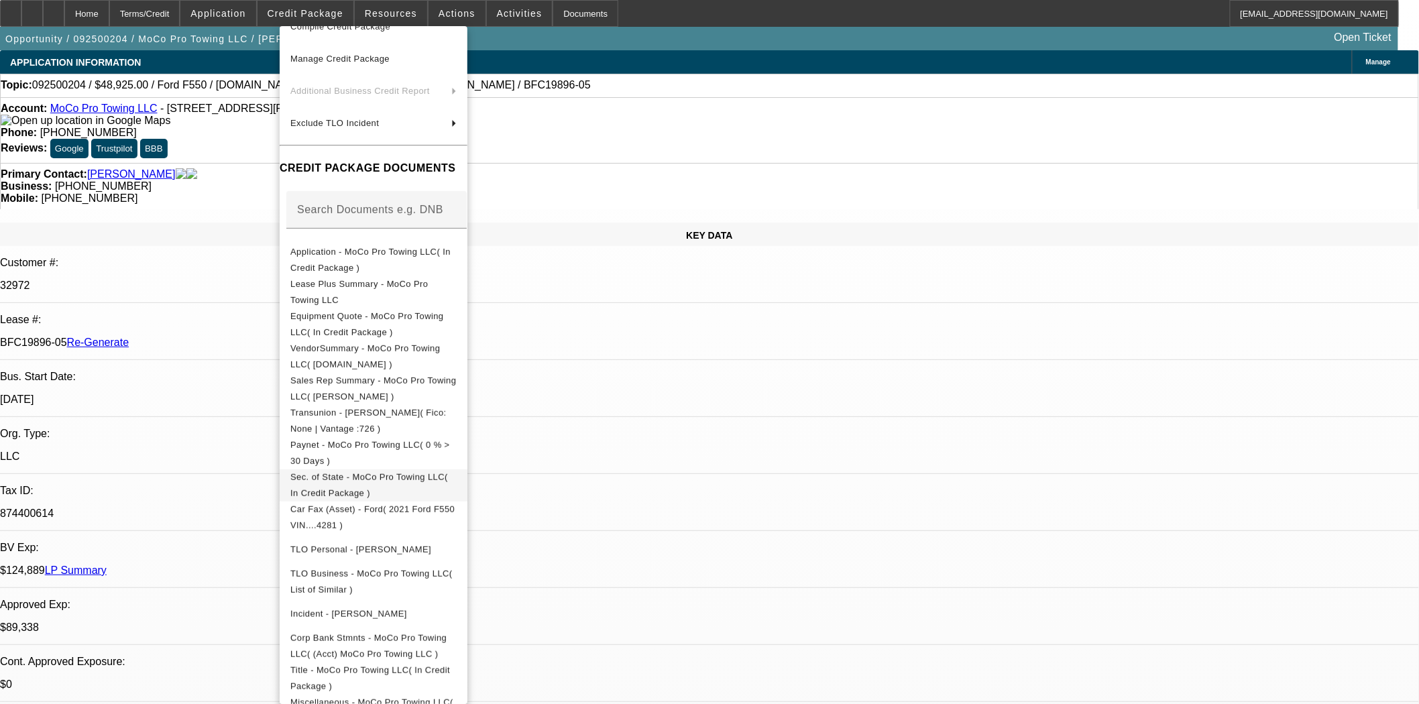
scroll to position [372, 0]
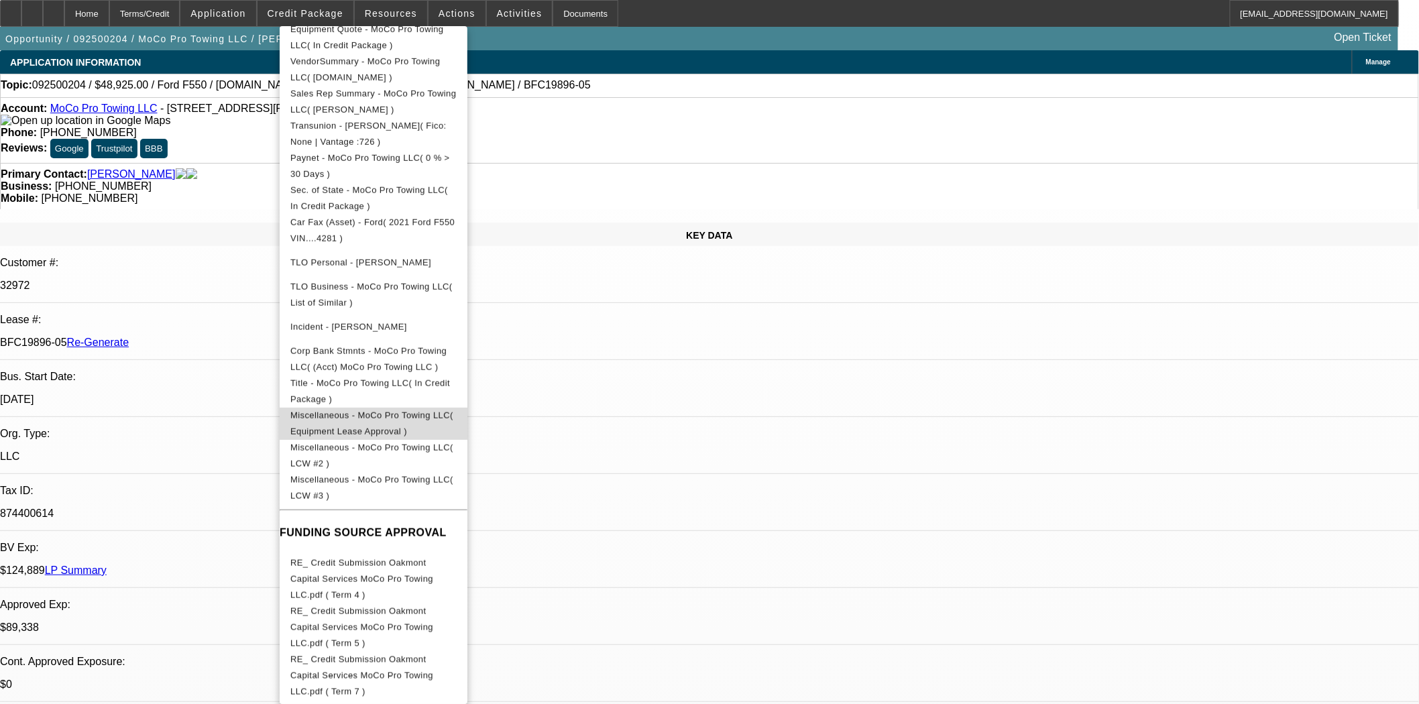
click at [428, 427] on button "Miscellaneous - MoCo Pro Towing LLC( Equipment Lease Approval )" at bounding box center [374, 423] width 188 height 32
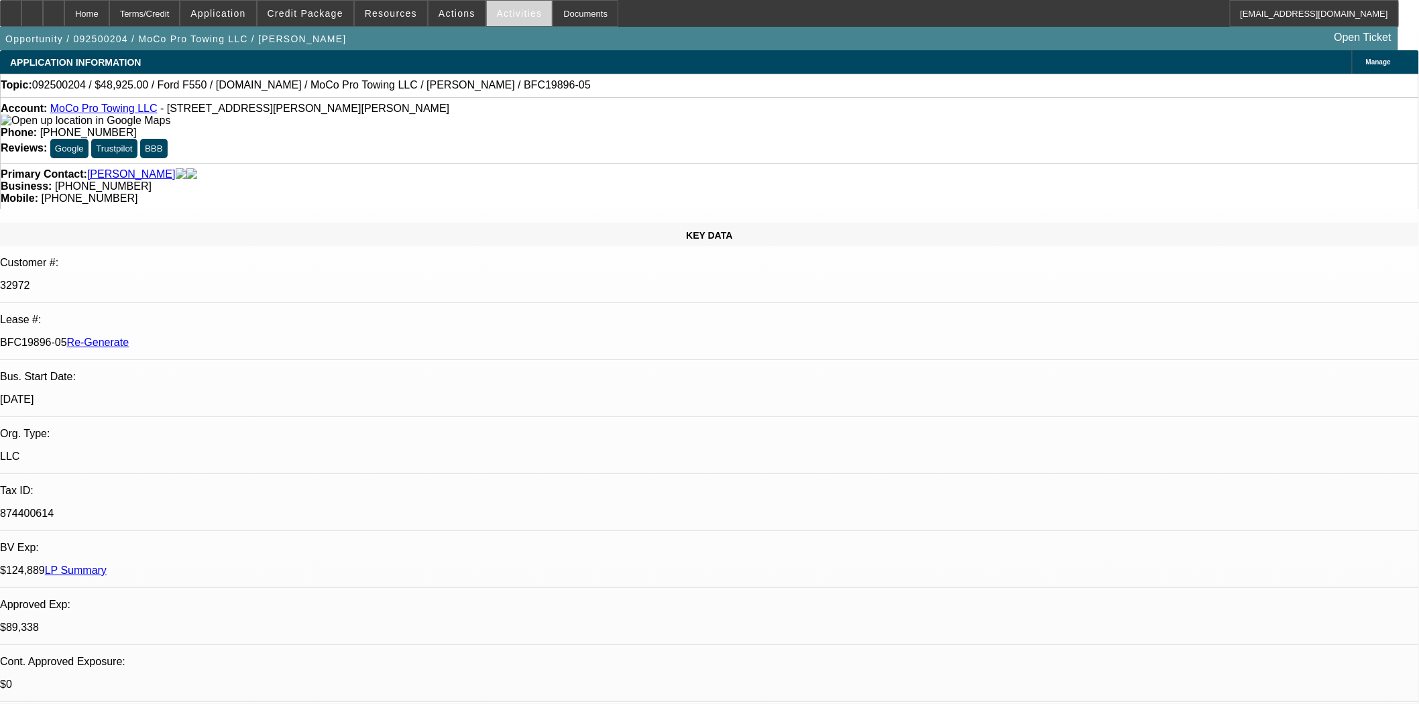
click at [506, 15] on span "Activities" at bounding box center [520, 13] width 46 height 11
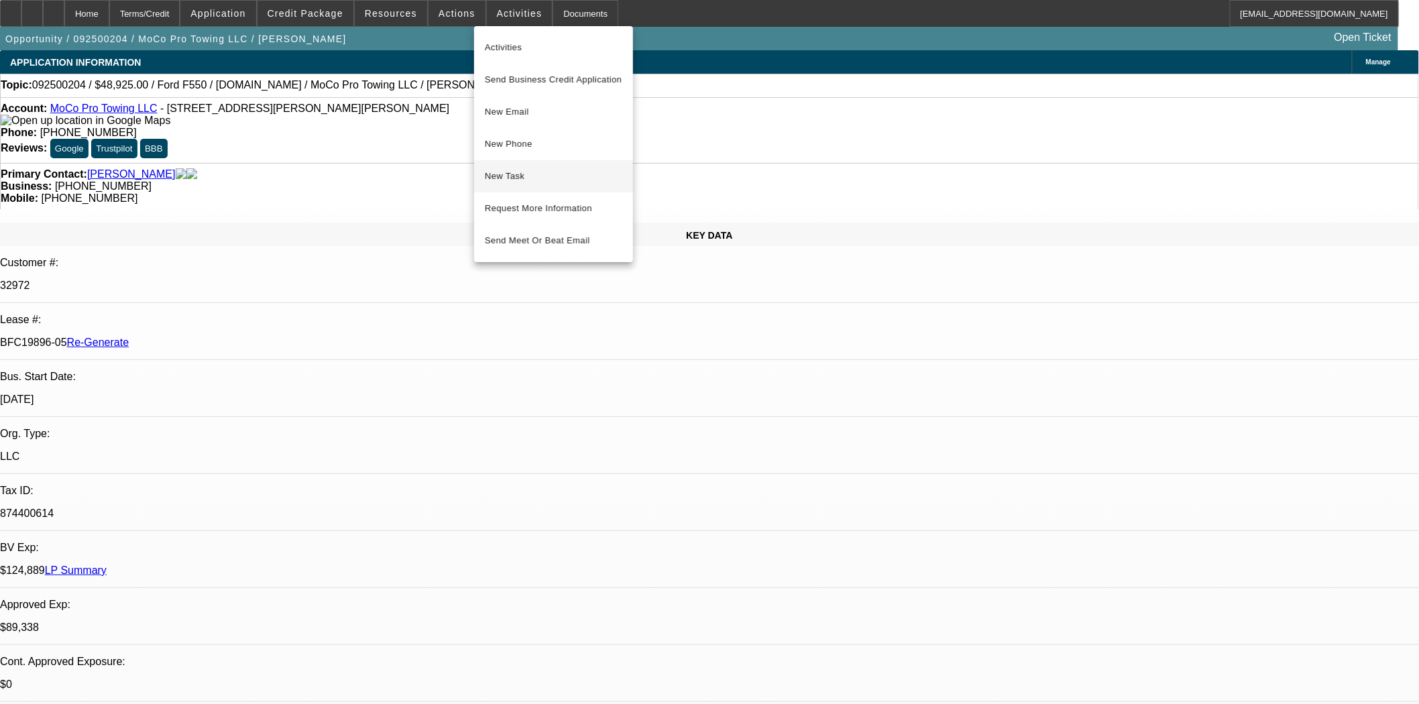
click at [504, 171] on span "New Task" at bounding box center [553, 176] width 137 height 16
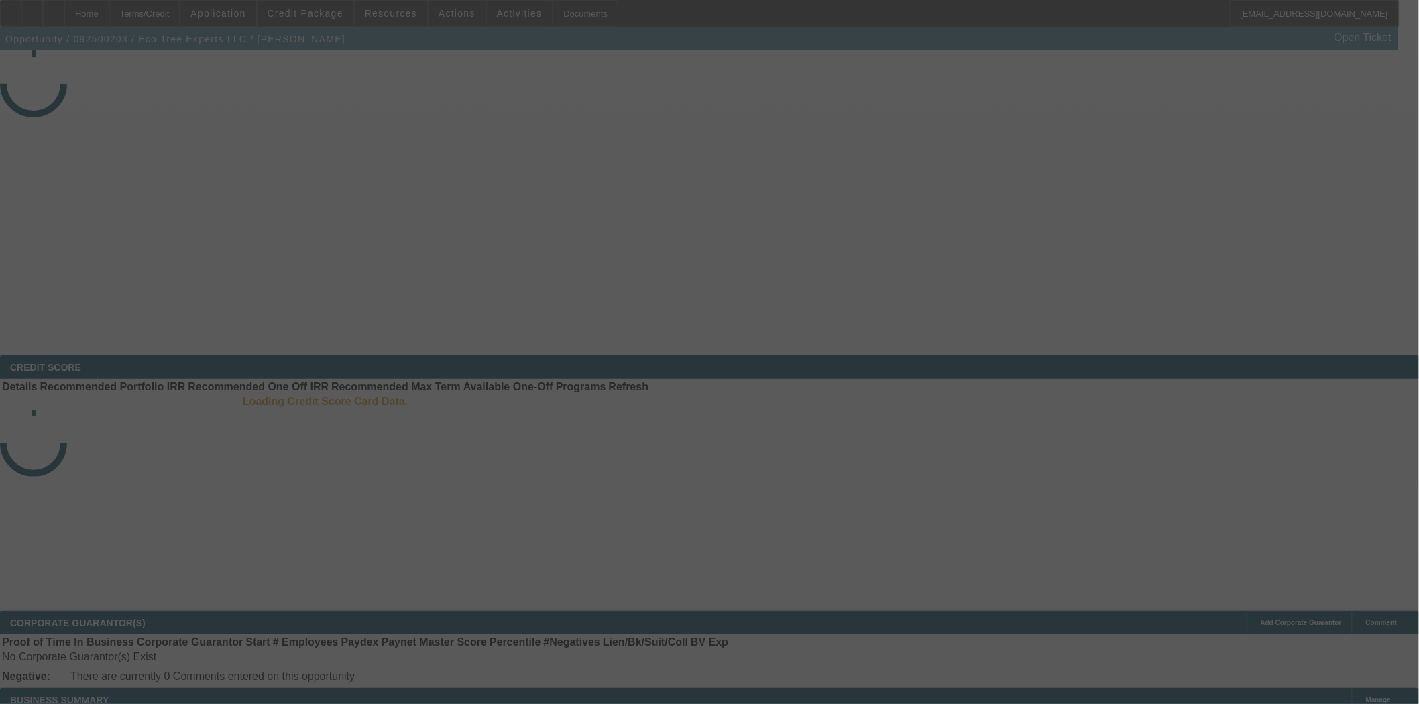
select select "3"
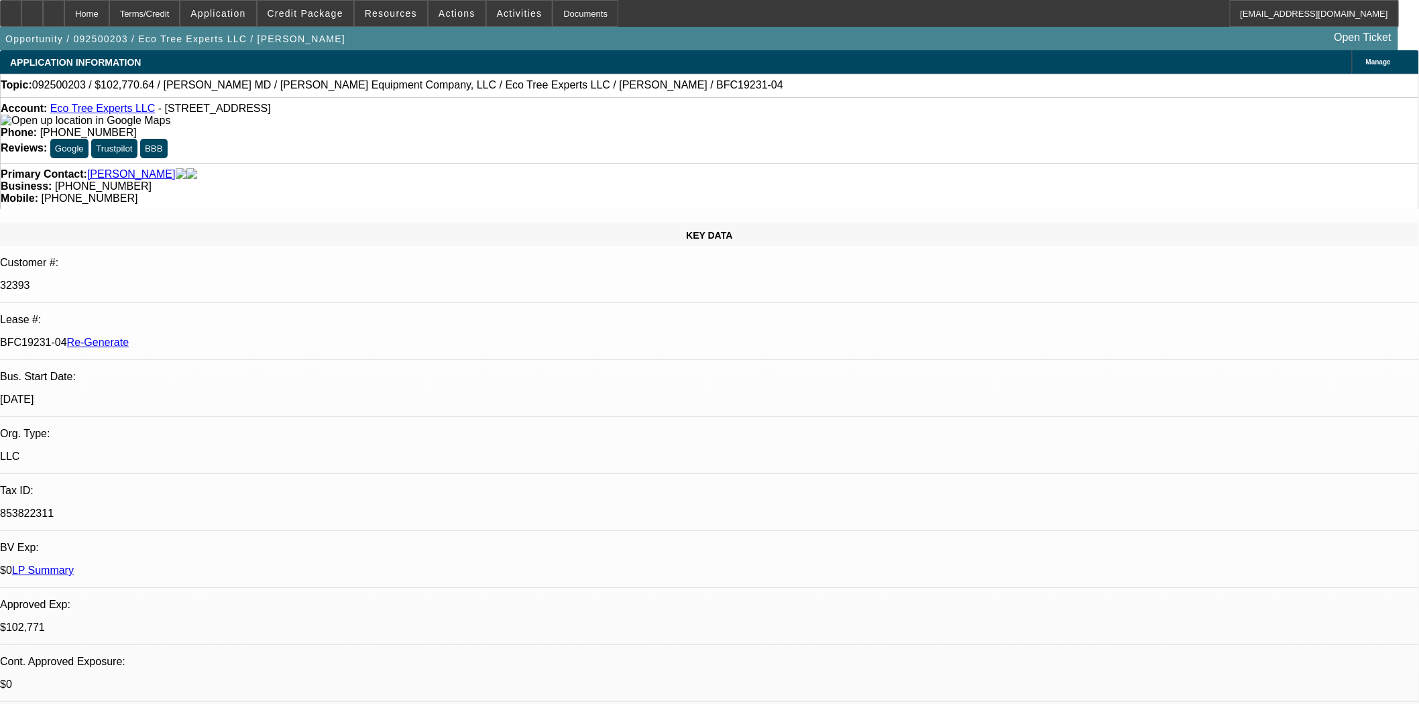
select select "0"
select select "6"
click at [291, 11] on span "Credit Package" at bounding box center [306, 13] width 76 height 11
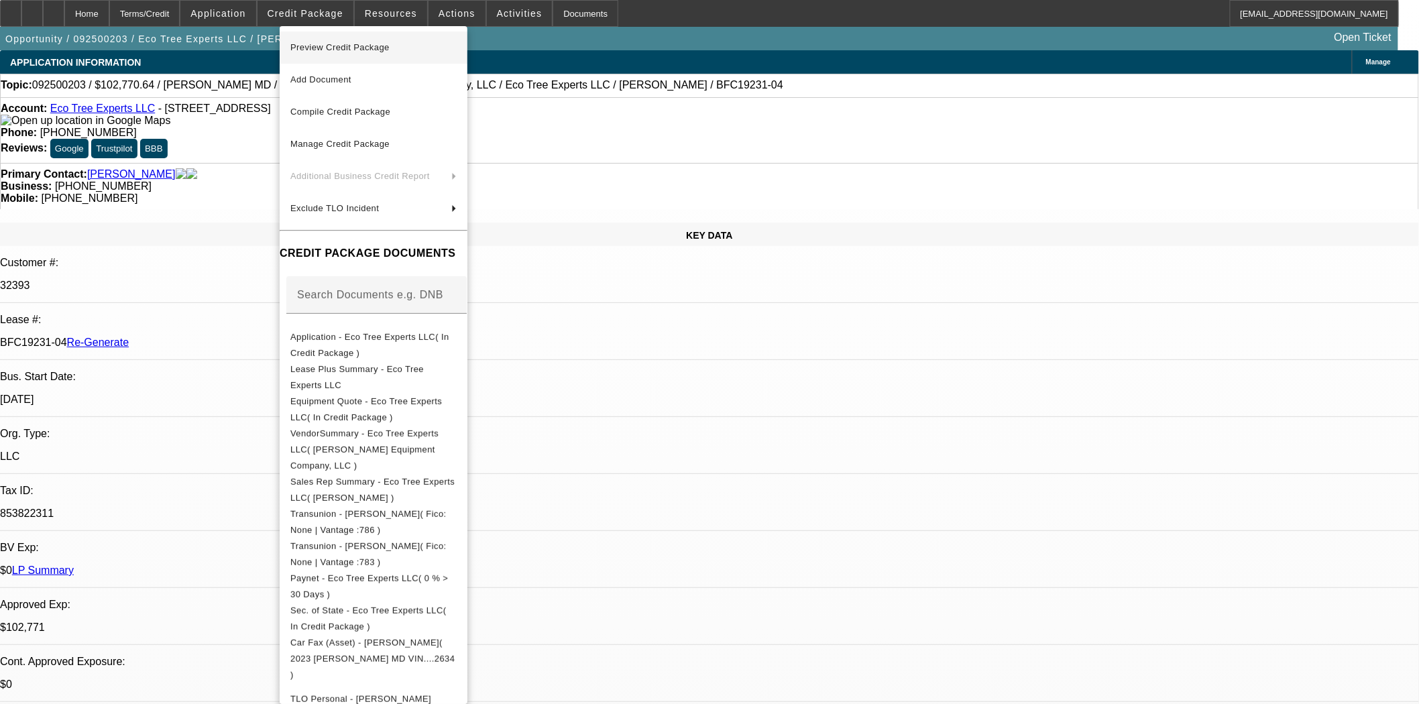
click at [317, 40] on span "Preview Credit Package" at bounding box center [373, 48] width 166 height 16
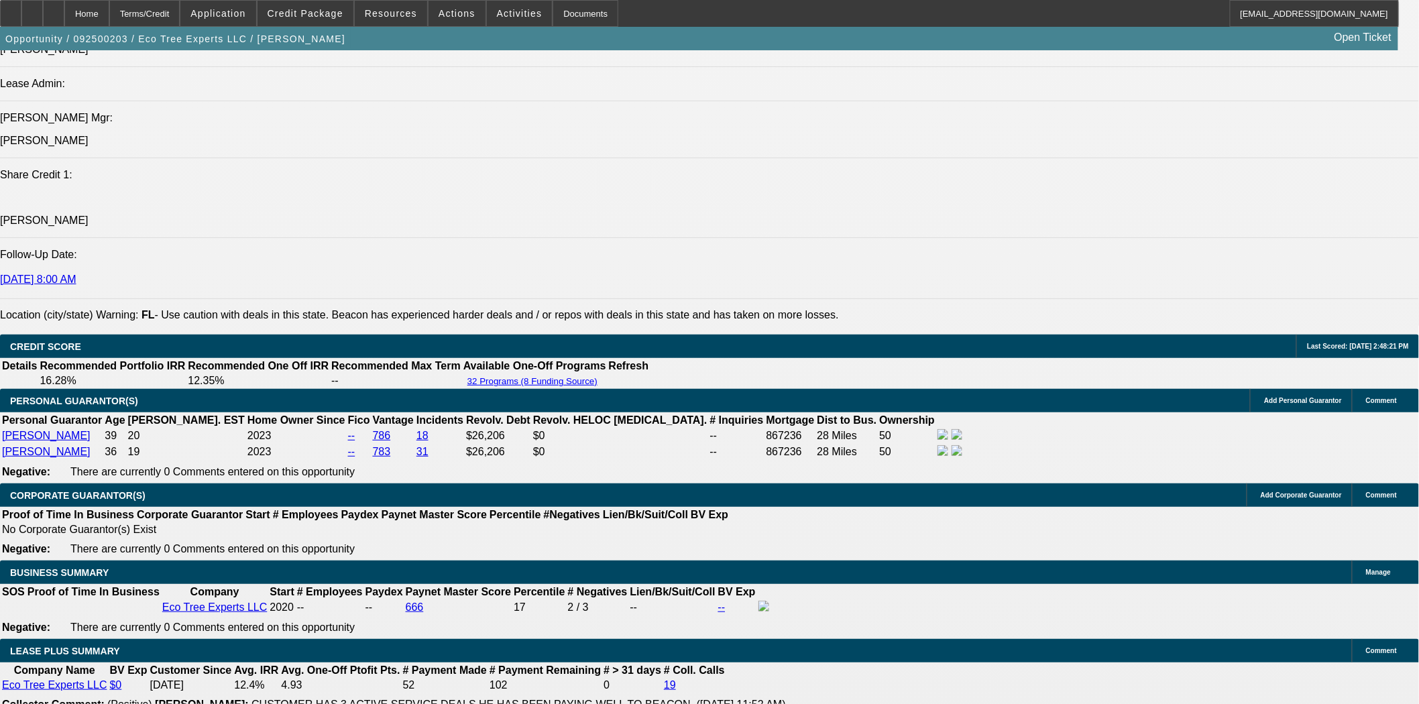
scroll to position [1937, 0]
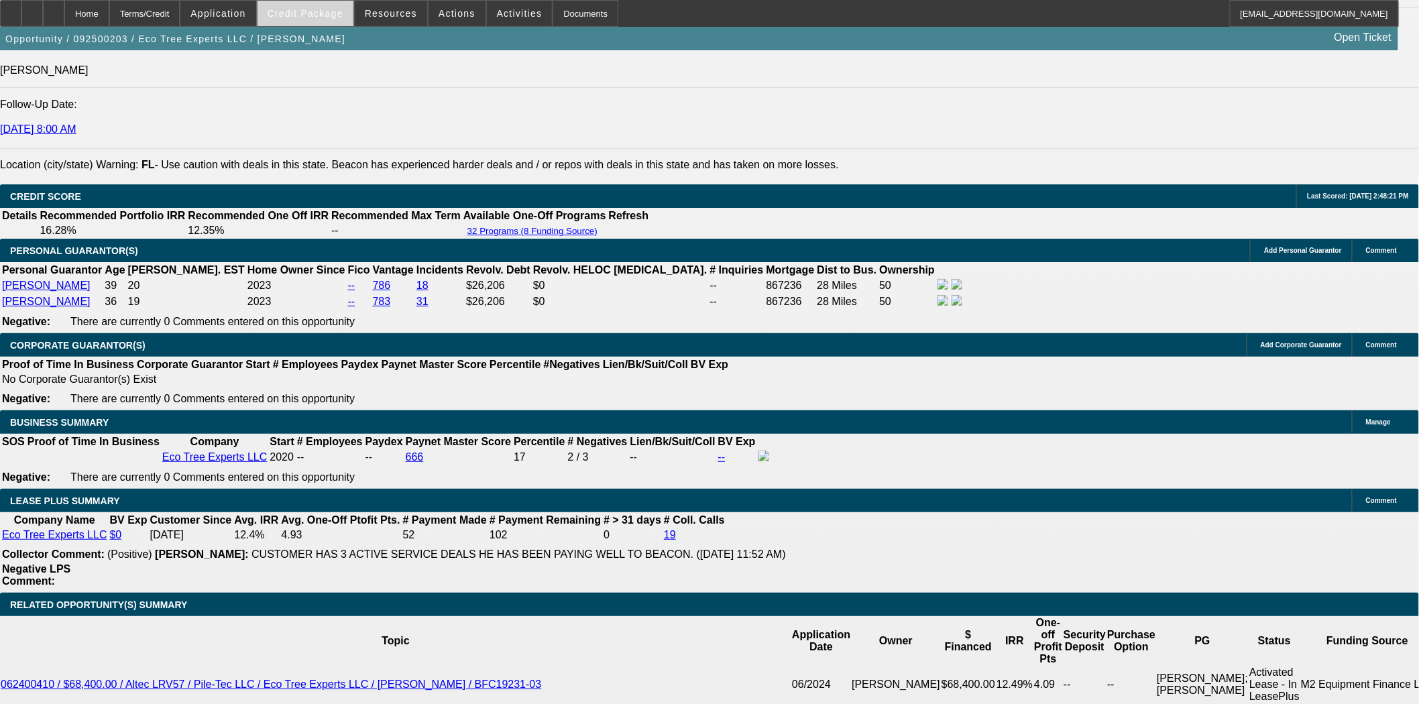
click at [335, 9] on span "Credit Package" at bounding box center [306, 13] width 76 height 11
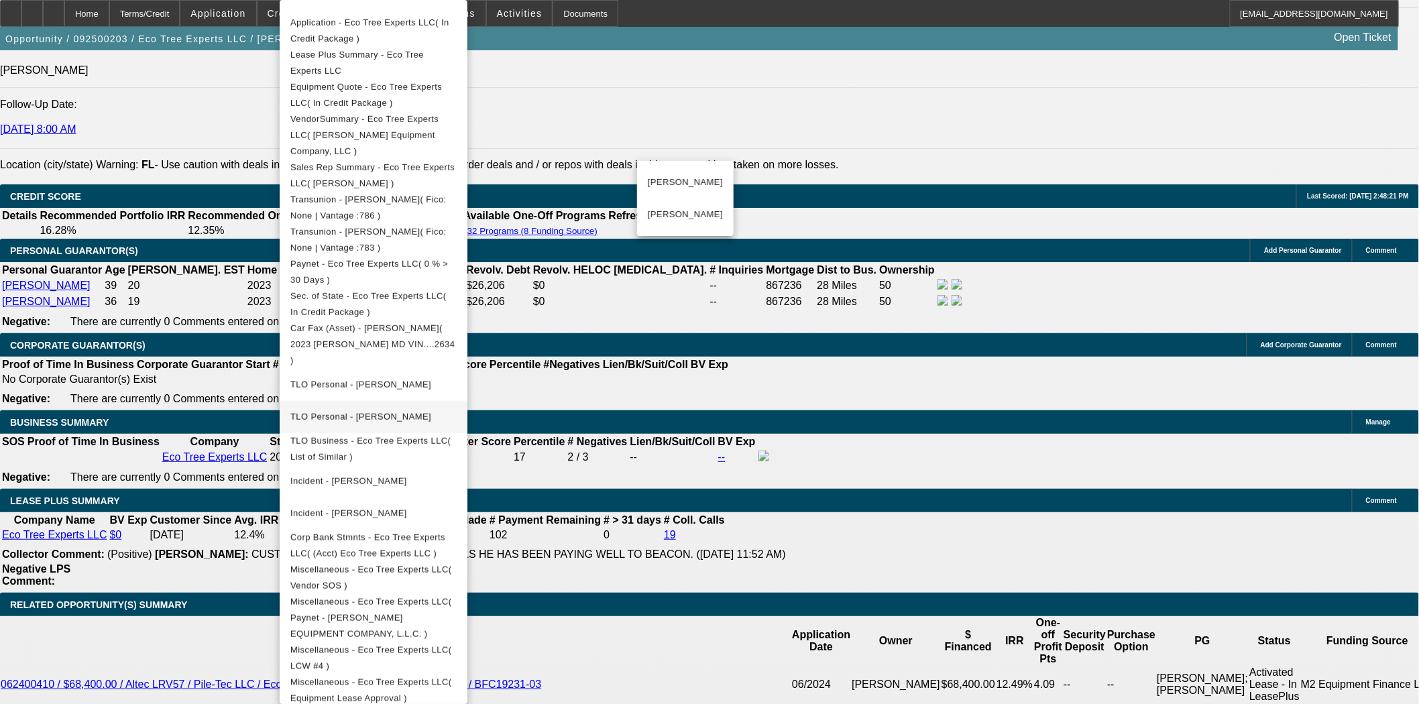
scroll to position [359, 0]
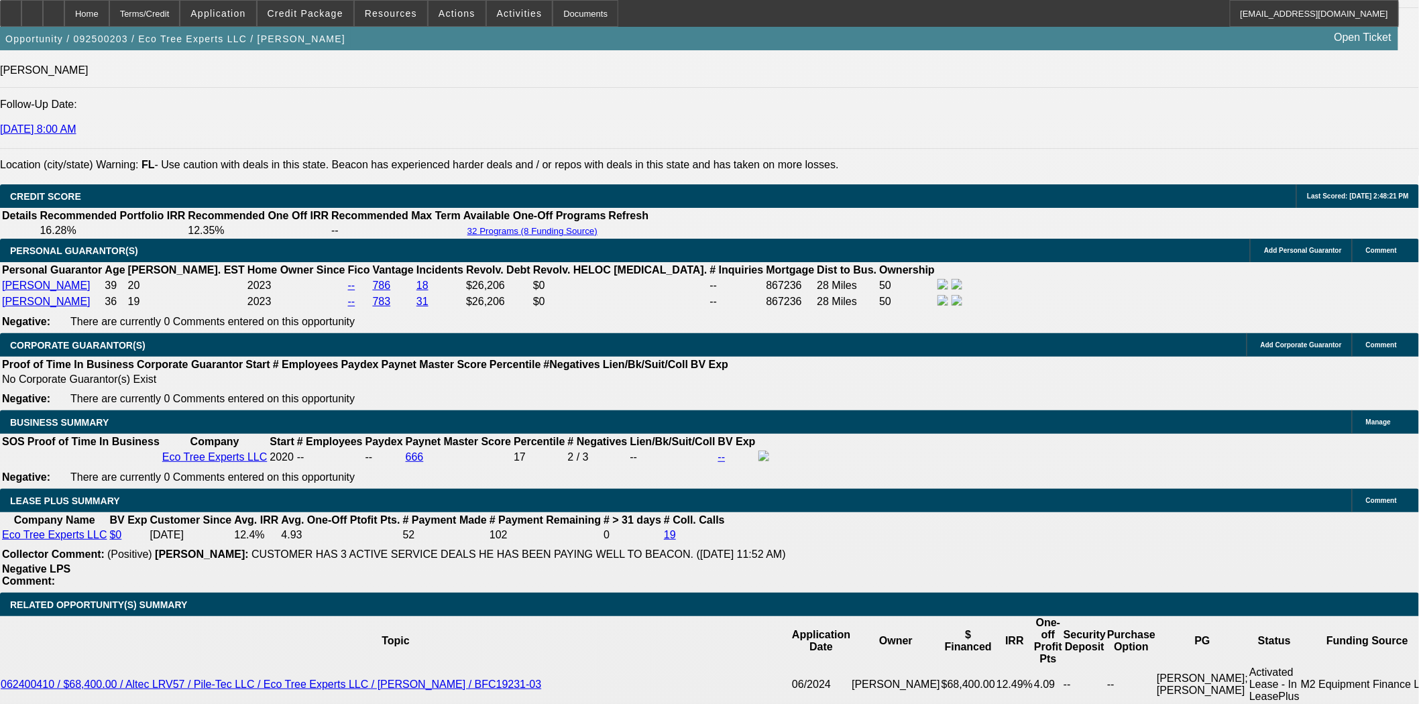
scroll to position [372, 0]
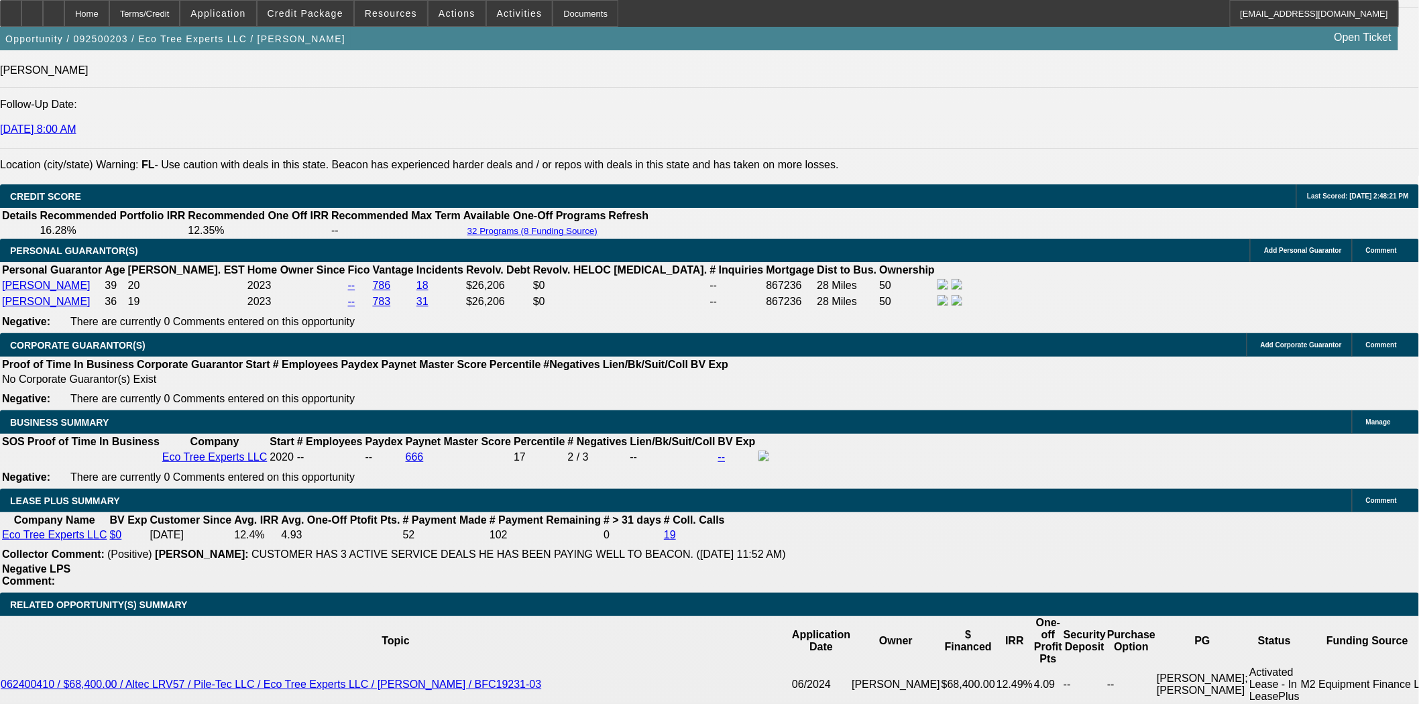
click at [300, 11] on span "Credit Package" at bounding box center [306, 13] width 76 height 11
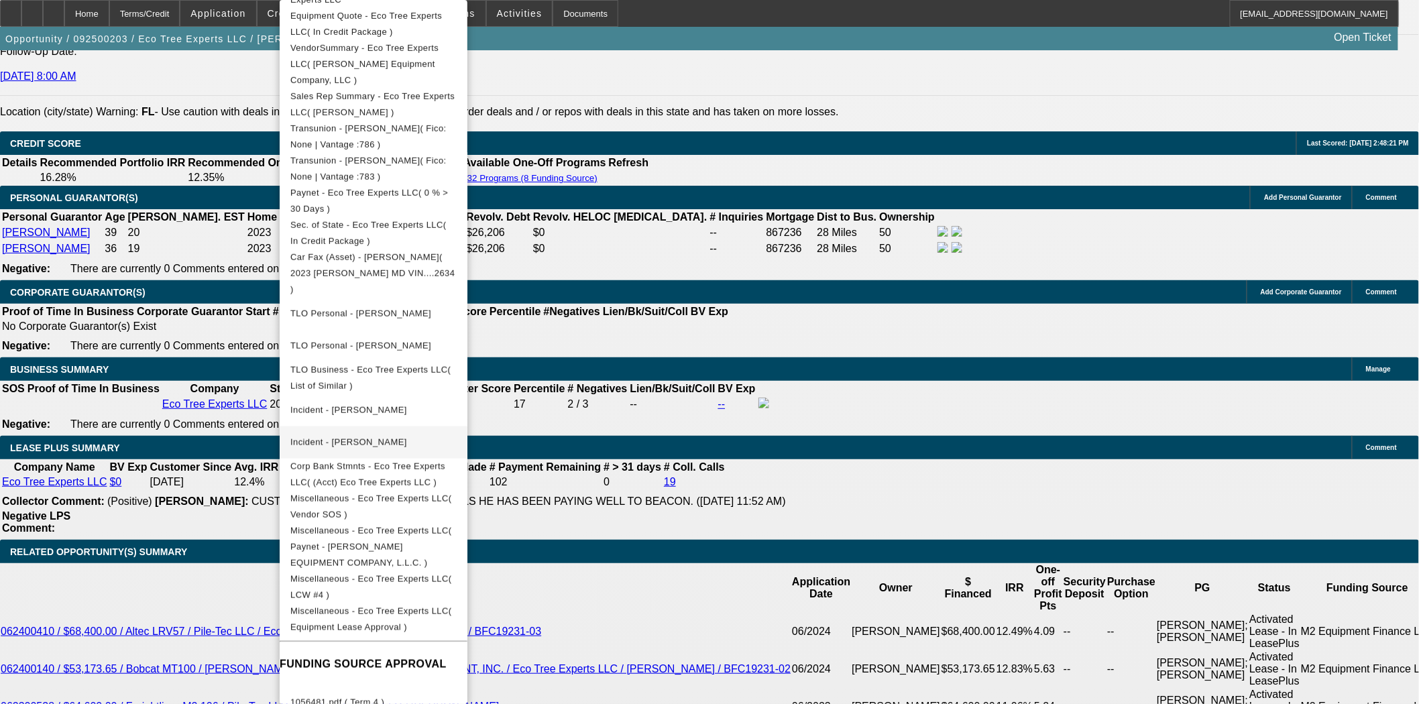
scroll to position [2235, 0]
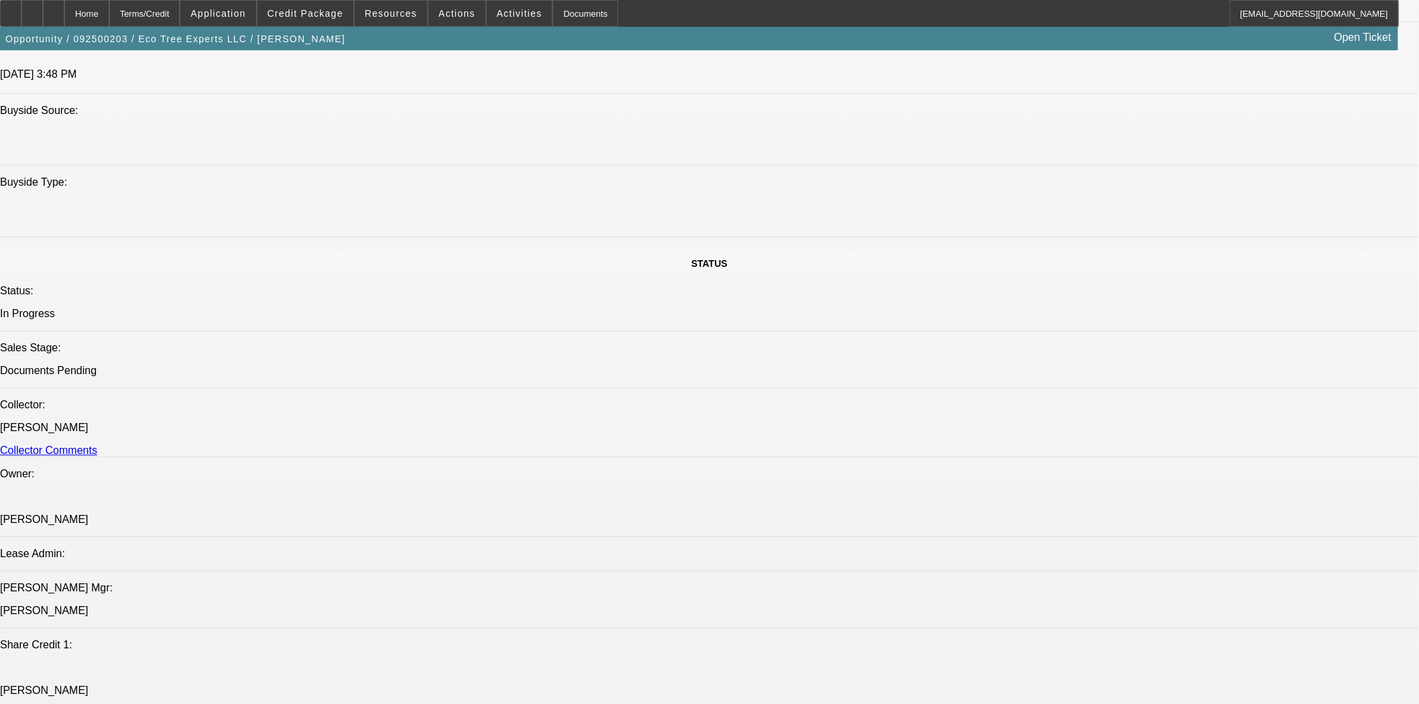
scroll to position [1463, 0]
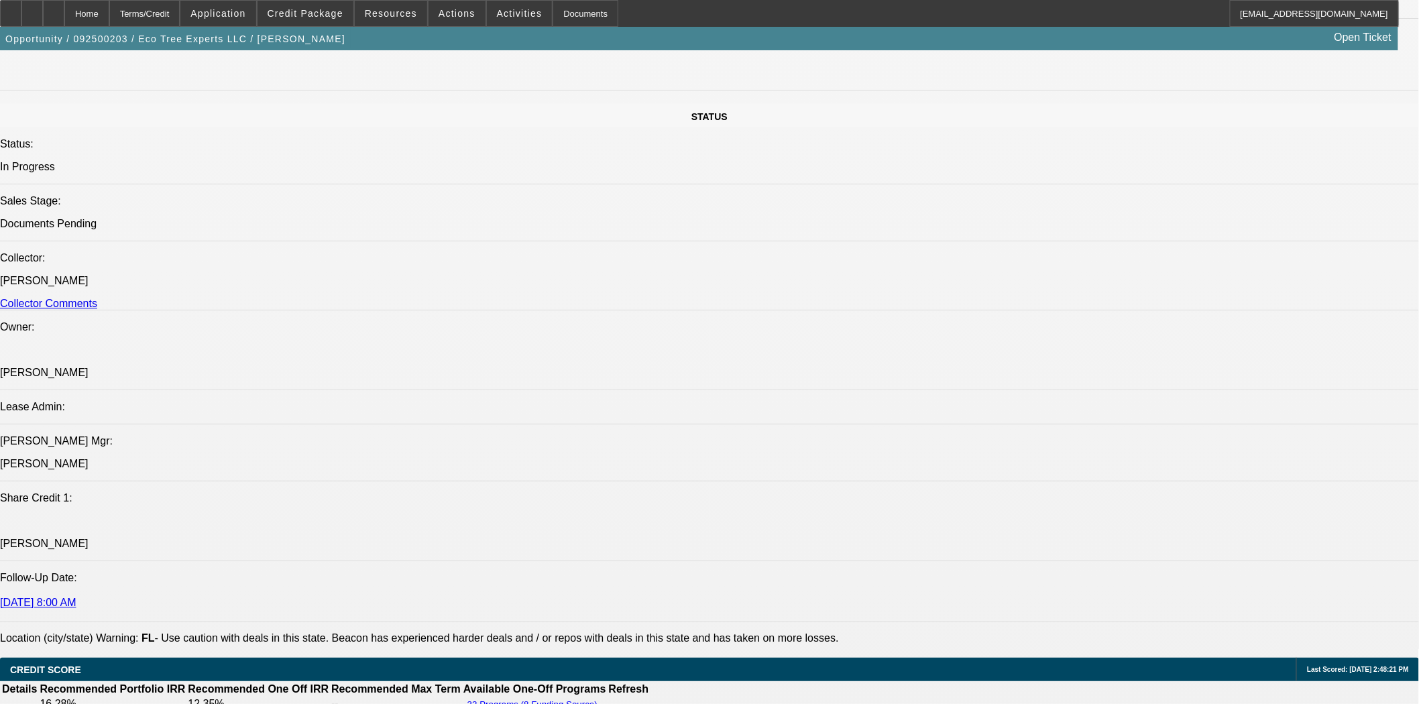
click at [1111, 277] on mat-icon "reply_all" at bounding box center [1104, 284] width 16 height 16
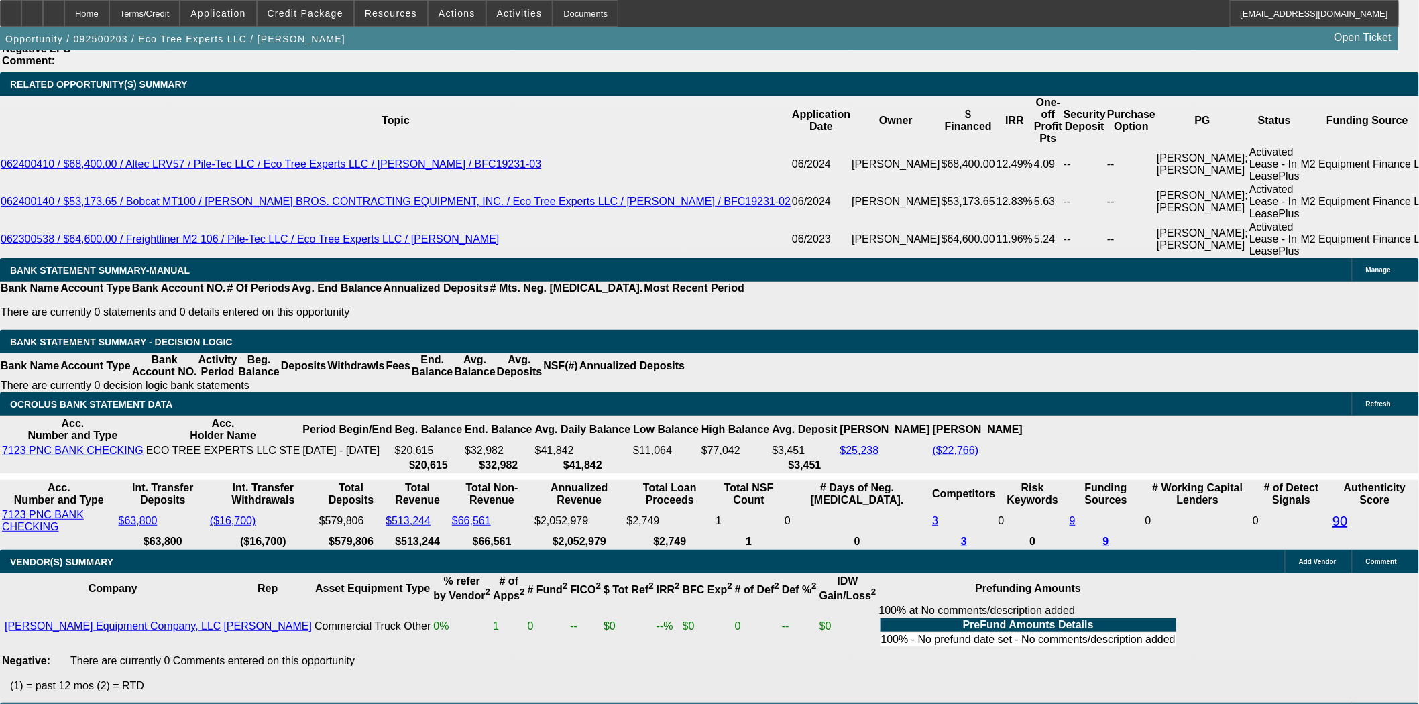
scroll to position [2406, 0]
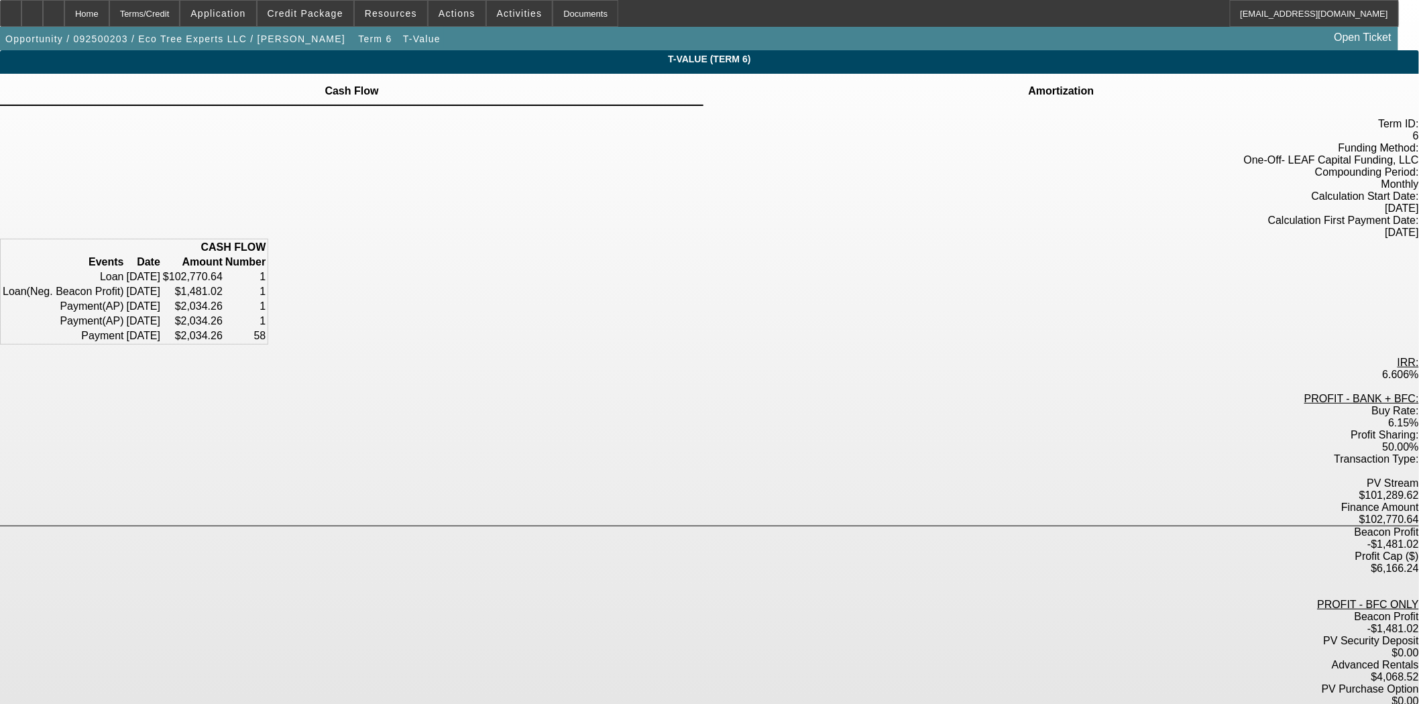
scroll to position [34, 0]
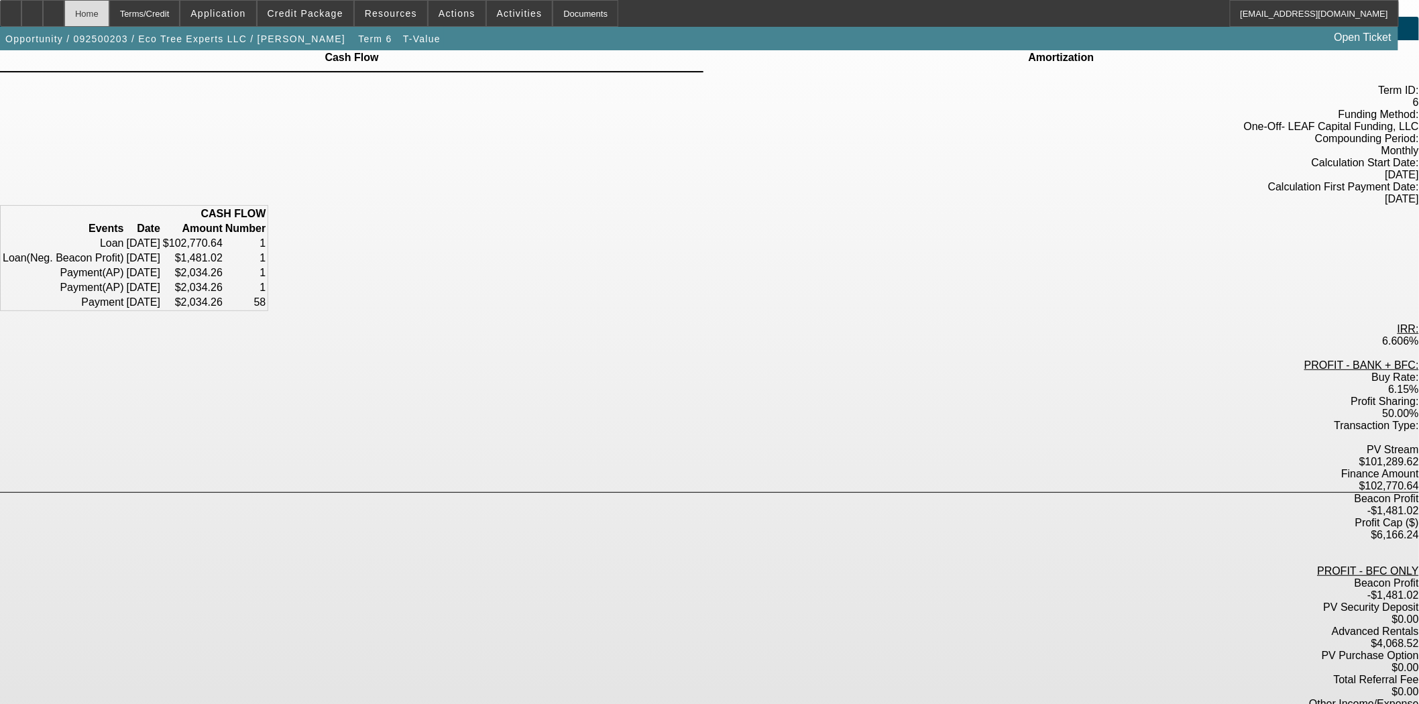
click at [109, 8] on div "Home" at bounding box center [86, 13] width 45 height 27
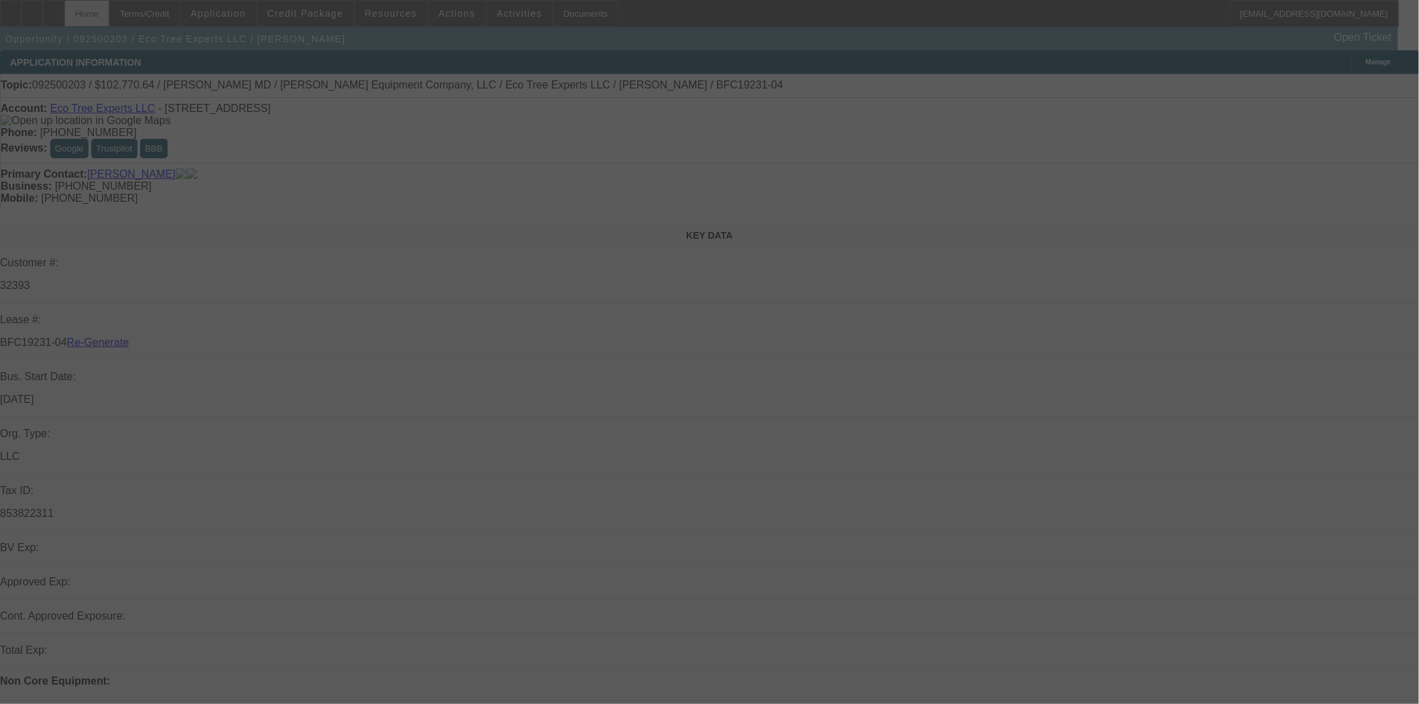
select select "3"
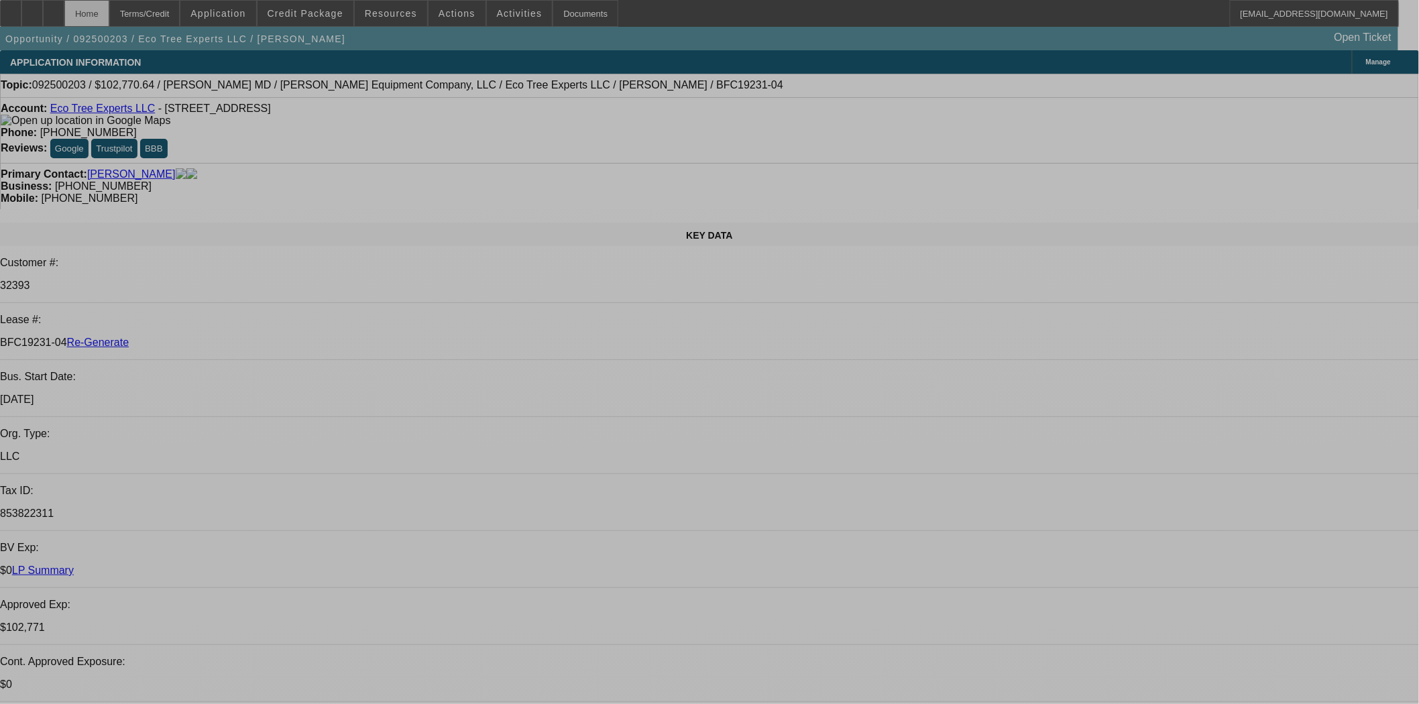
select select "0"
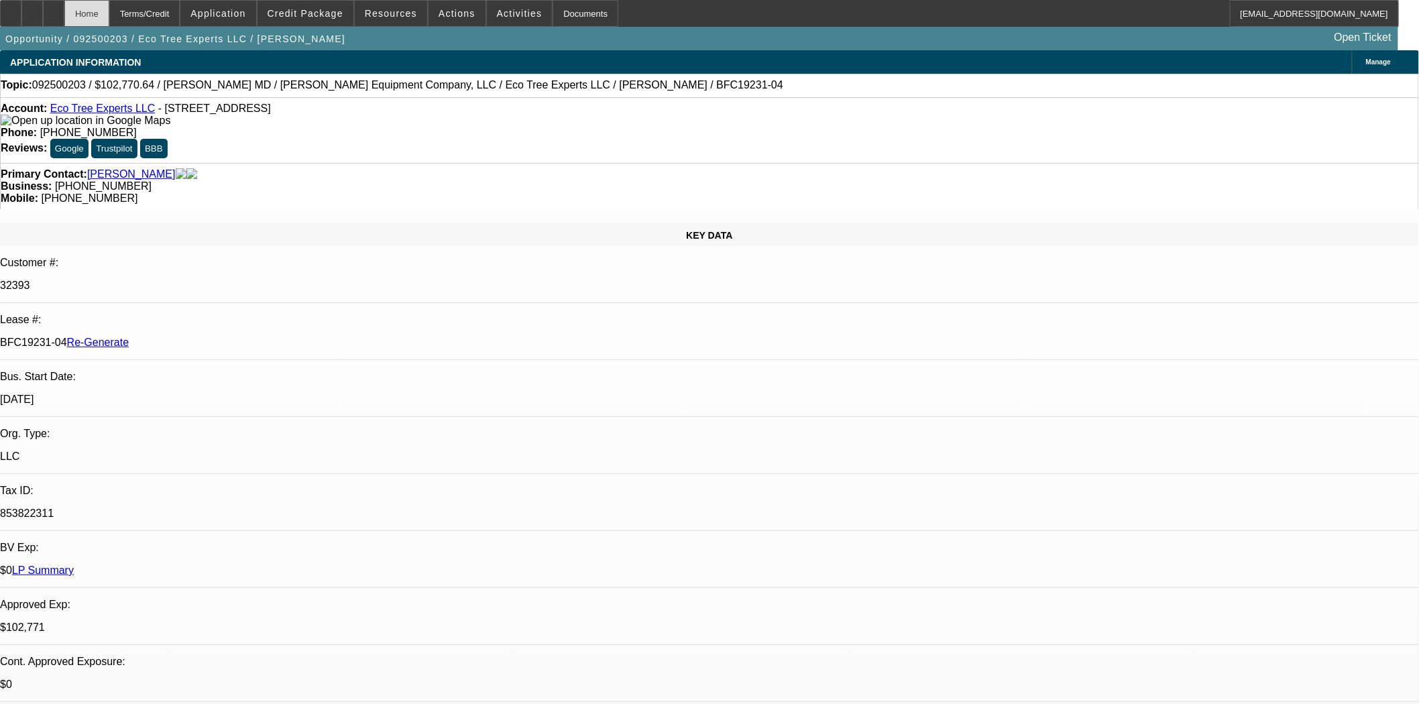
select select "0"
select select "6"
click at [445, 11] on span "Actions" at bounding box center [457, 13] width 37 height 11
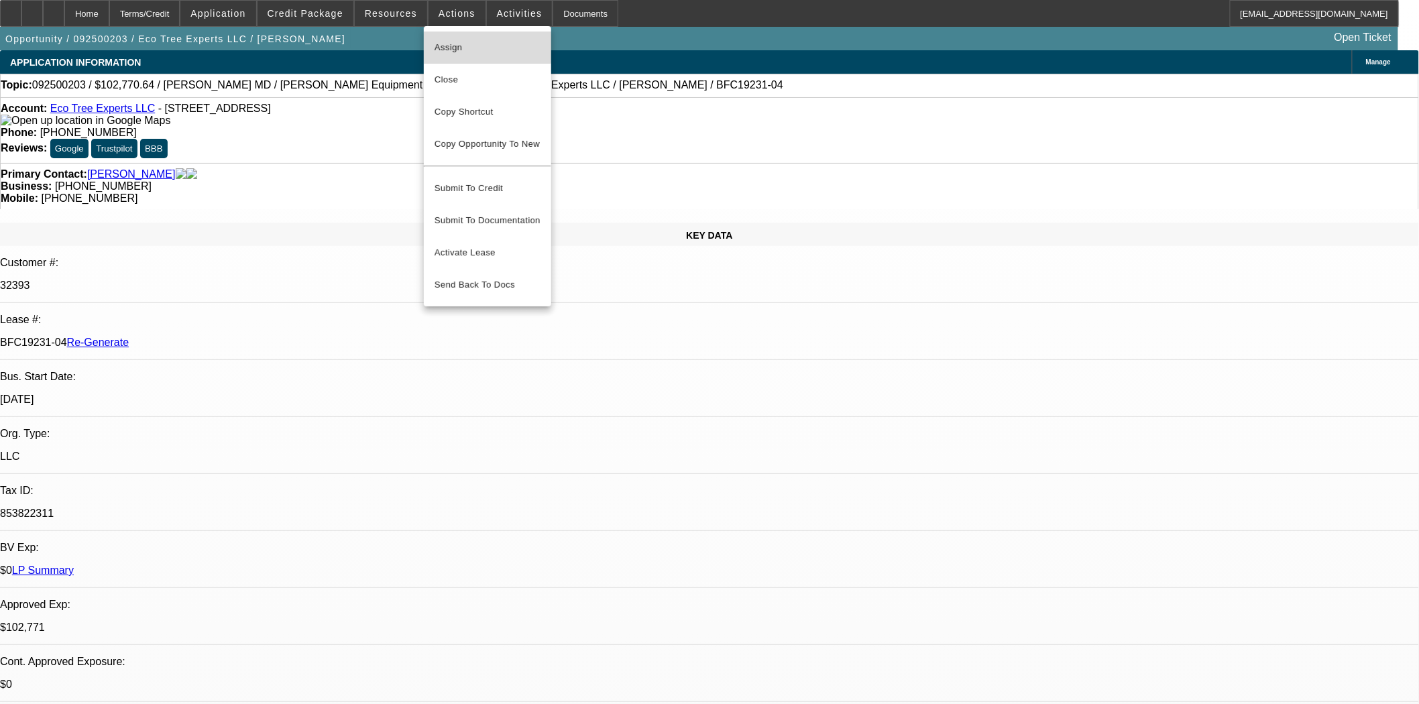
click at [455, 38] on button "Assign" at bounding box center [487, 48] width 127 height 32
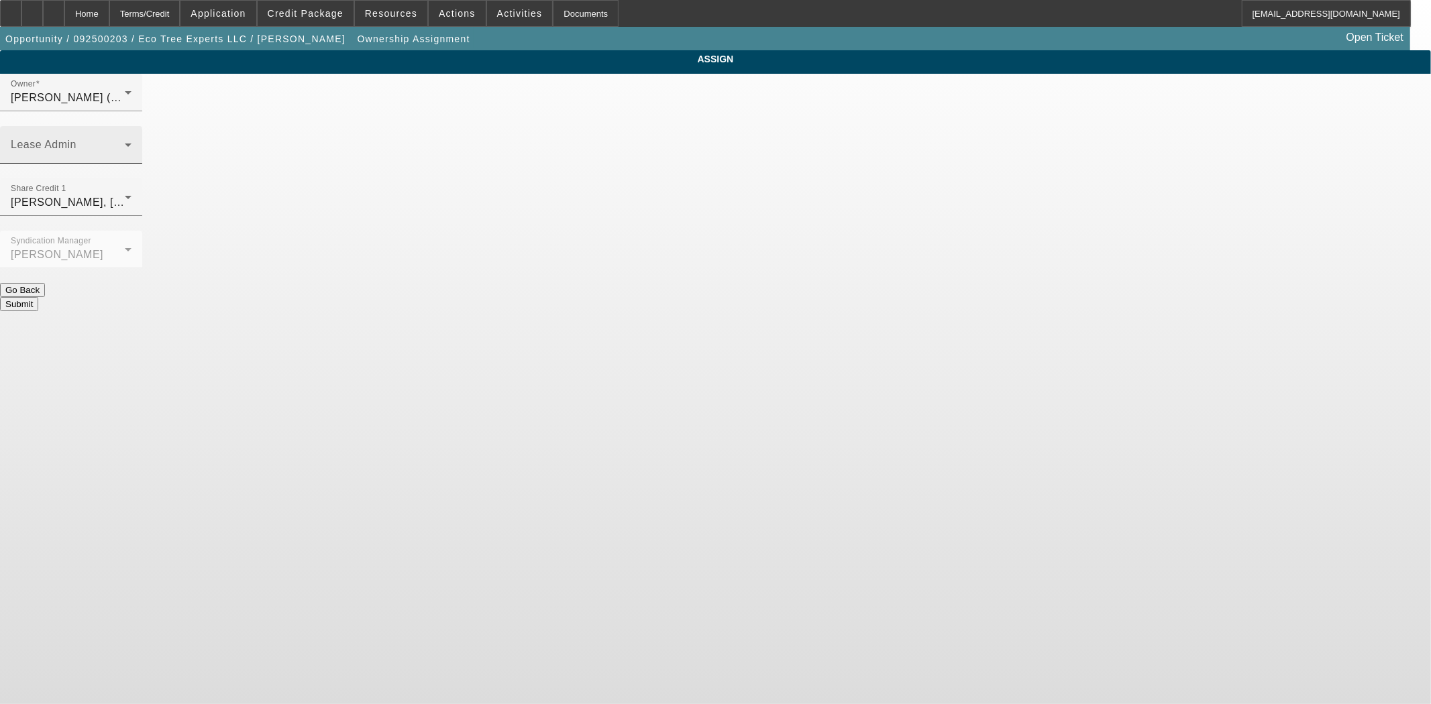
click at [125, 142] on span at bounding box center [68, 150] width 114 height 16
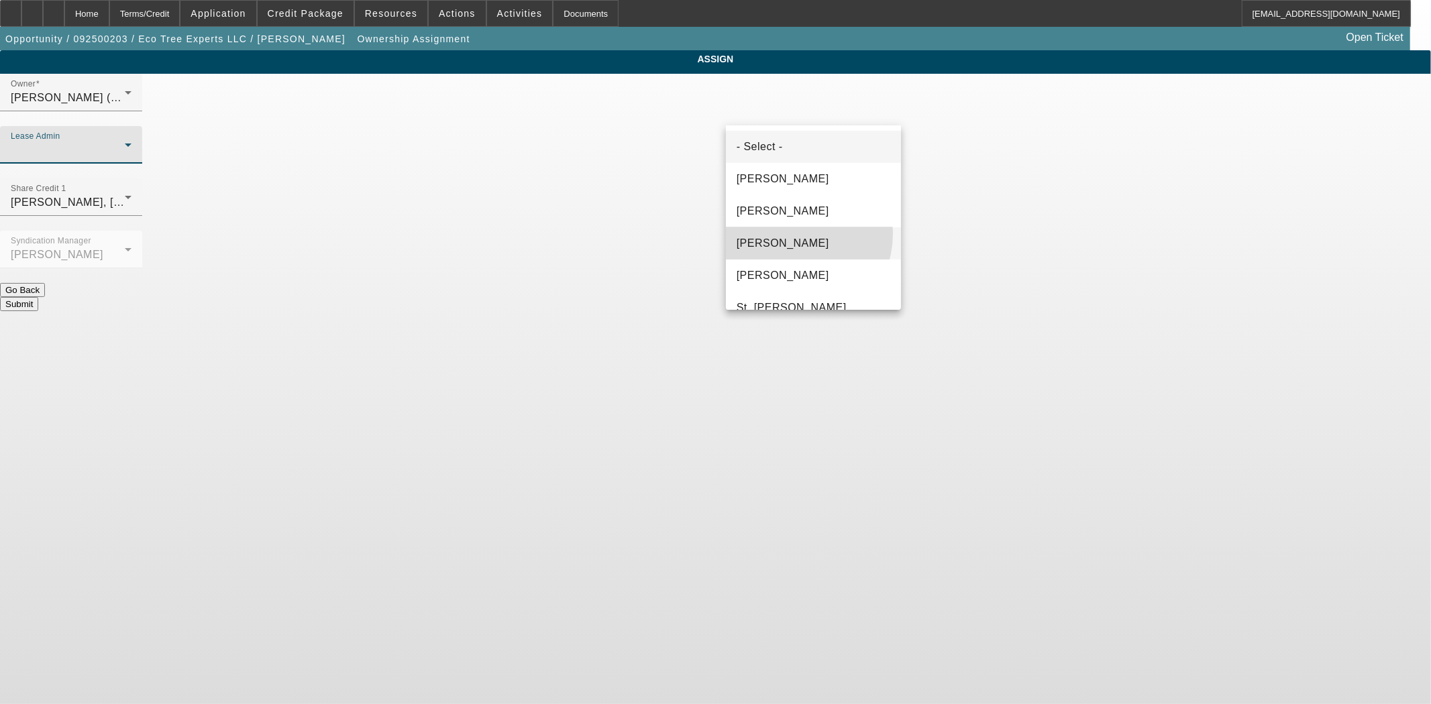
click at [786, 233] on mat-option "Gonzalez, Amanda" at bounding box center [813, 243] width 175 height 32
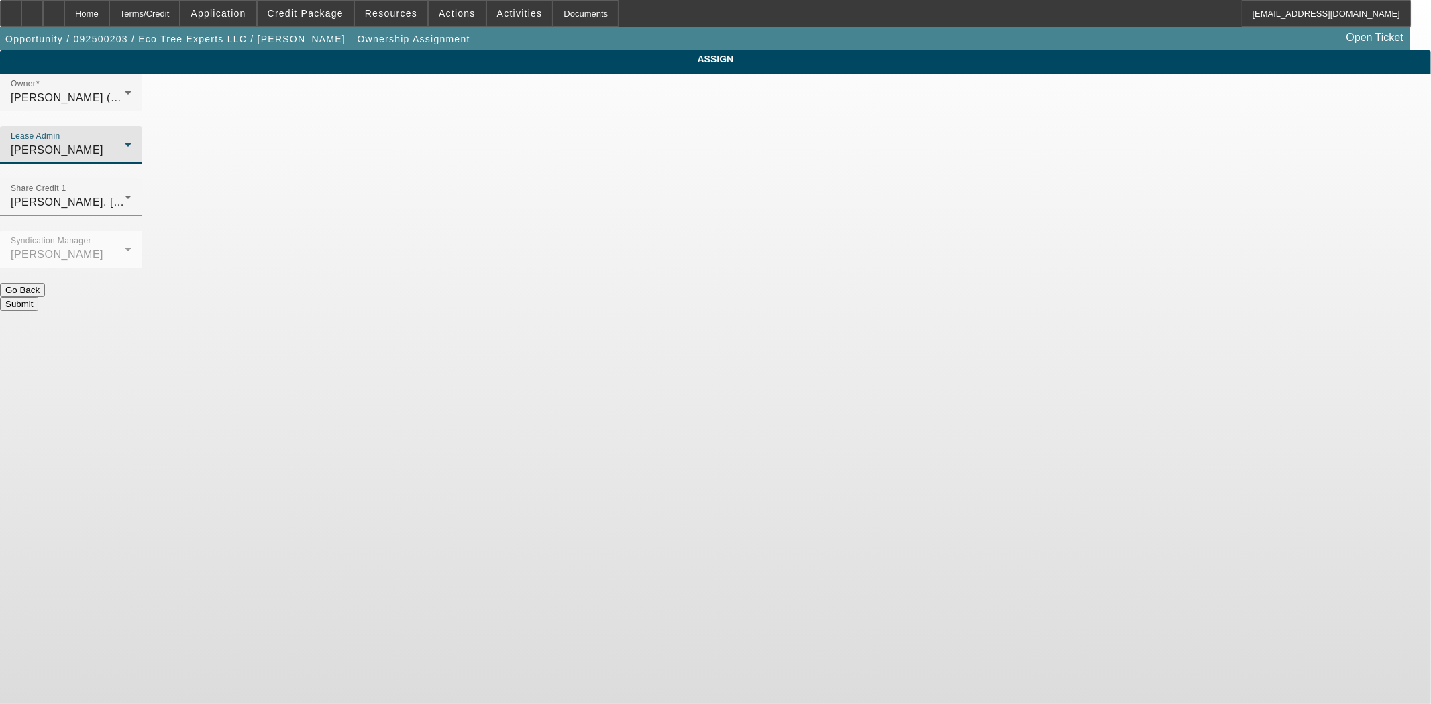
click at [38, 297] on button "Submit" at bounding box center [19, 304] width 38 height 14
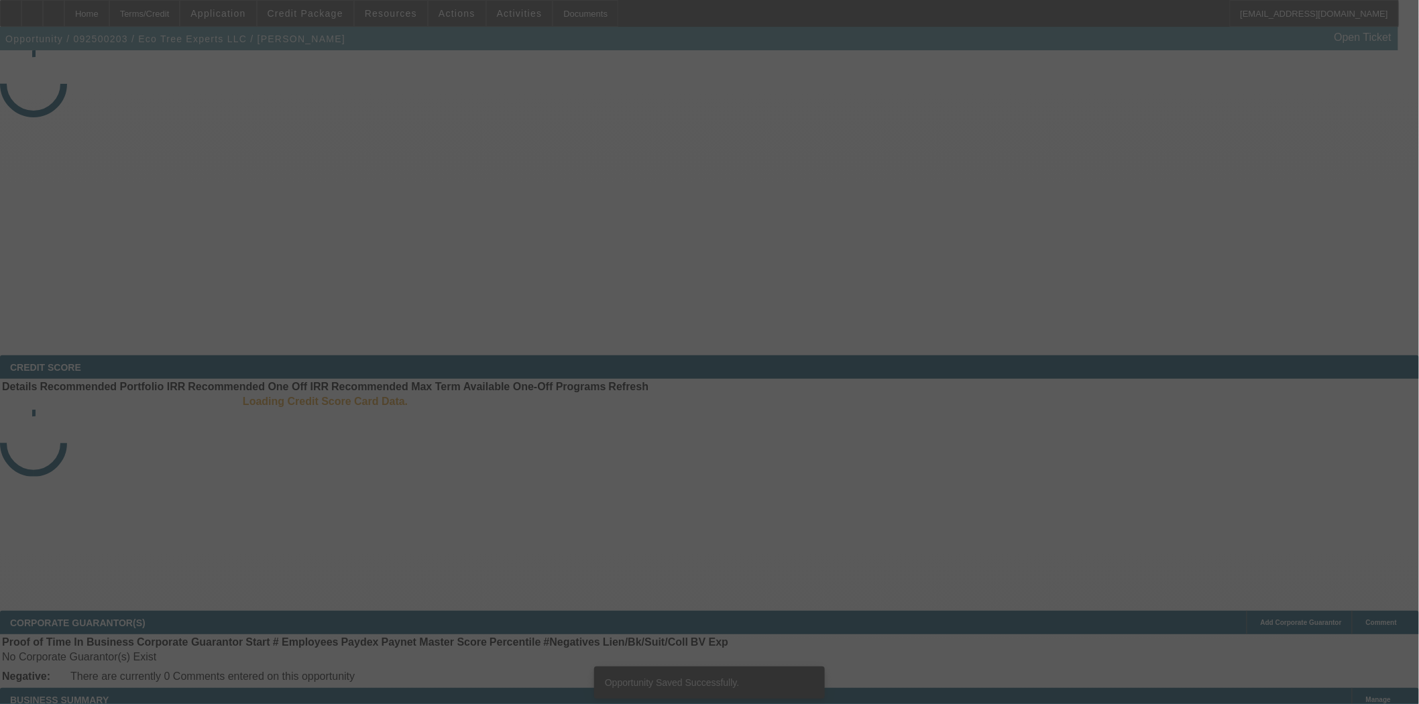
select select "3"
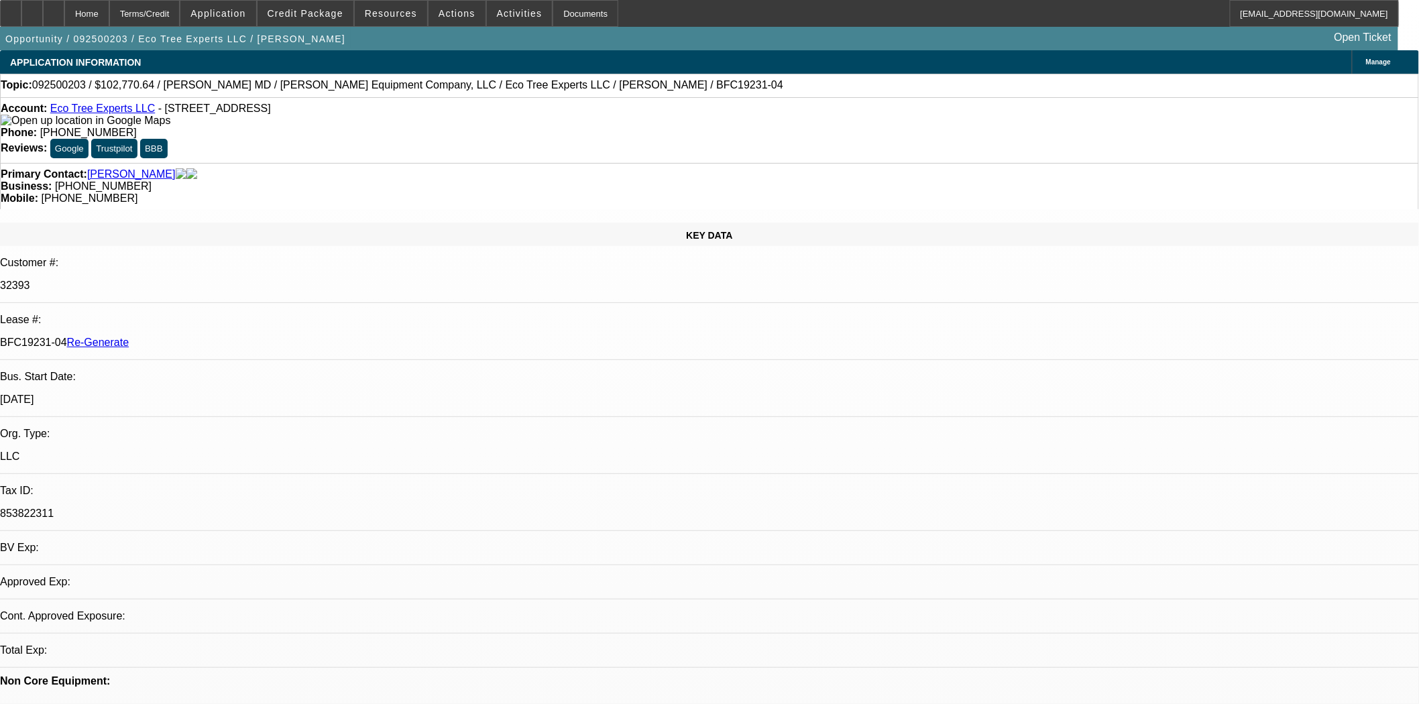
select select "0"
select select "6"
click at [574, 14] on div "Documents" at bounding box center [586, 13] width 66 height 27
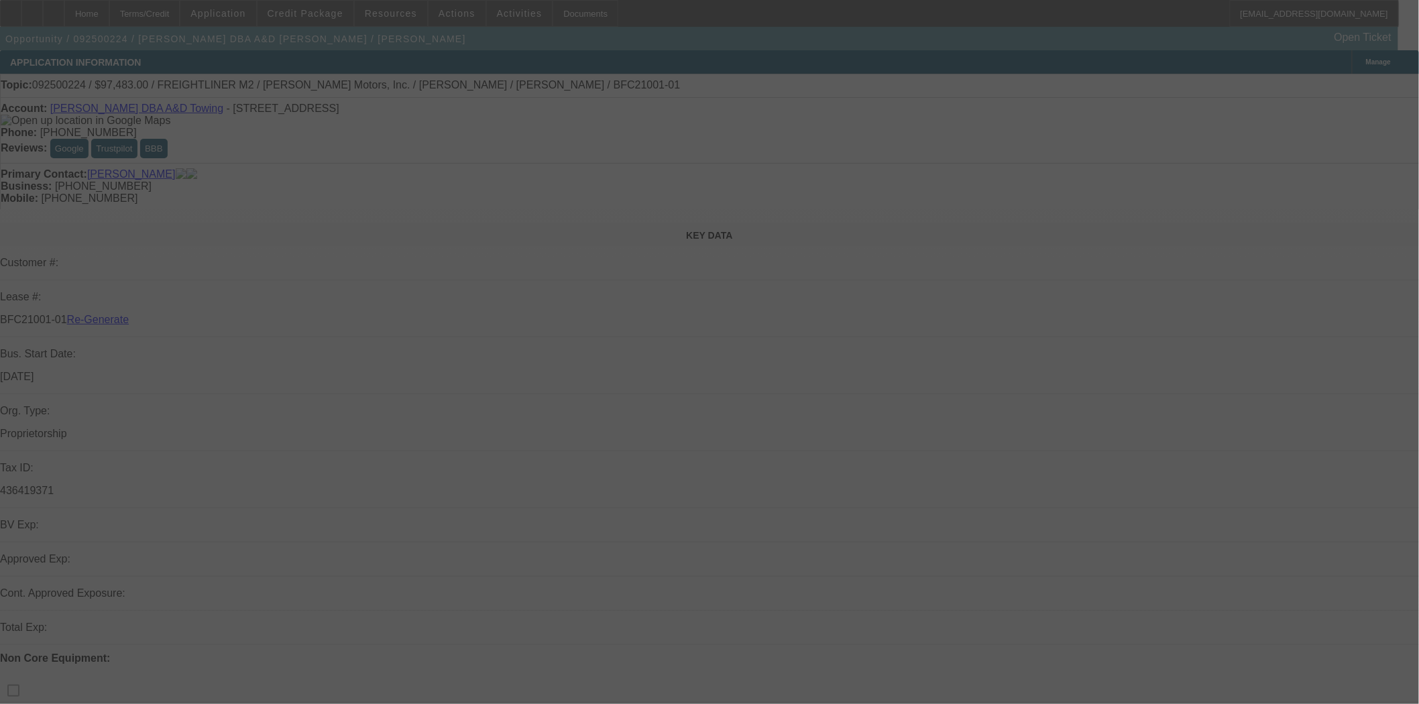
select select "3"
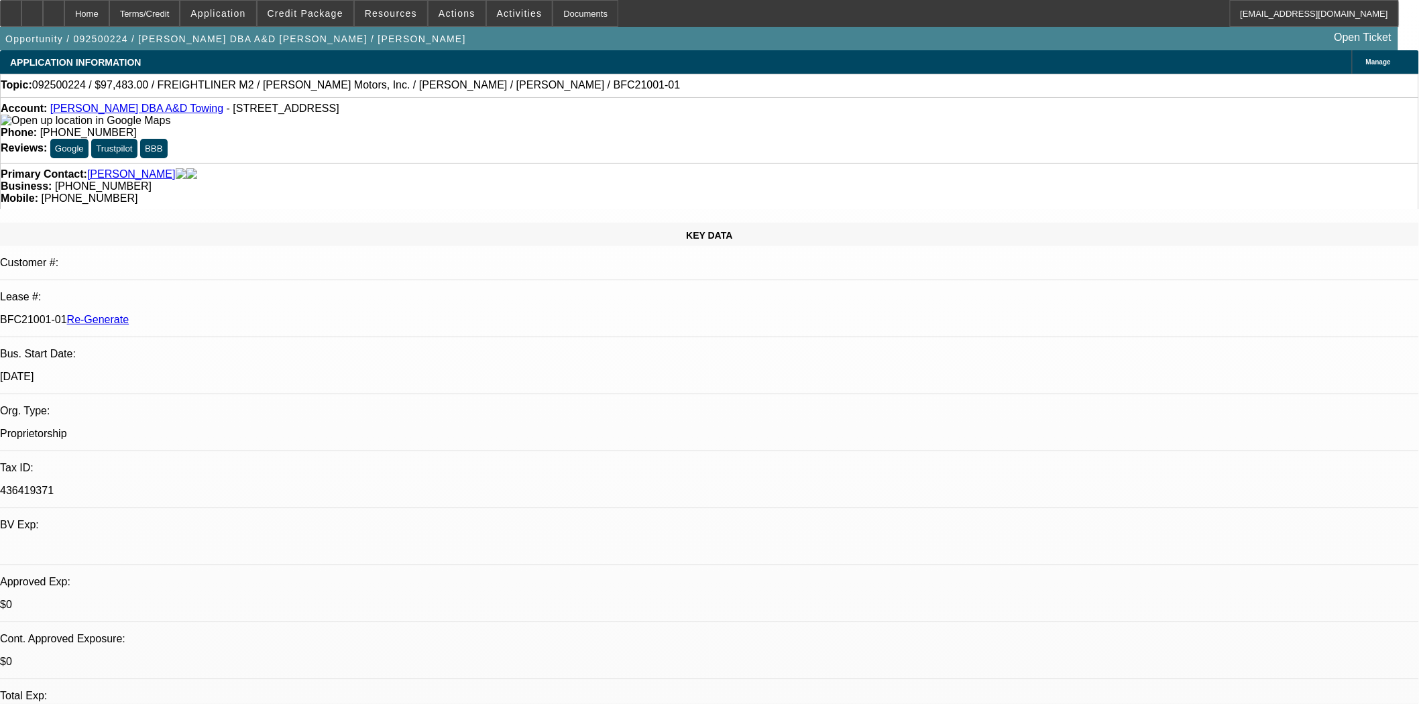
select select "0"
select select "6"
click at [574, 4] on div "Documents" at bounding box center [586, 13] width 66 height 27
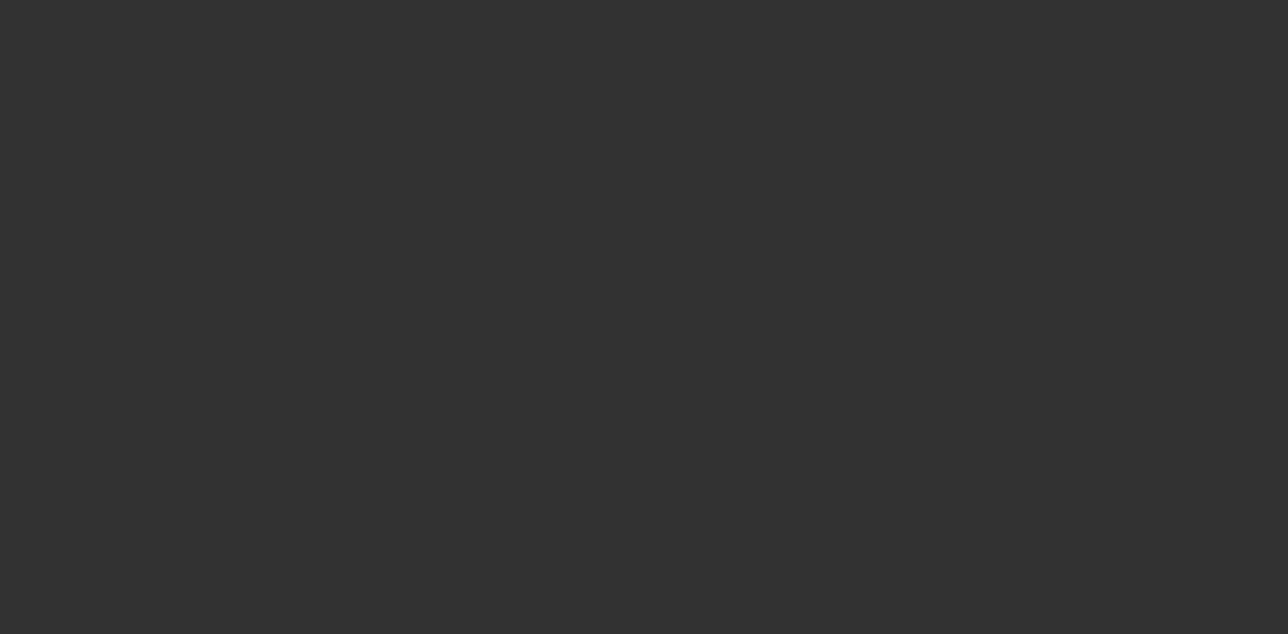
select select "4"
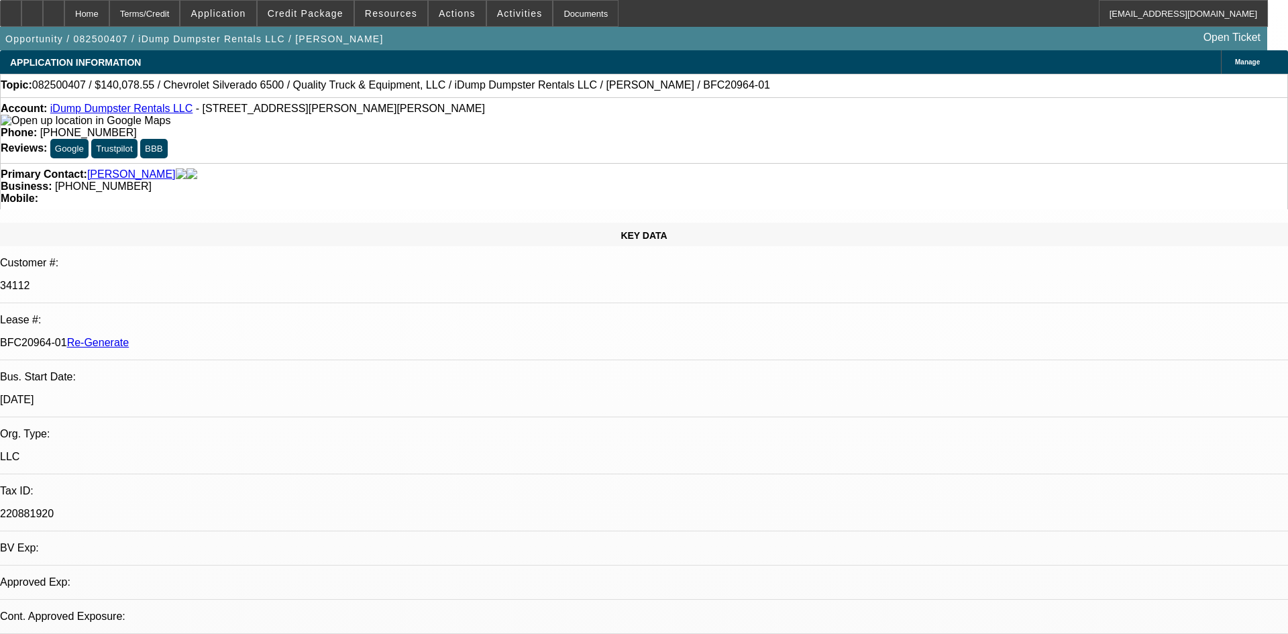
select select "0"
select select "6"
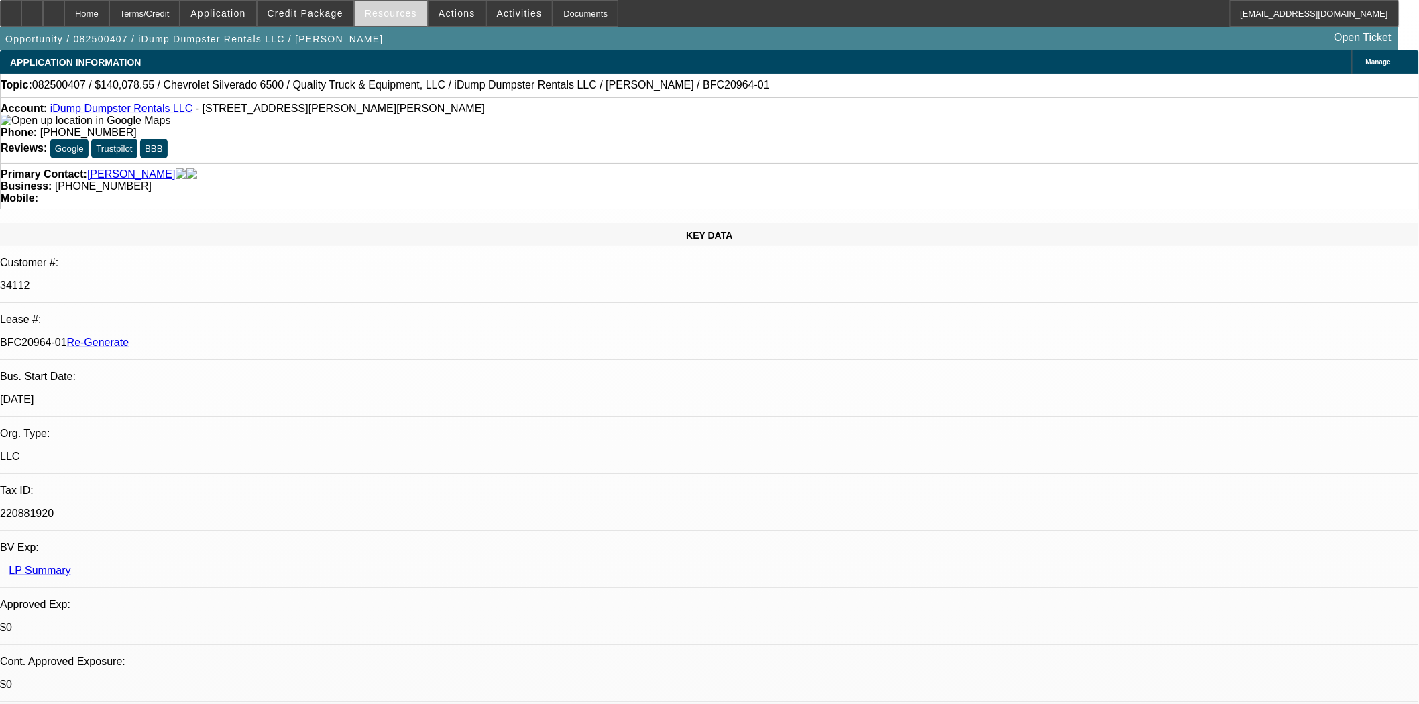
click at [396, 11] on span "Resources" at bounding box center [391, 13] width 52 height 11
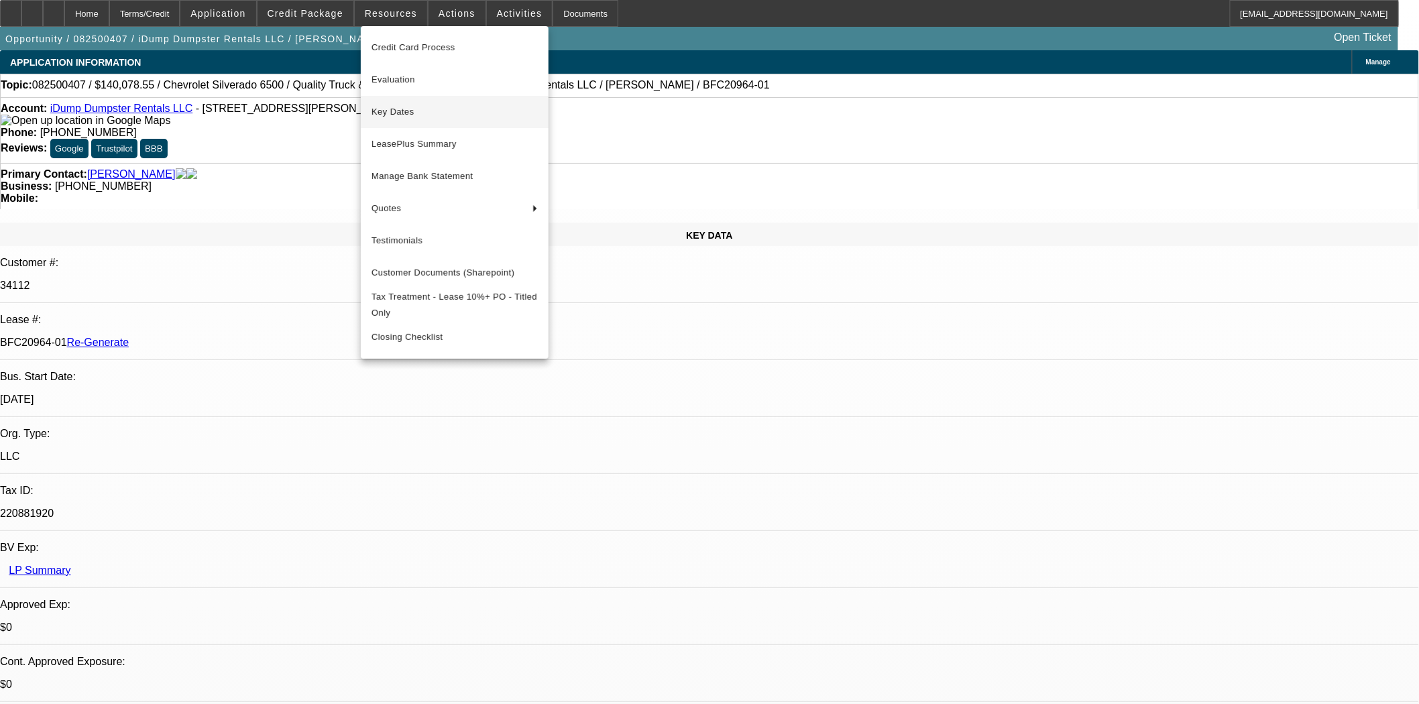
click at [391, 105] on span "Key Dates" at bounding box center [455, 112] width 166 height 16
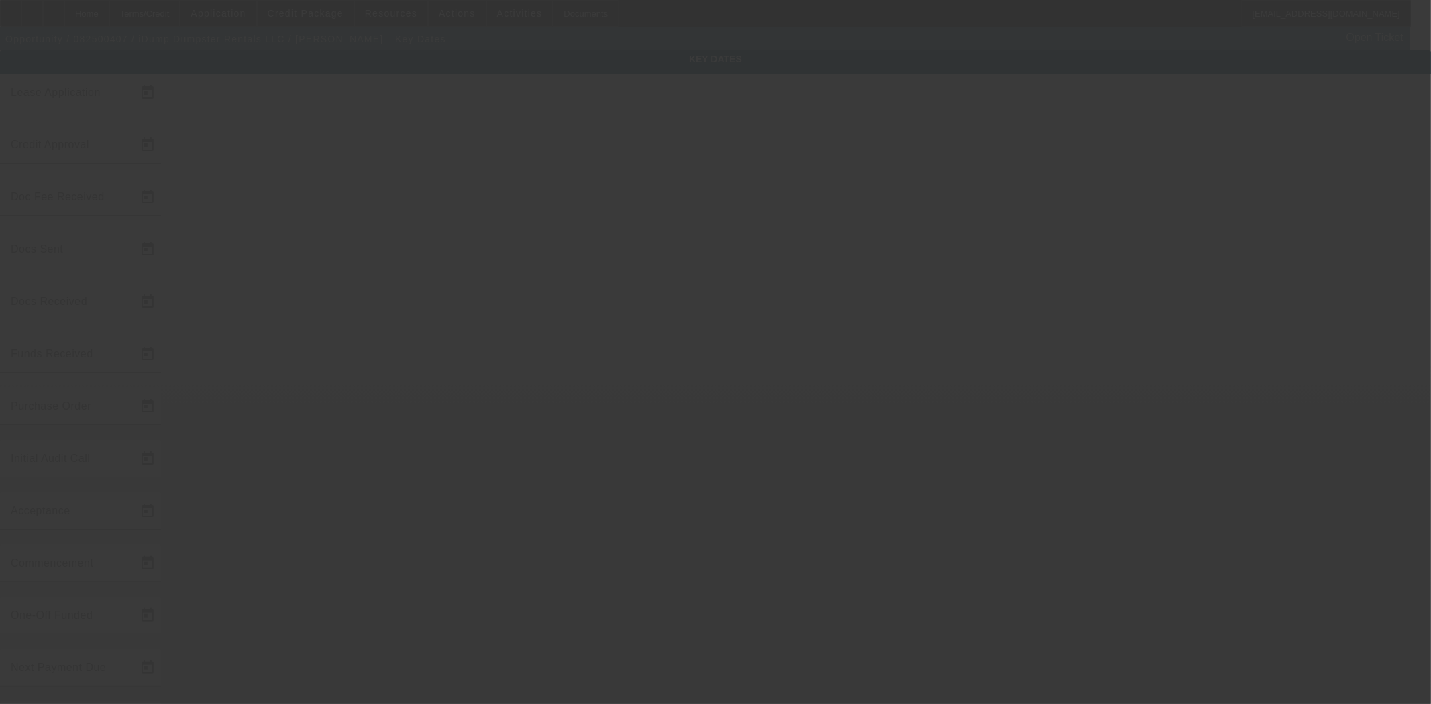
type input "8/14/2025"
type input "8/18/2025"
type input "9/11/2025"
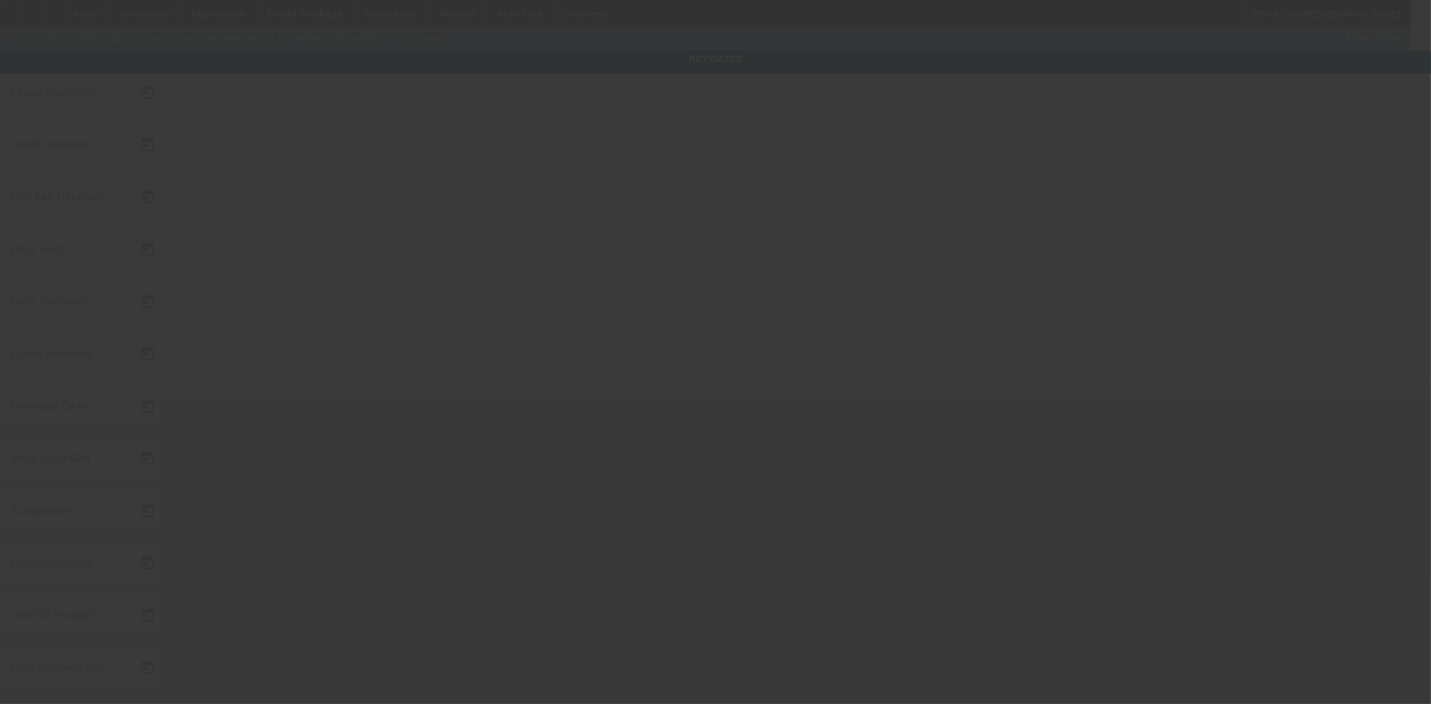
type input "9/11/2025"
type input "10/1/2025"
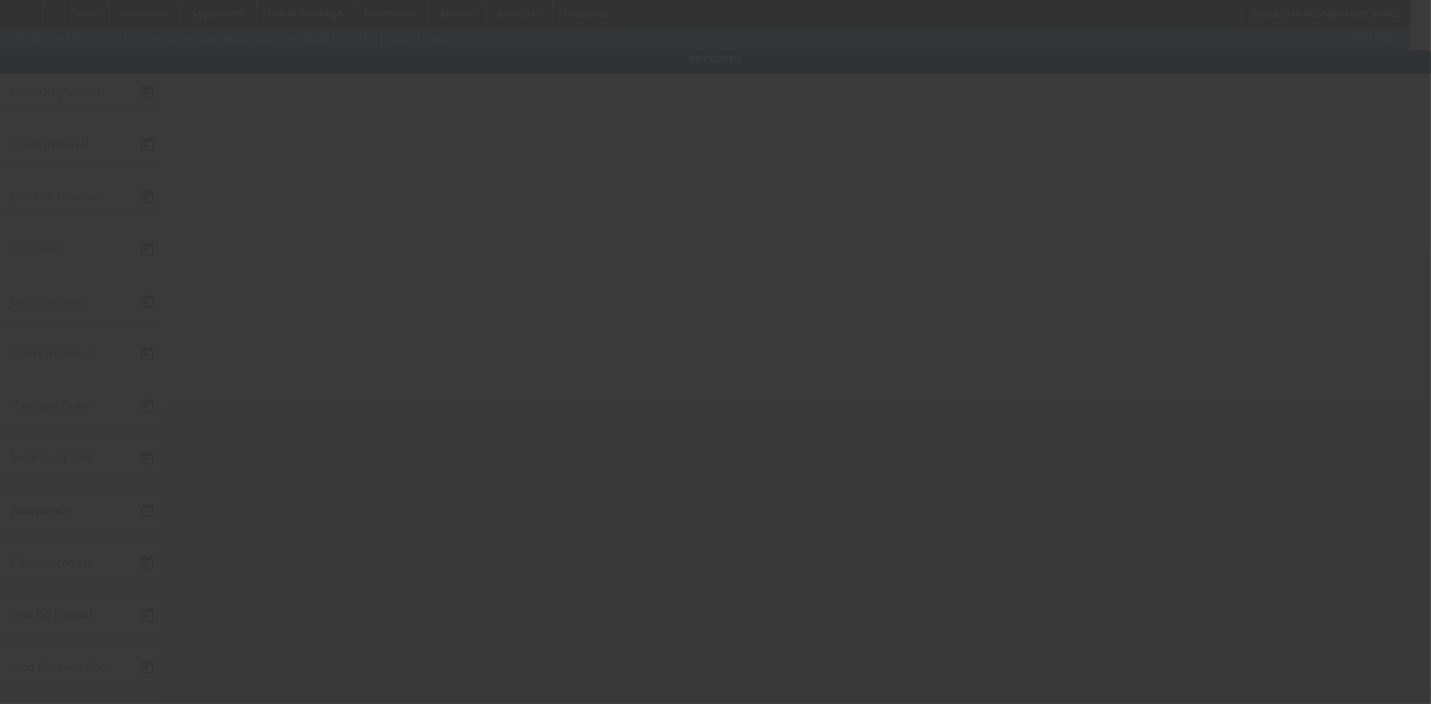
type input "11/1/2025"
type input "9/11/2025"
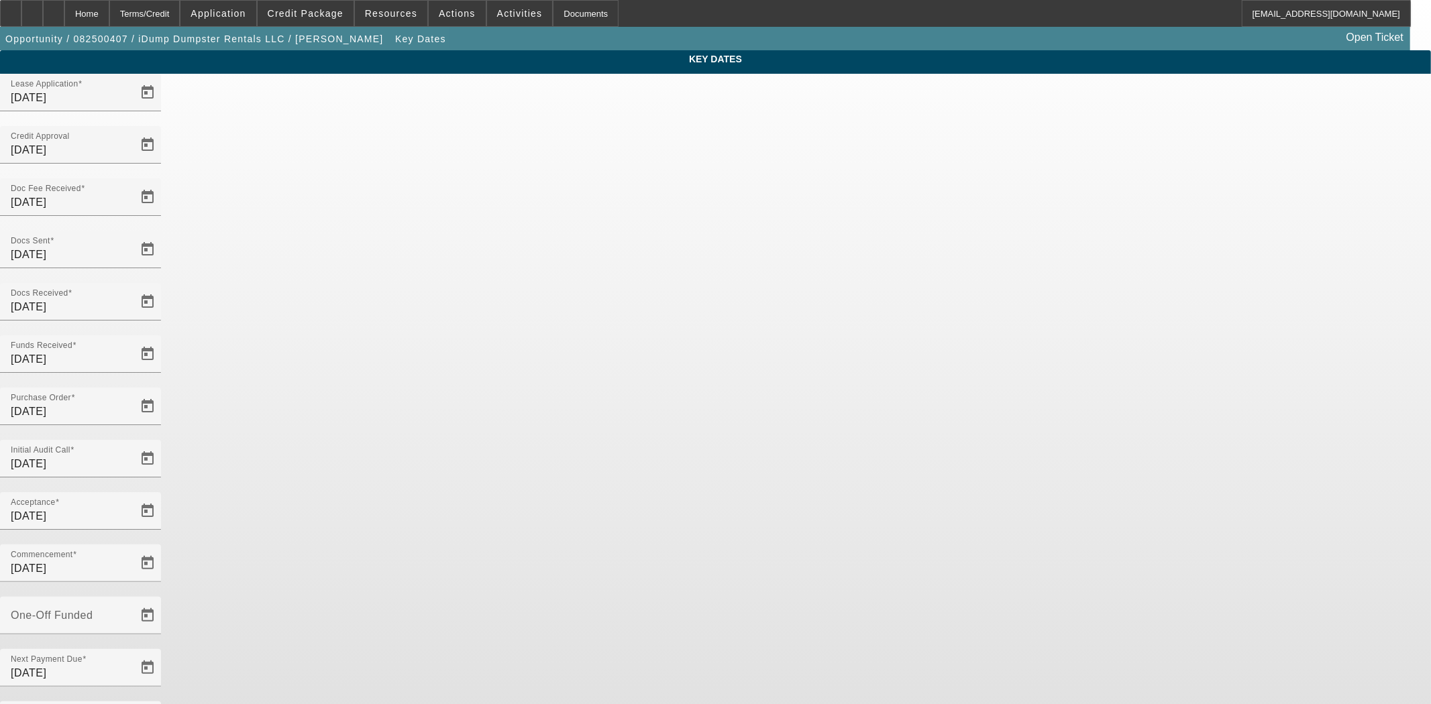
click at [161, 530] on div at bounding box center [80, 537] width 161 height 15
click at [131, 597] on div "One-Off Funded" at bounding box center [71, 616] width 121 height 38
type input "9/12/2025"
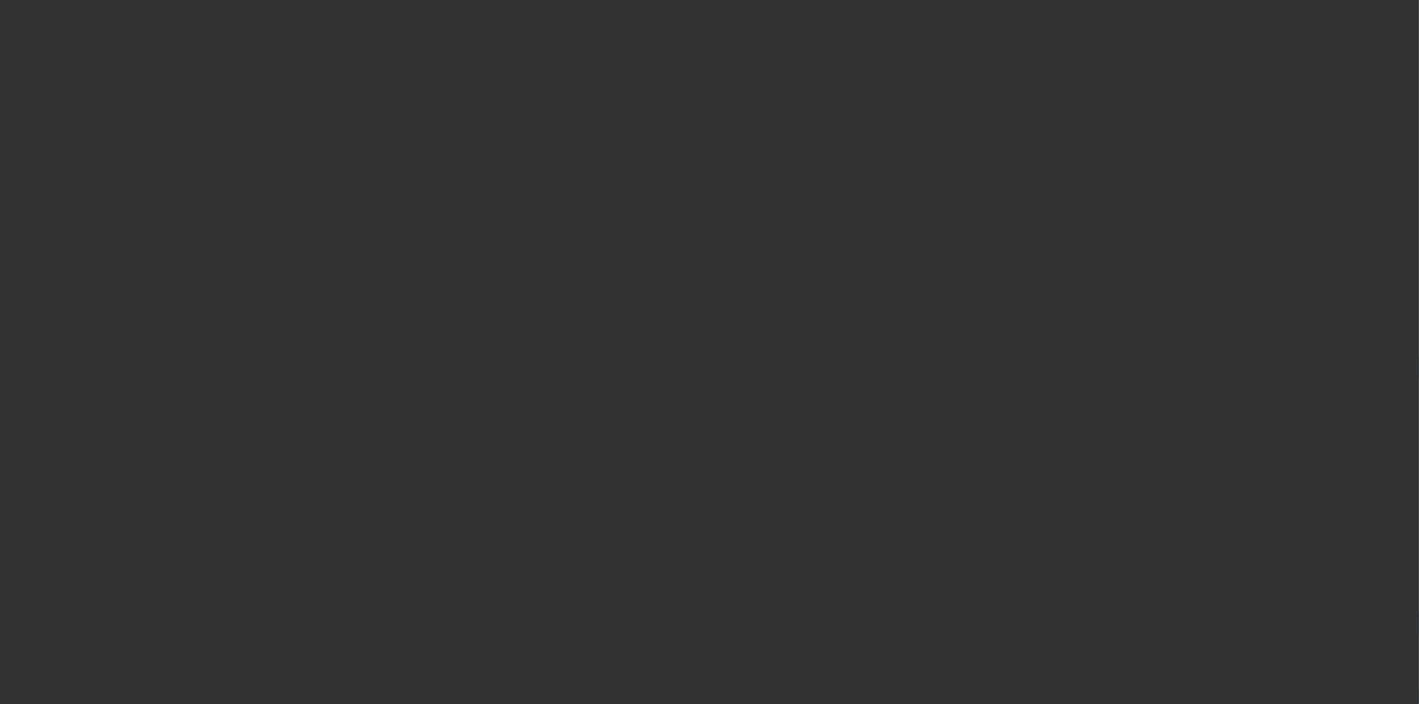
select select "4"
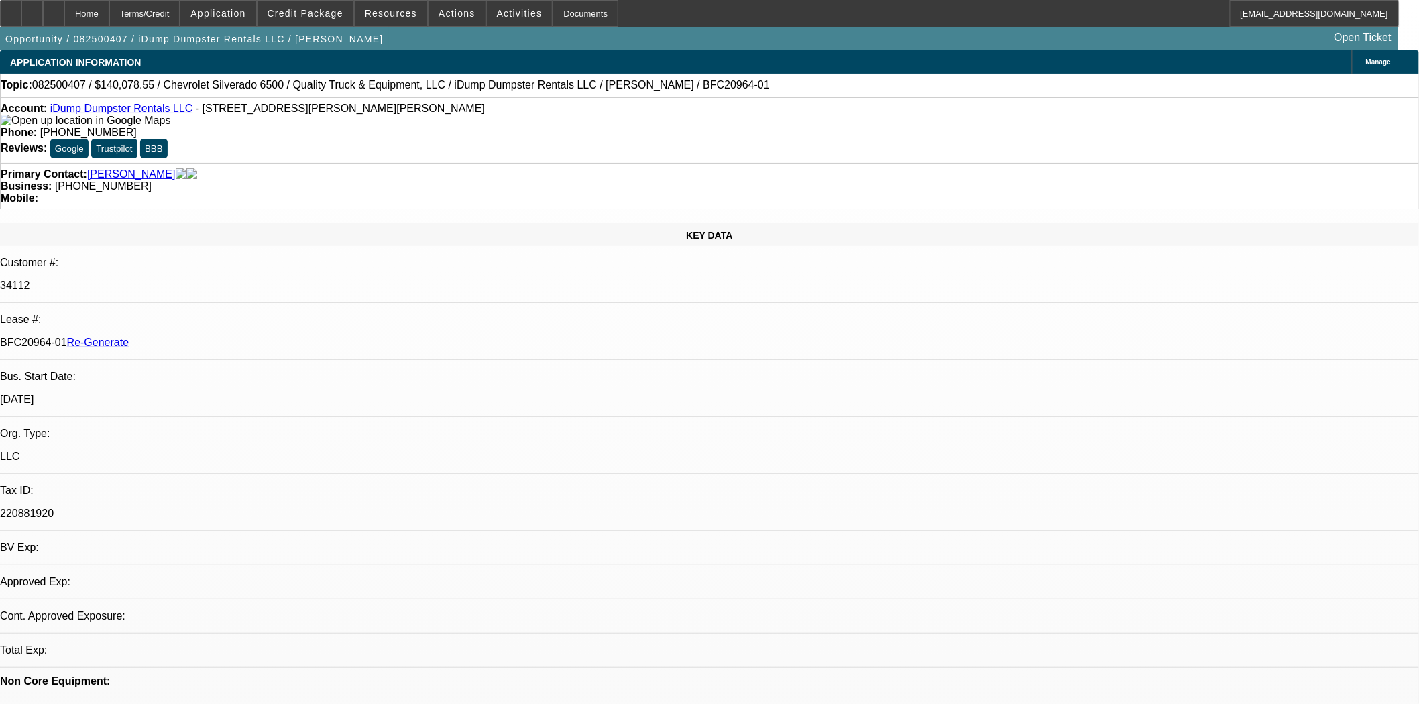
select select "0"
select select "6"
click at [553, 19] on div "Documents" at bounding box center [586, 13] width 66 height 27
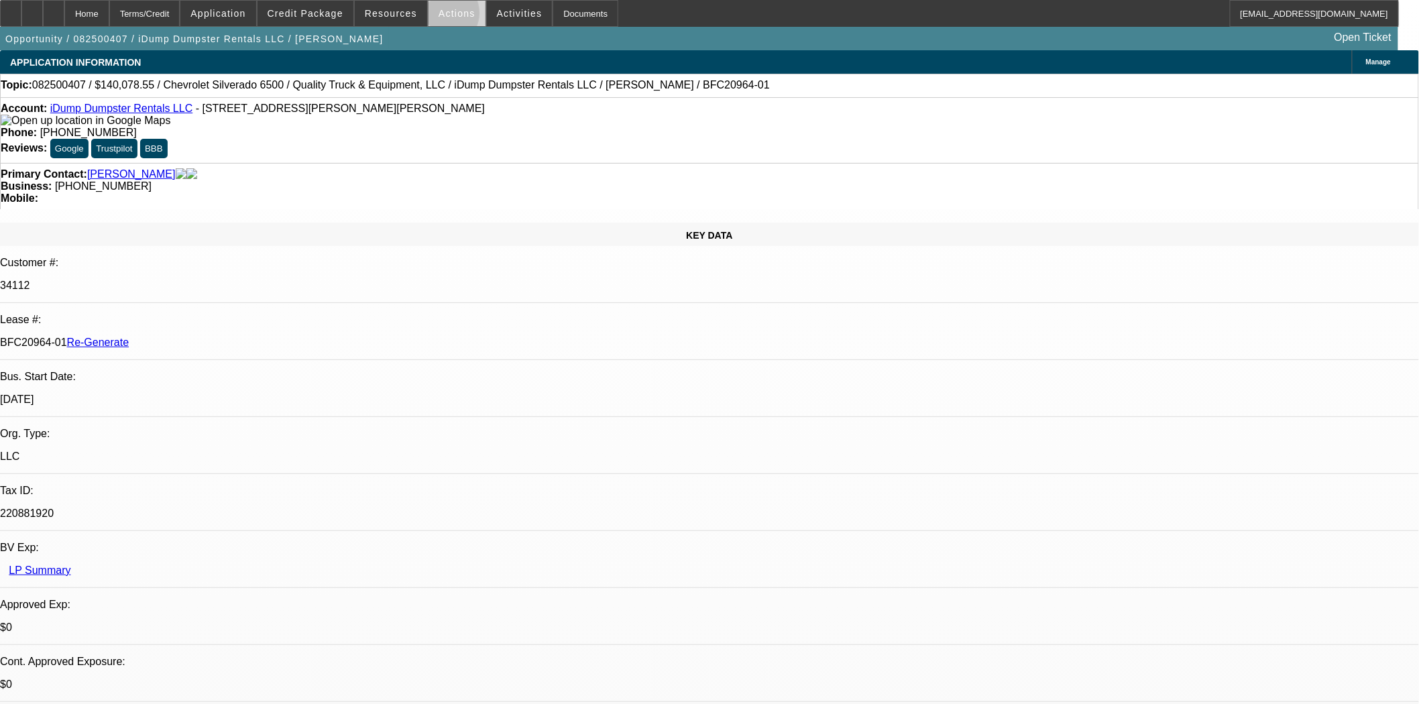
click at [439, 16] on span "Actions" at bounding box center [457, 13] width 37 height 11
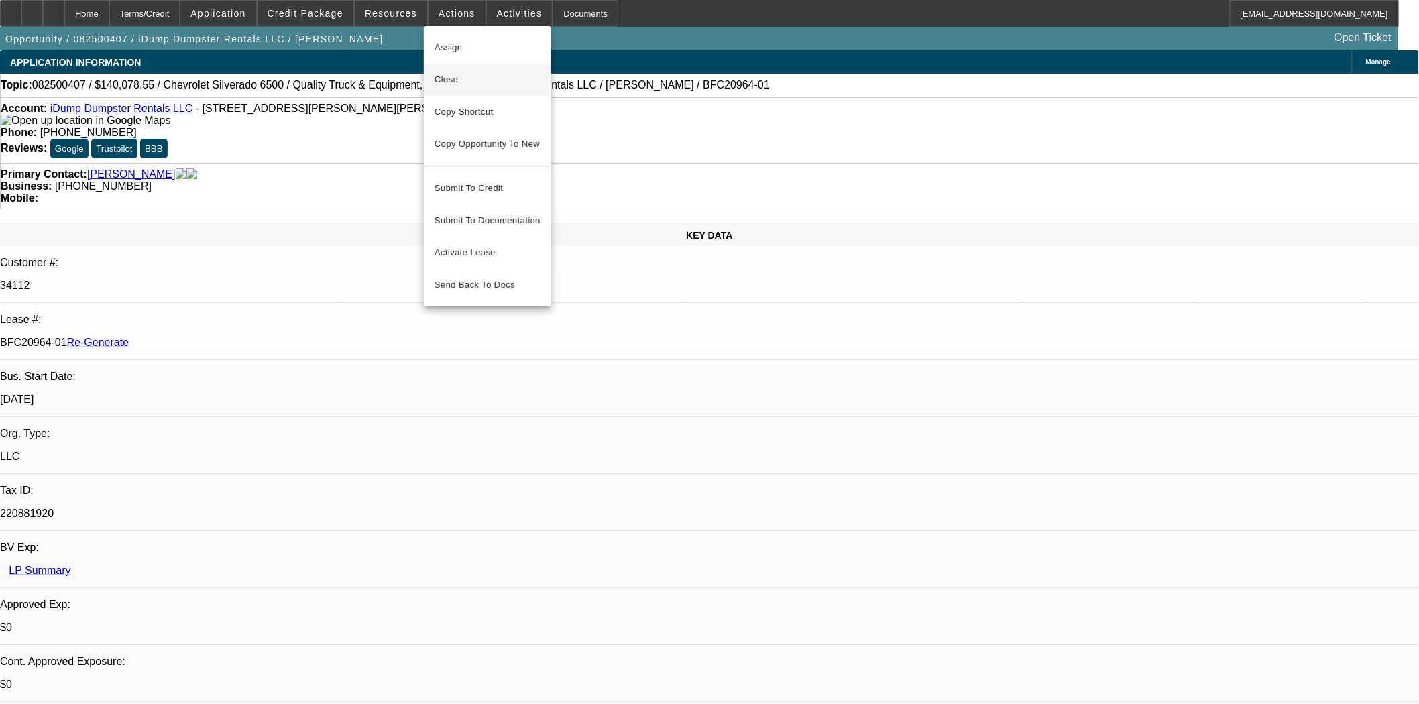
click at [448, 82] on span "Close" at bounding box center [488, 80] width 106 height 16
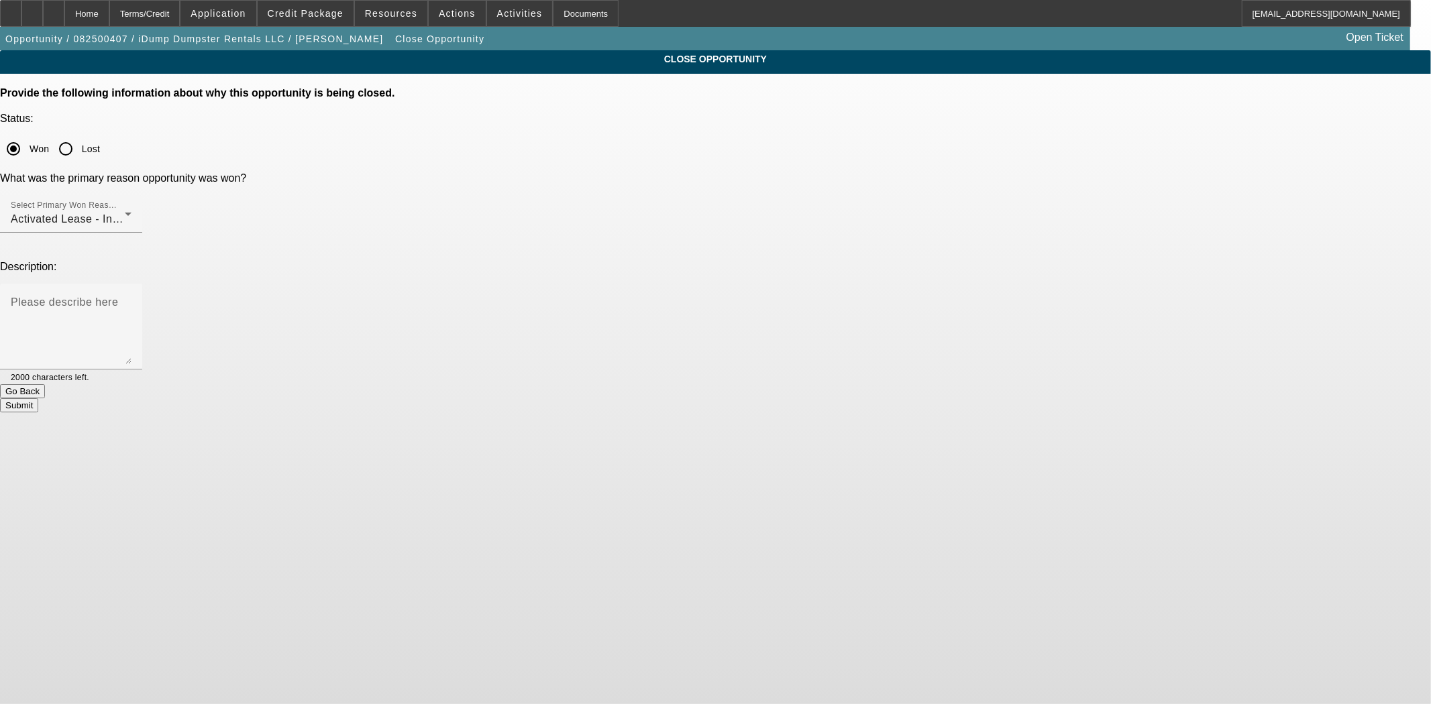
click at [38, 398] on button "Submit" at bounding box center [19, 405] width 38 height 14
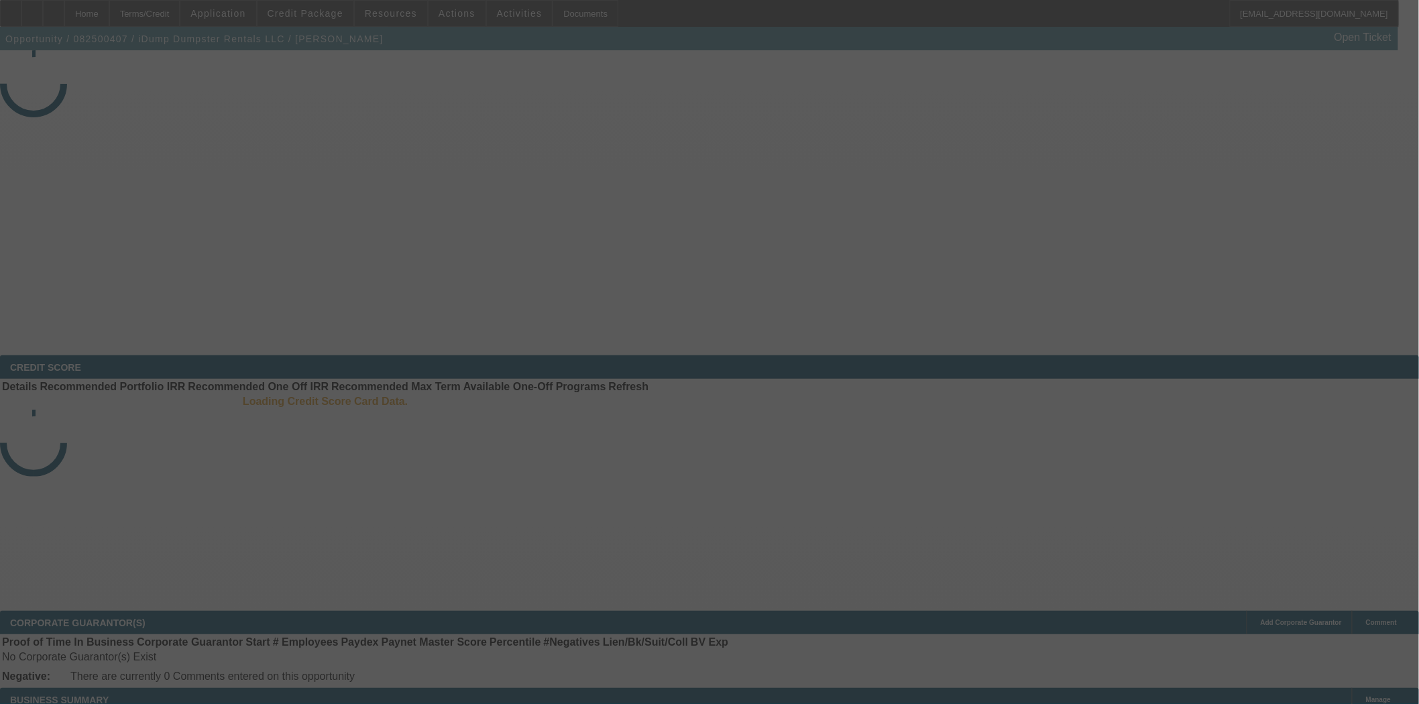
select select "4"
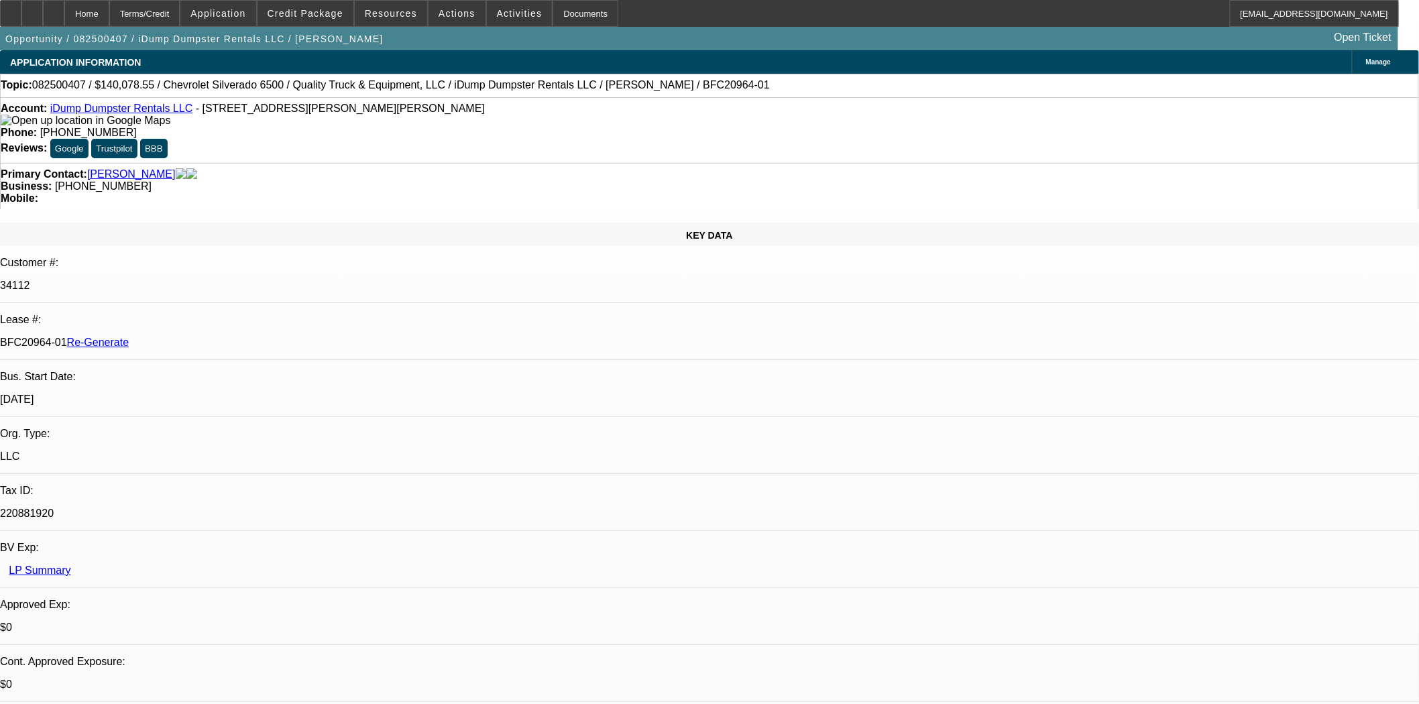
select select "0"
select select "1"
select select "6"
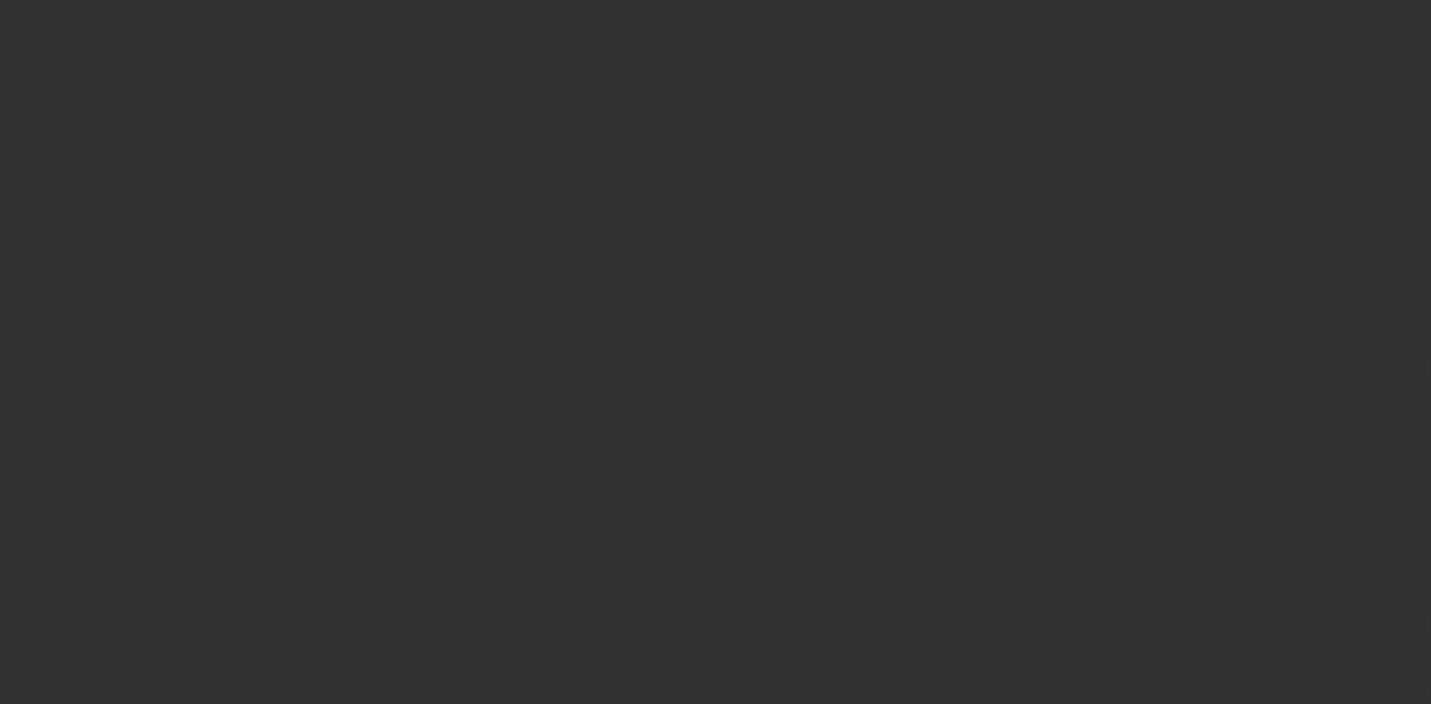
select select "4"
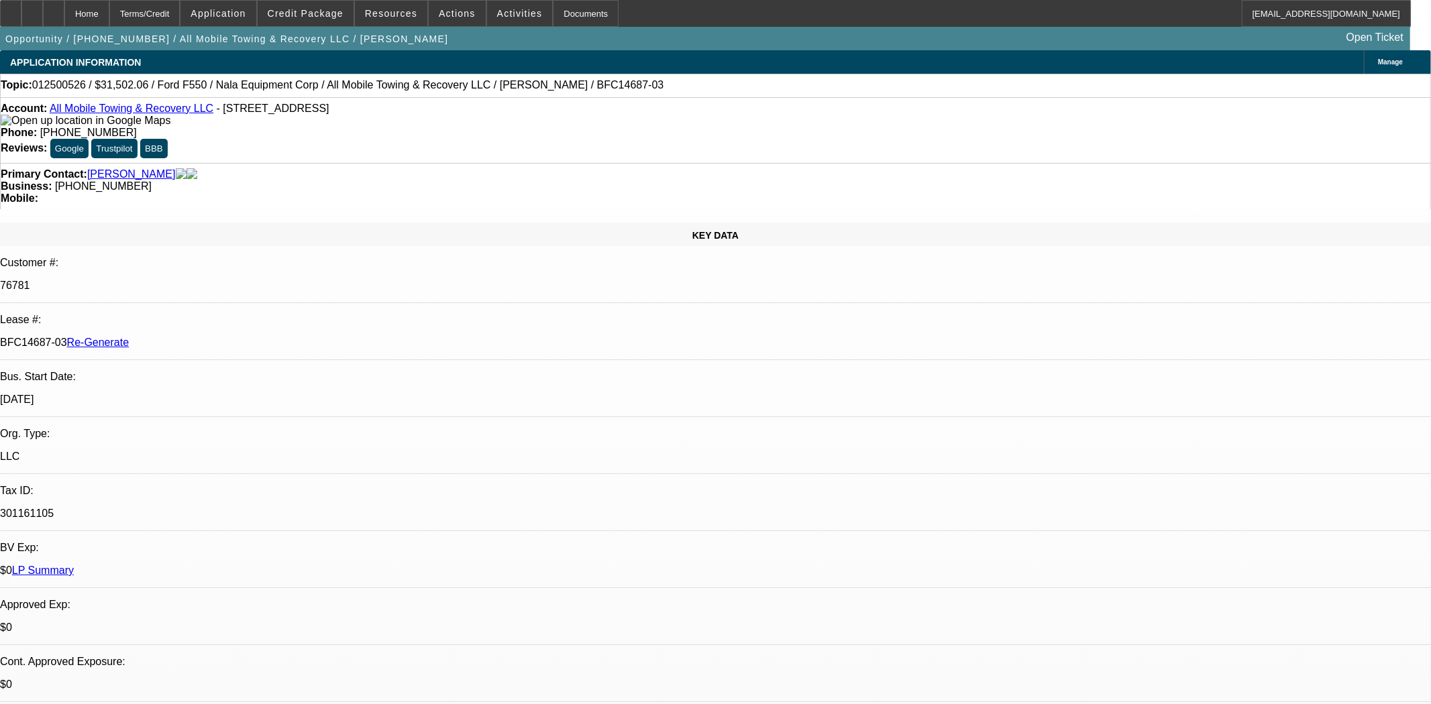
select select "0"
select select "2"
select select "0"
select select "6"
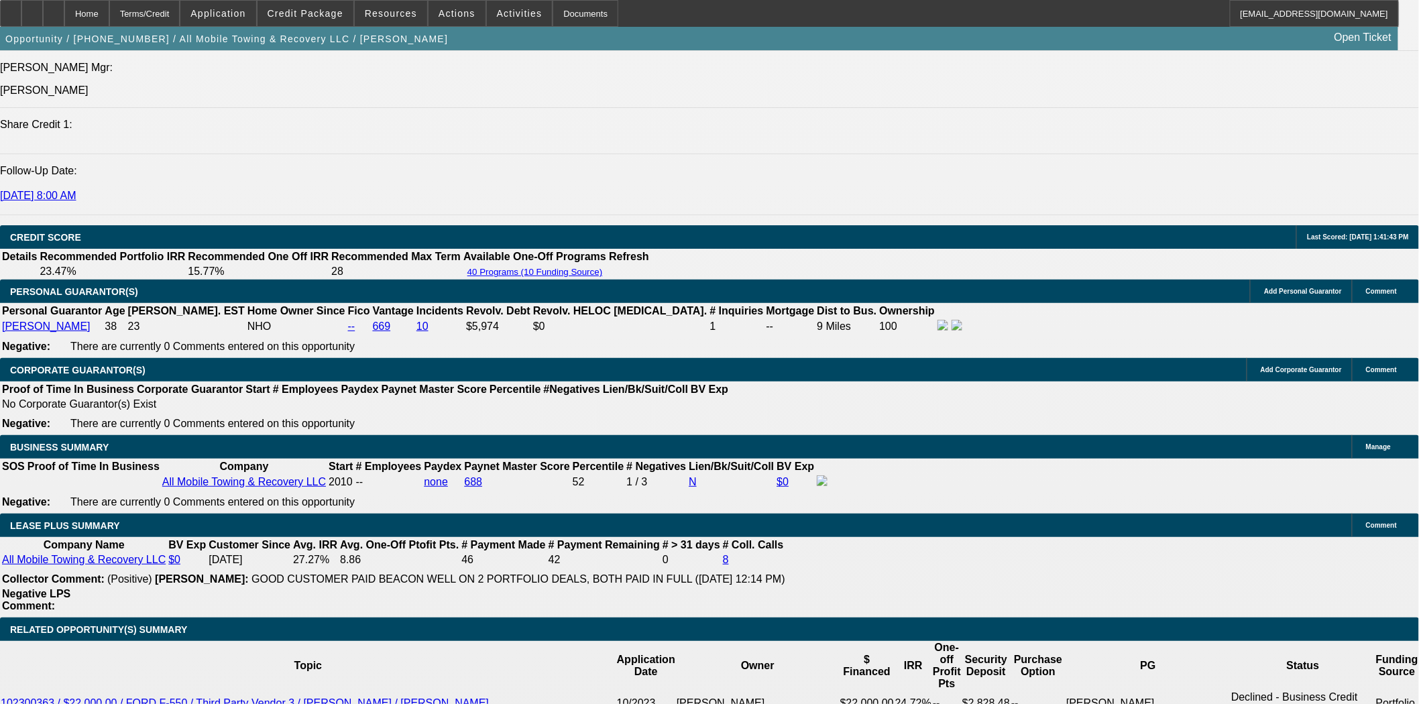
scroll to position [1862, 0]
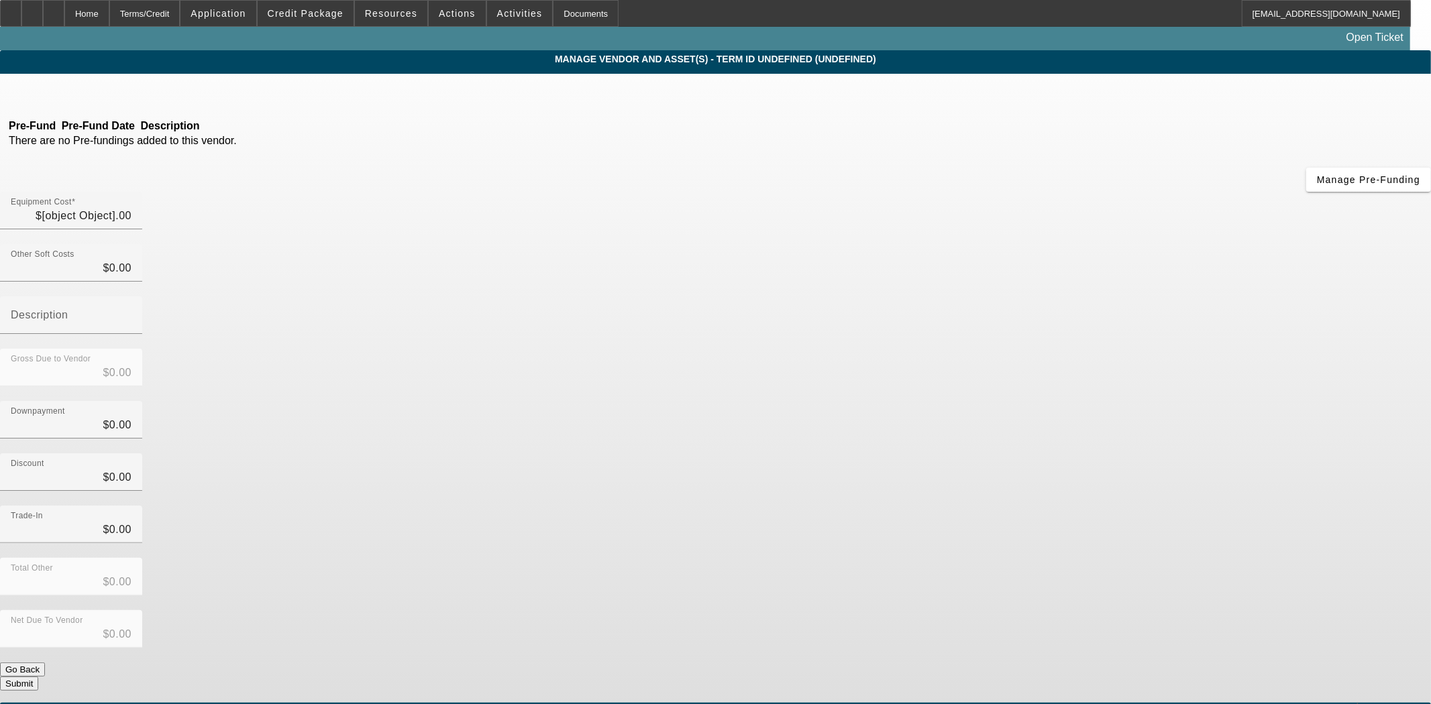
type input "$61,649.00"
type input "$32,000.00"
type input "$29,649.00"
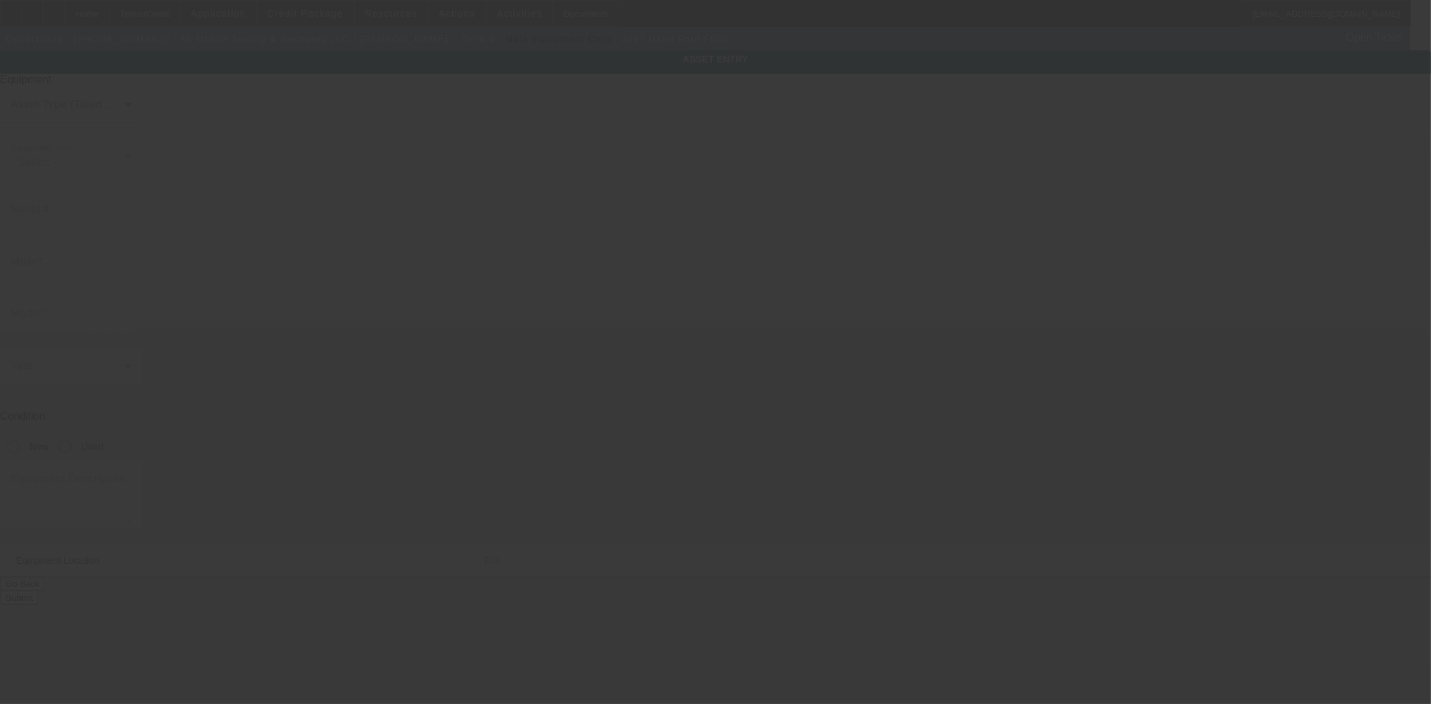
type input "[US_VEHICLE_IDENTIFICATION_NUMBER]"
type input "Ford"
type input "F550"
radio input "true"
type textarea "with:"
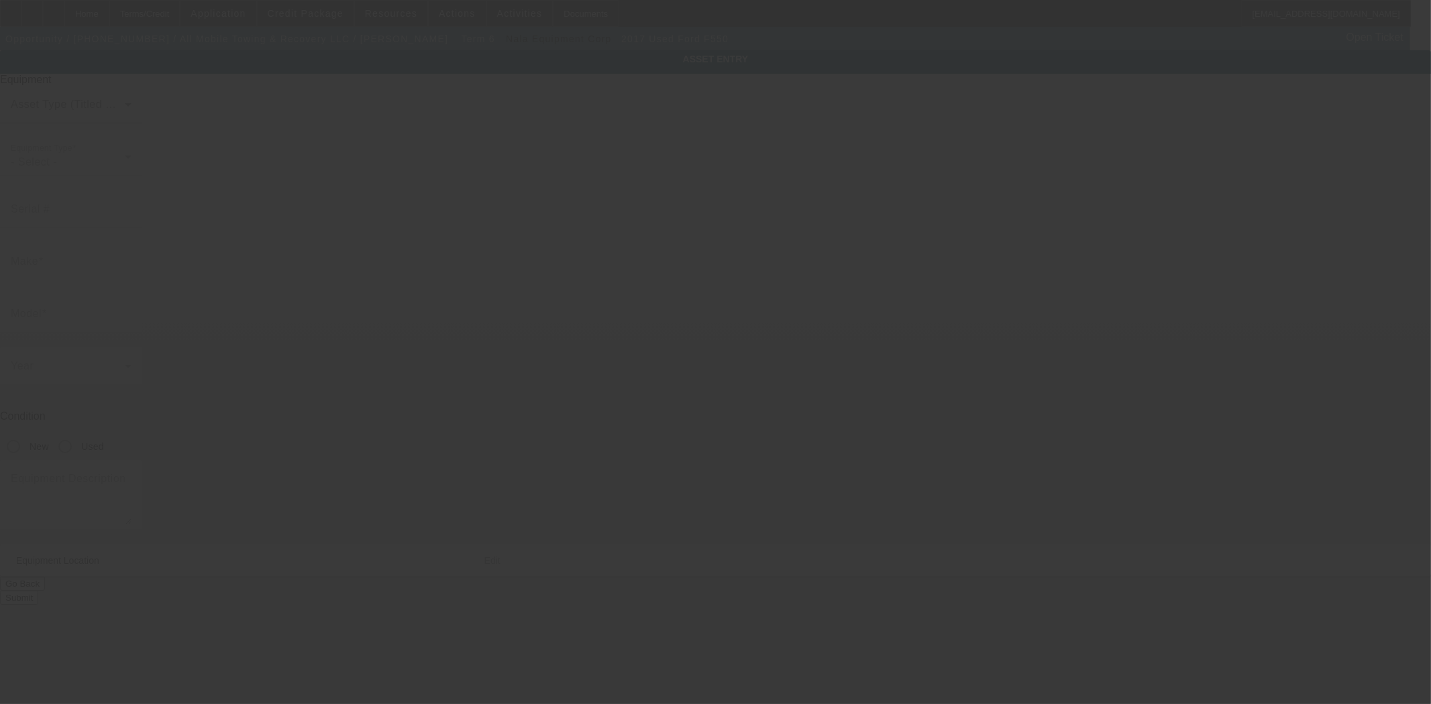
type input "[STREET_ADDRESS]"
type input "Seekonk"
type input "02771"
type input "[GEOGRAPHIC_DATA]"
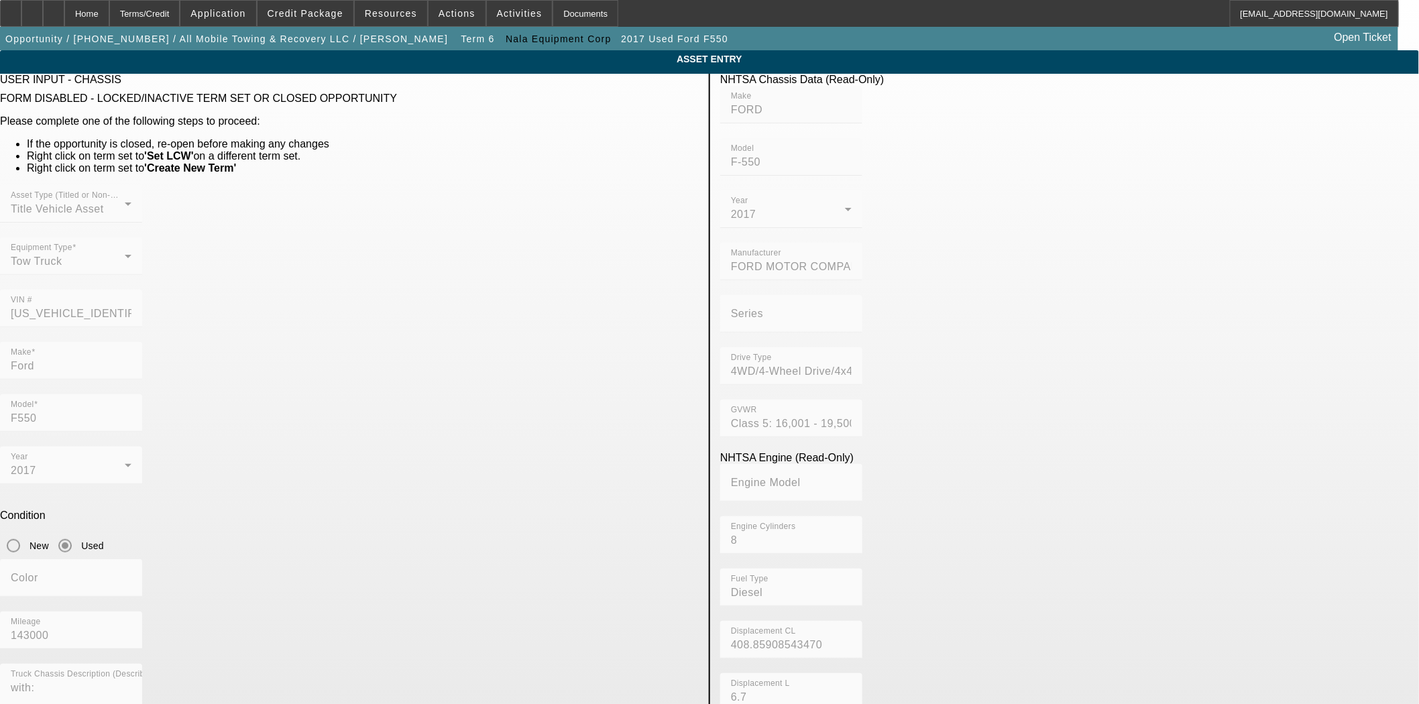
click at [142, 290] on mat-form-field "VIN # [US_VEHICLE_IDENTIFICATION_NUMBER]" at bounding box center [71, 316] width 142 height 52
